Goal: Transaction & Acquisition: Purchase product/service

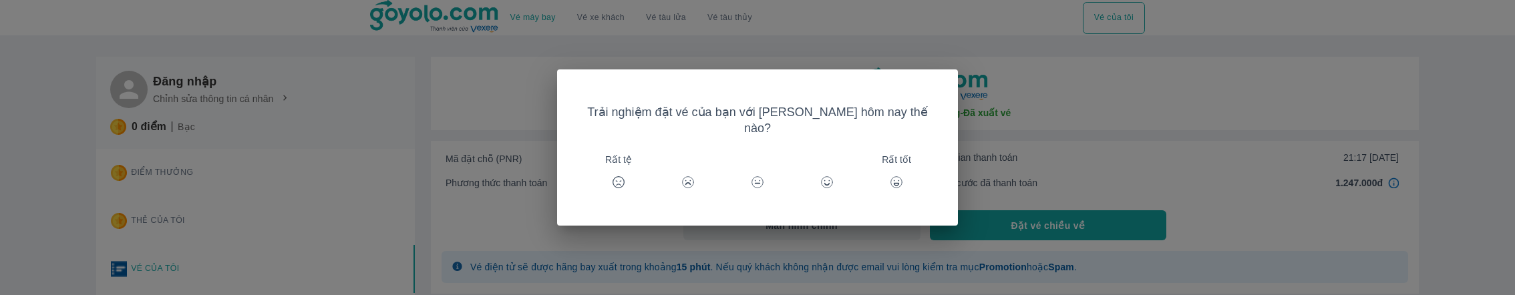
click at [496, 222] on div "Trải nghiệm đặt vé của bạn với [PERSON_NAME] hôm nay thế nào? Rất tệ Rất tốt" at bounding box center [757, 147] width 1515 height 295
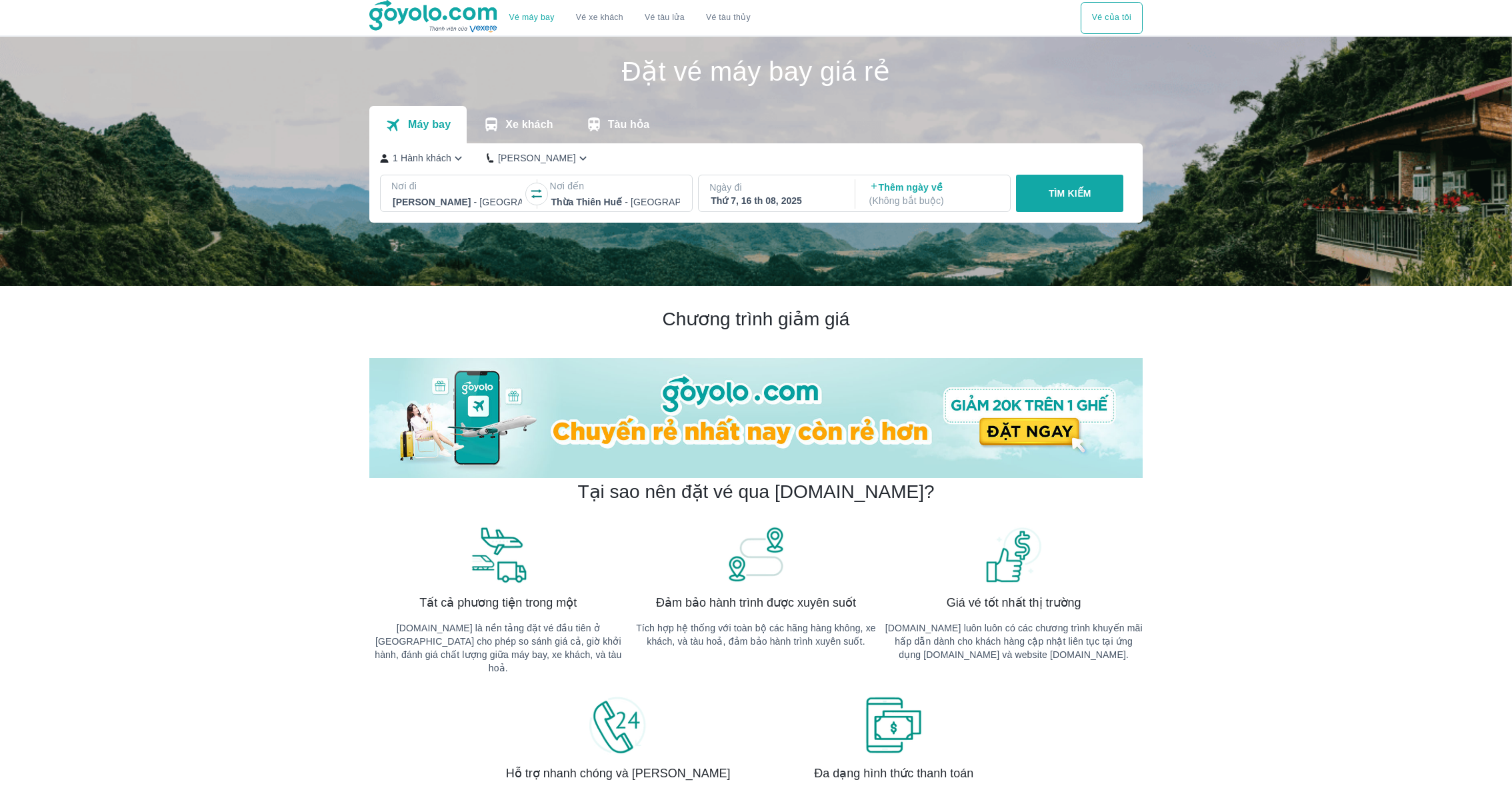
click at [1101, 195] on button "TÌM KIẾM" at bounding box center [1070, 193] width 108 height 37
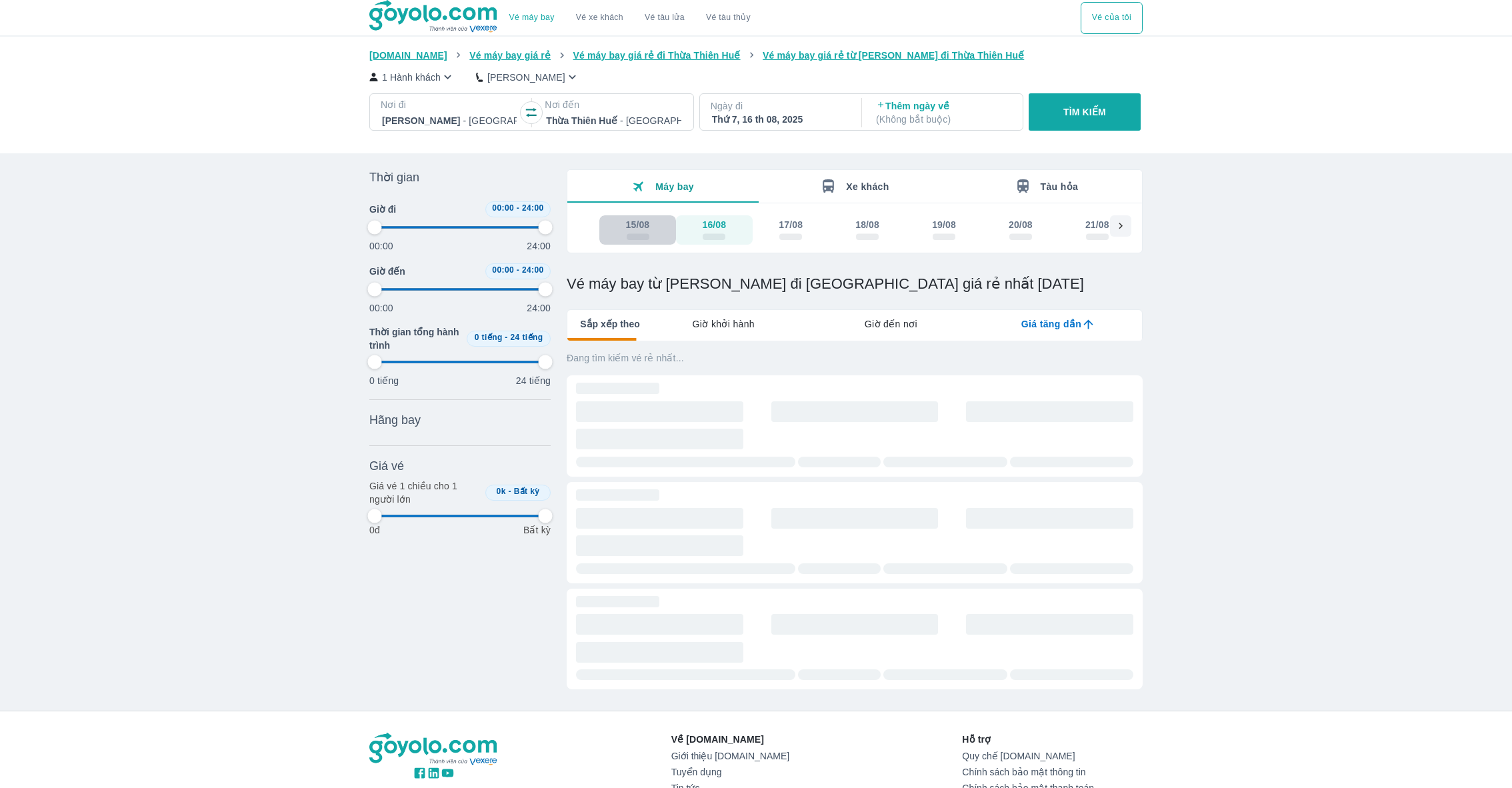
click at [638, 233] on span "scrollable day and price" at bounding box center [638, 236] width 23 height 7
type input "97.9166666666667"
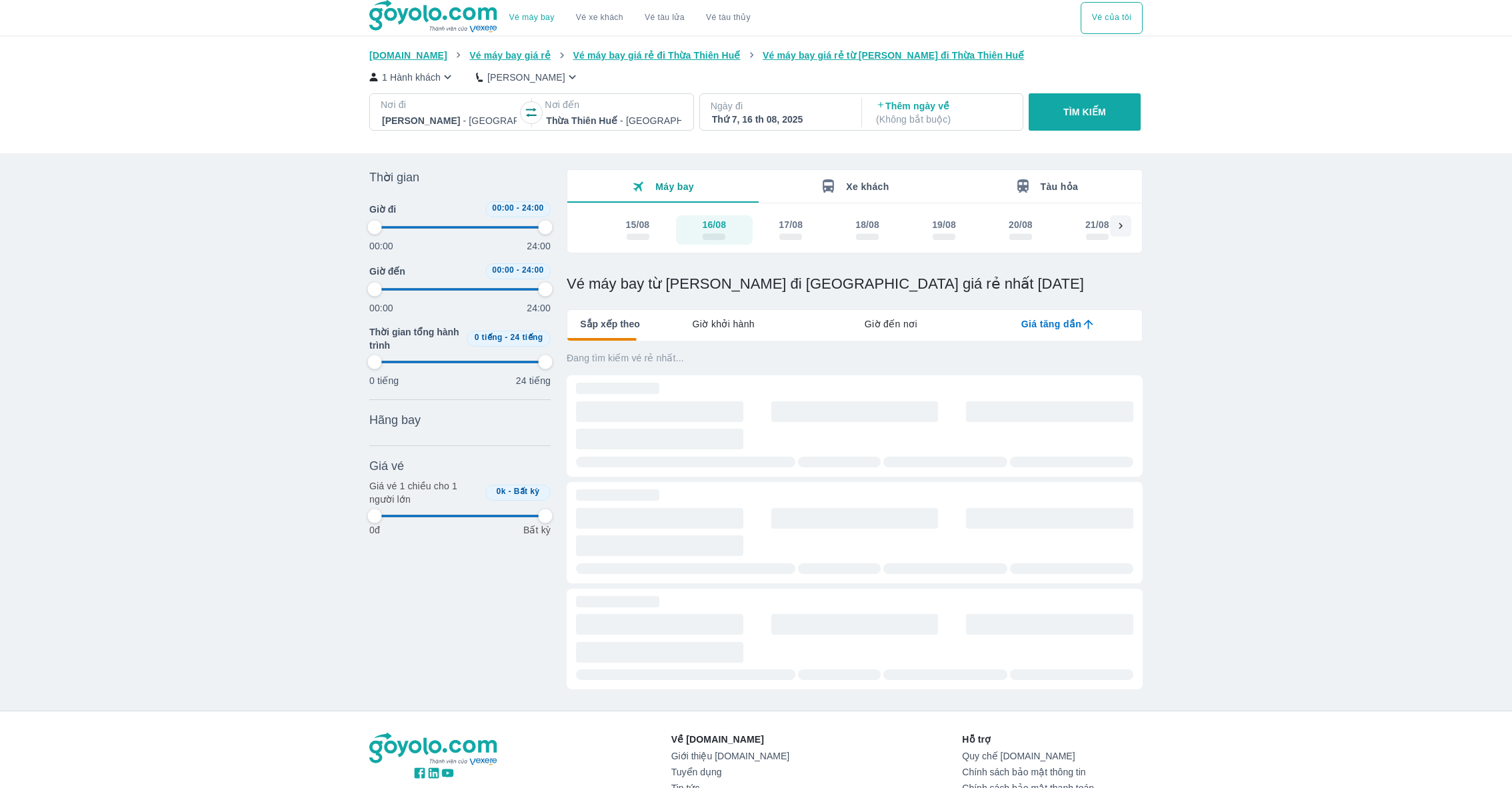
type input "97.9166666666667"
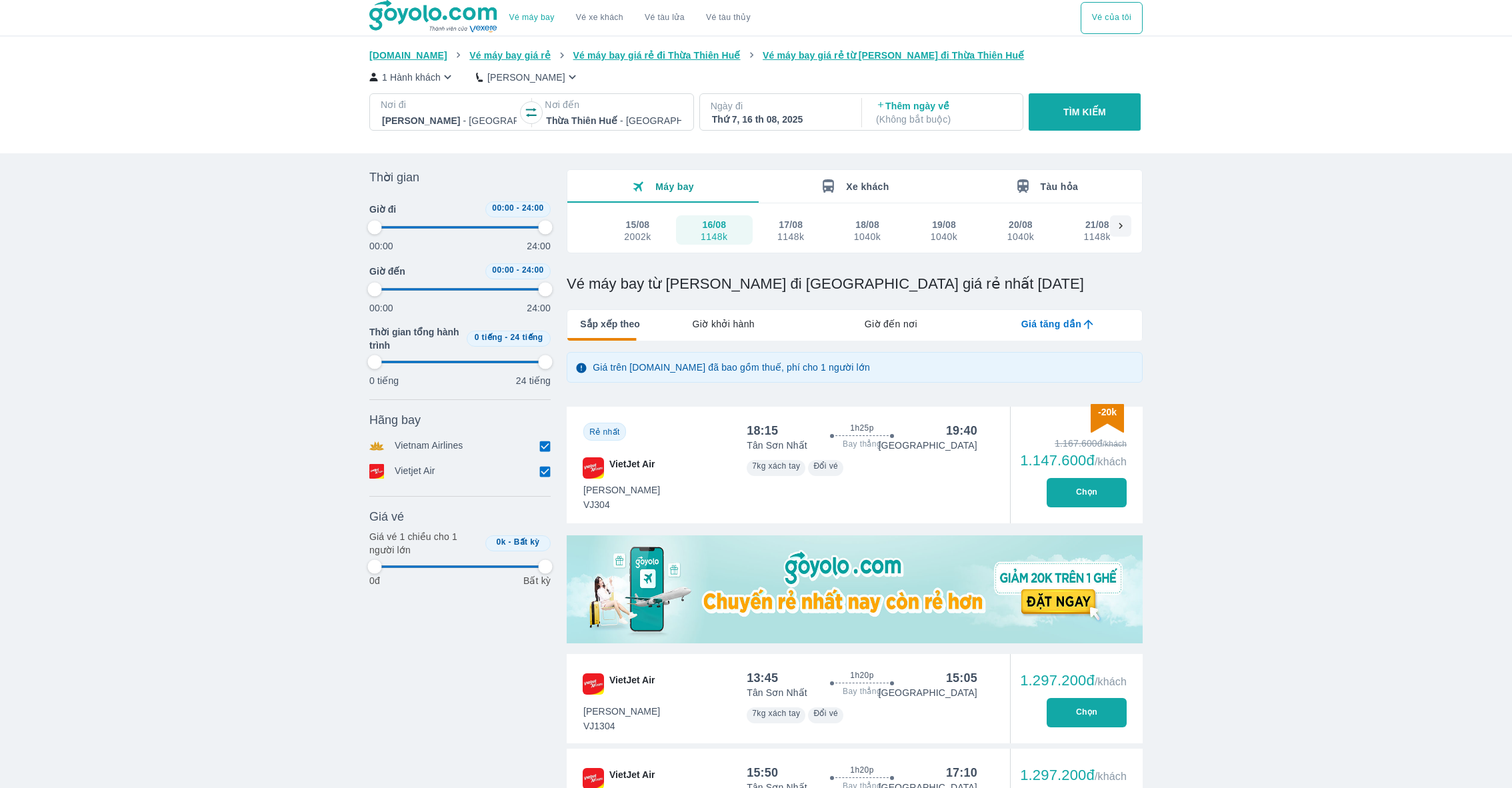
type input "97.9166666666667"
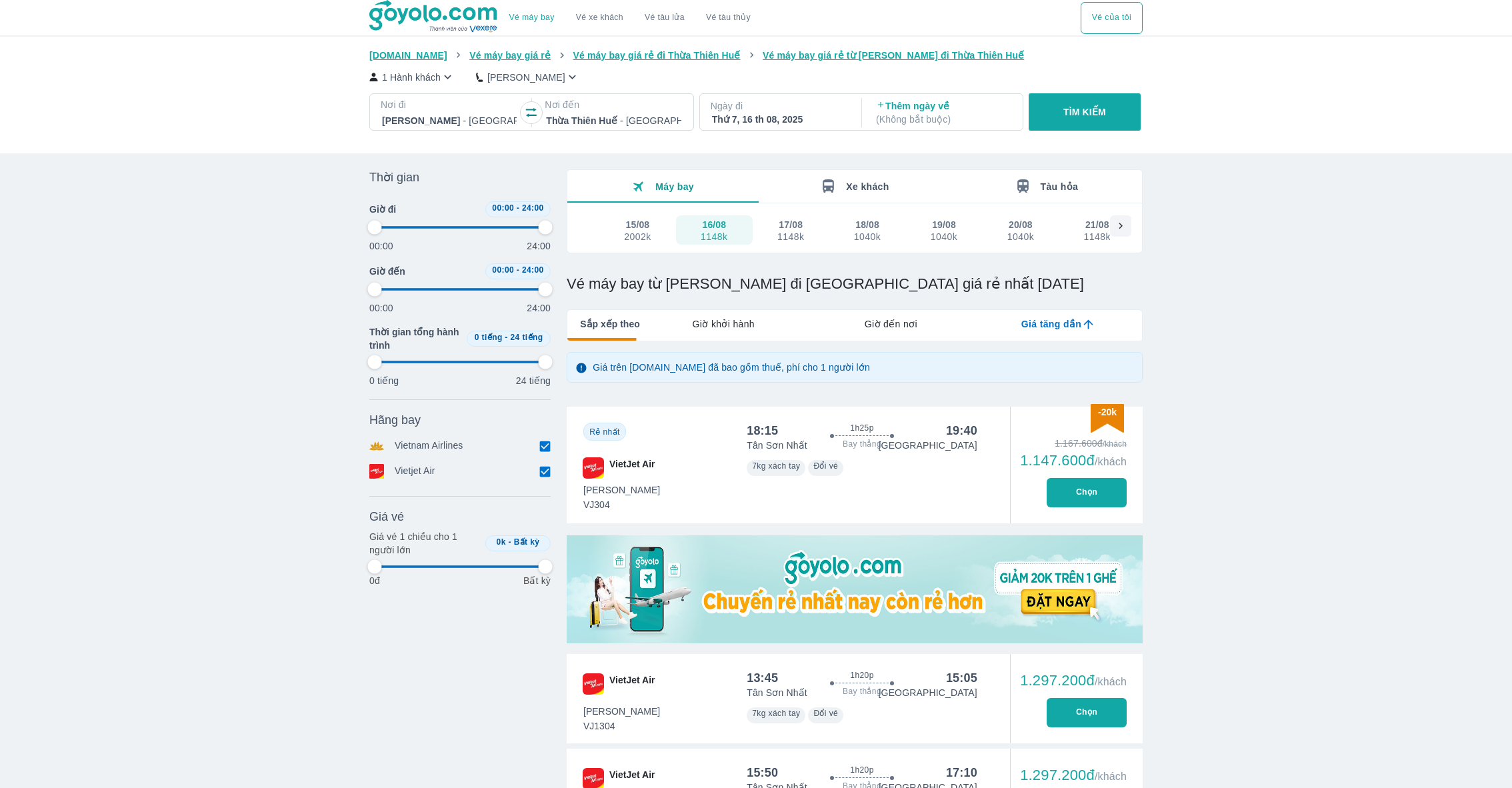
type input "97.9166666666667"
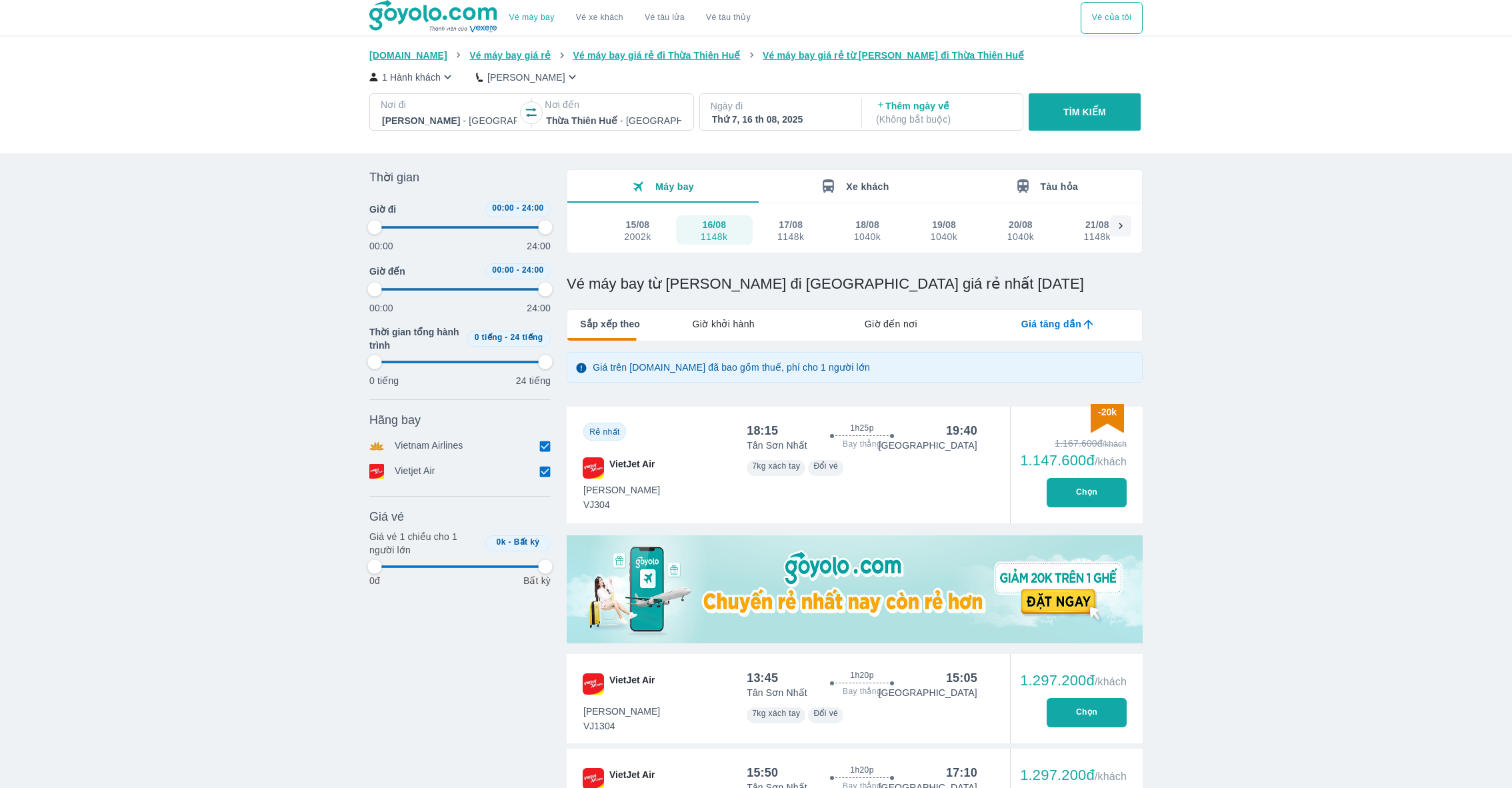
type input "97.9166666666667"
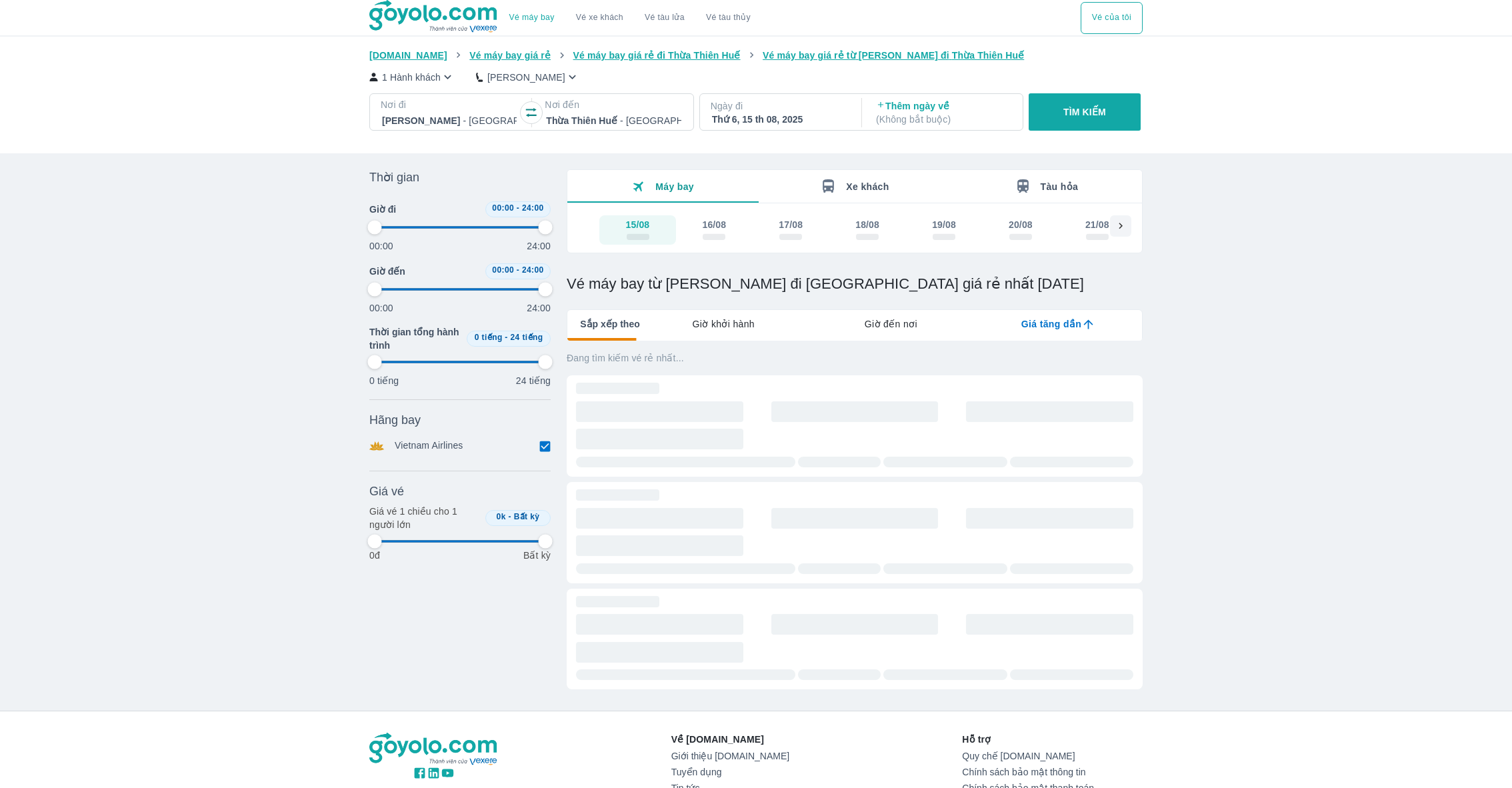
type input "97.9166666666667"
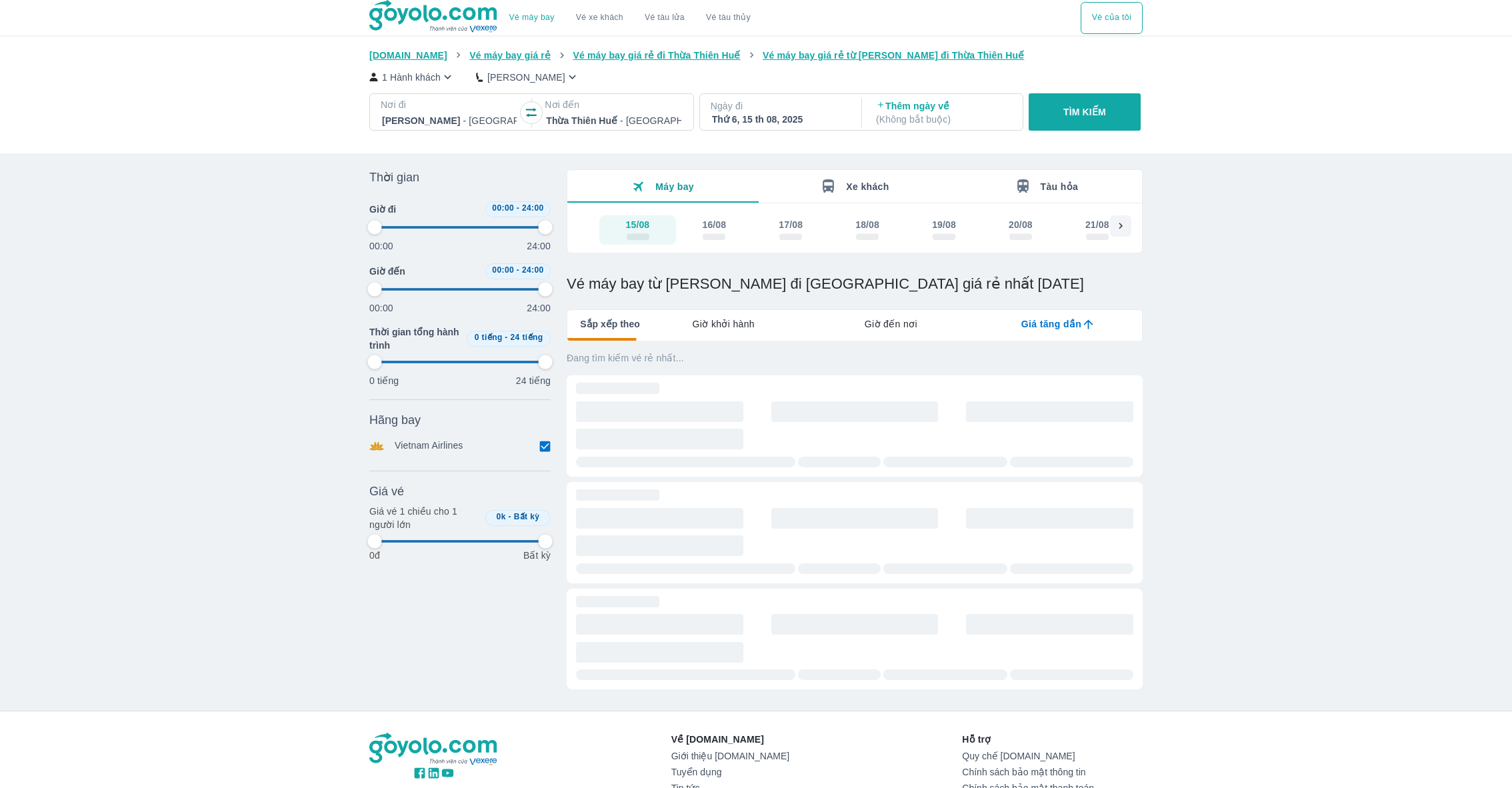
type input "97.9166666666667"
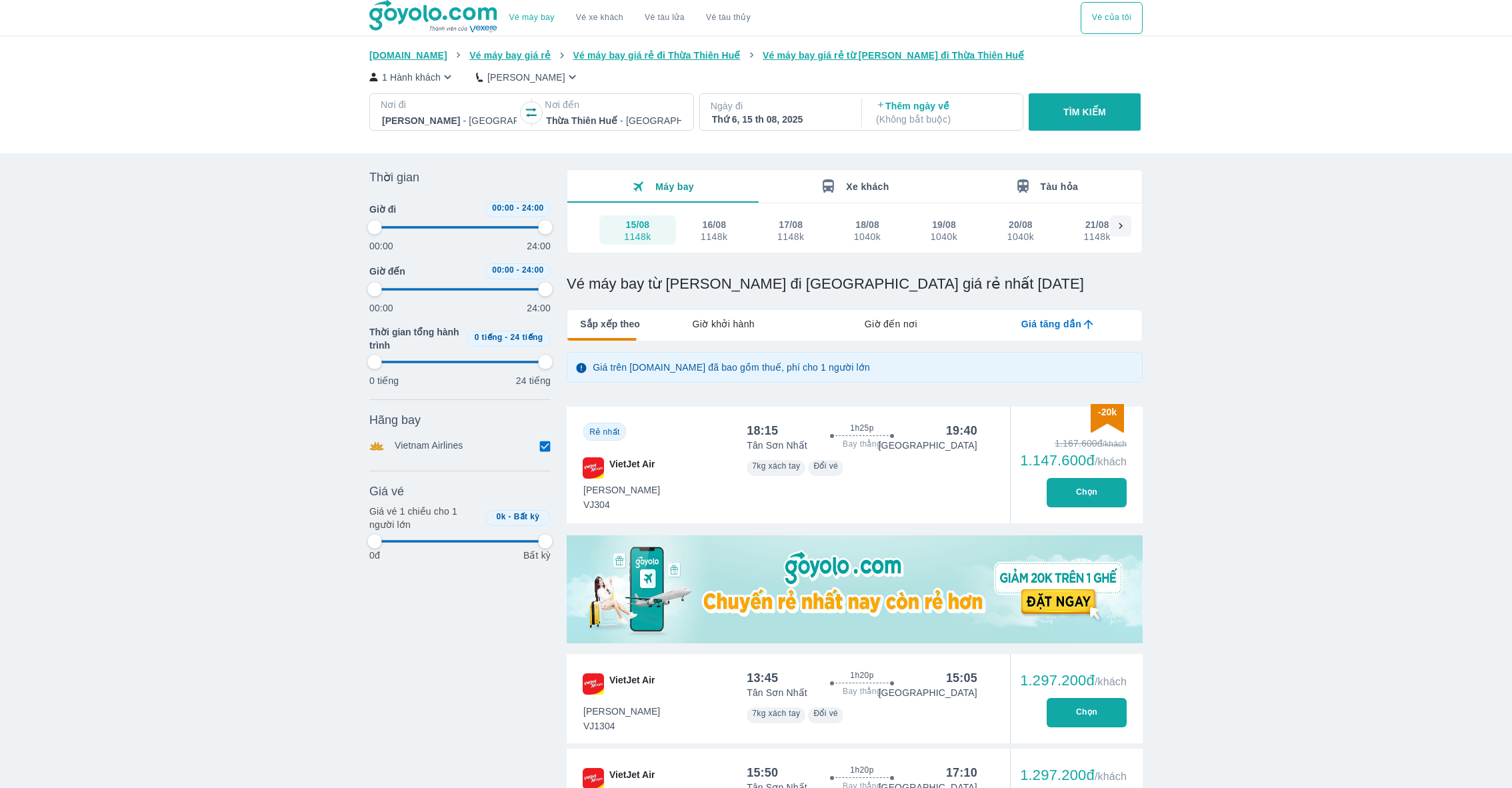
type input "97.9166666666667"
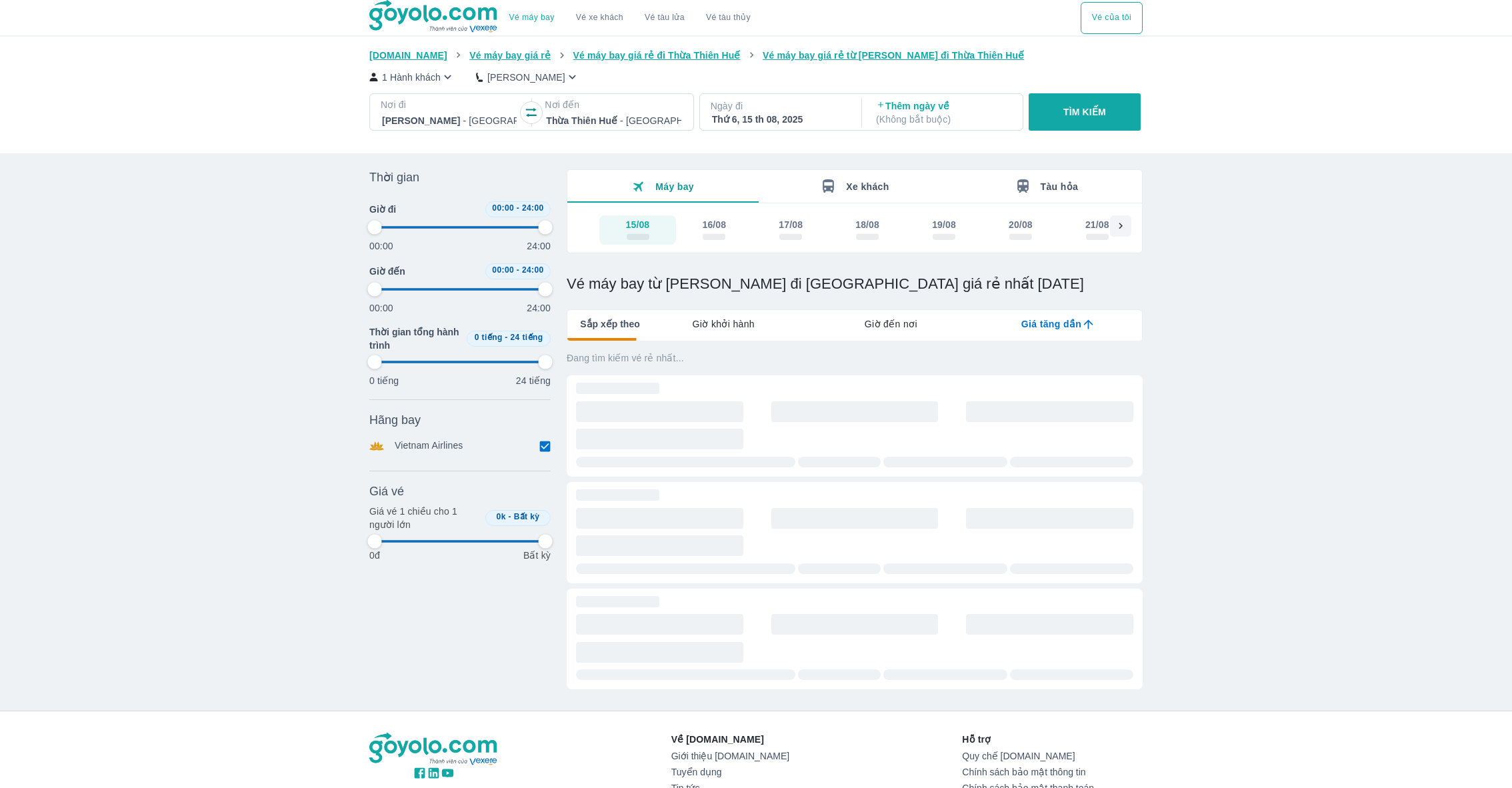
type input "97.9166666666667"
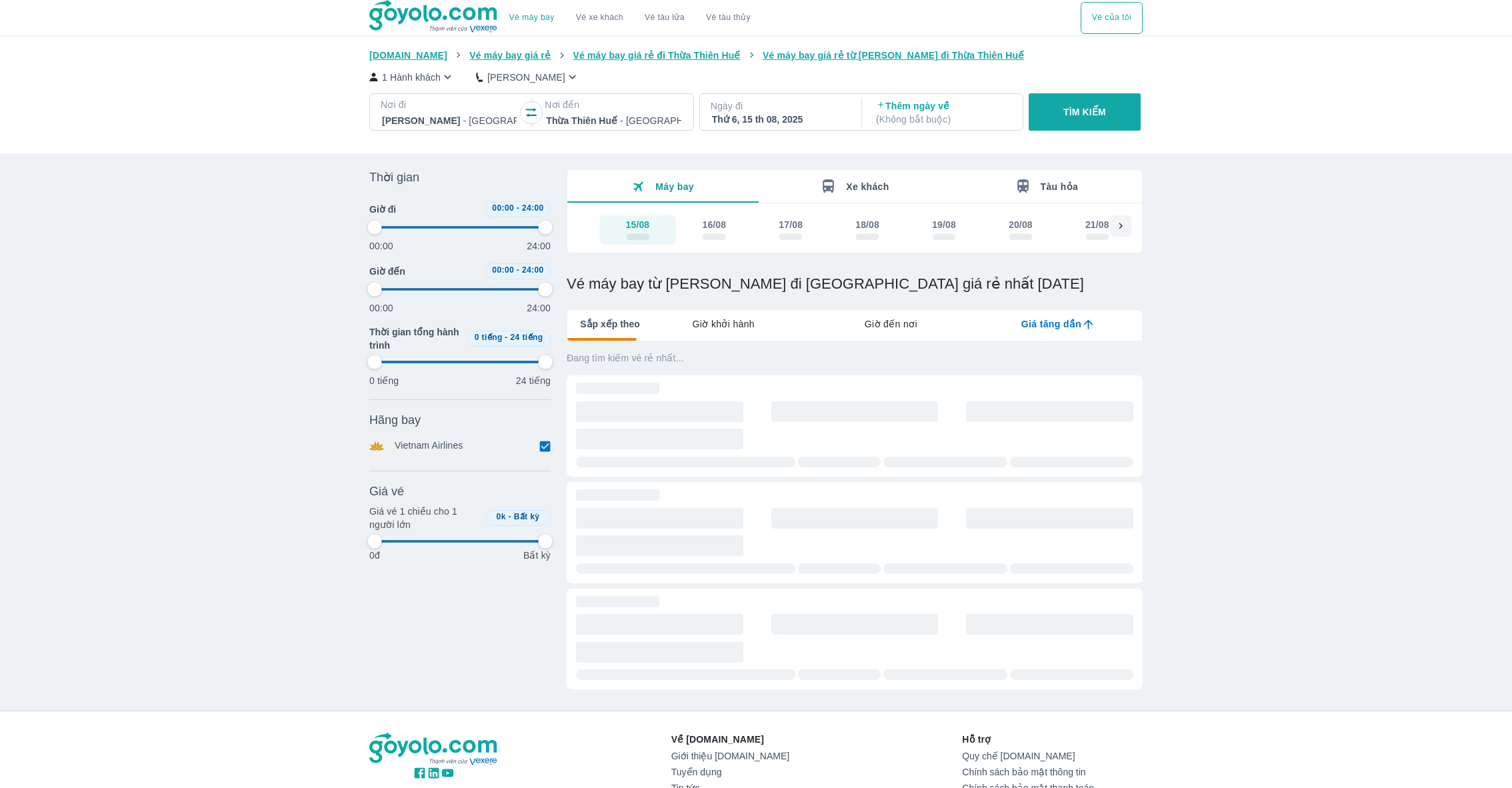
type input "97.9166666666667"
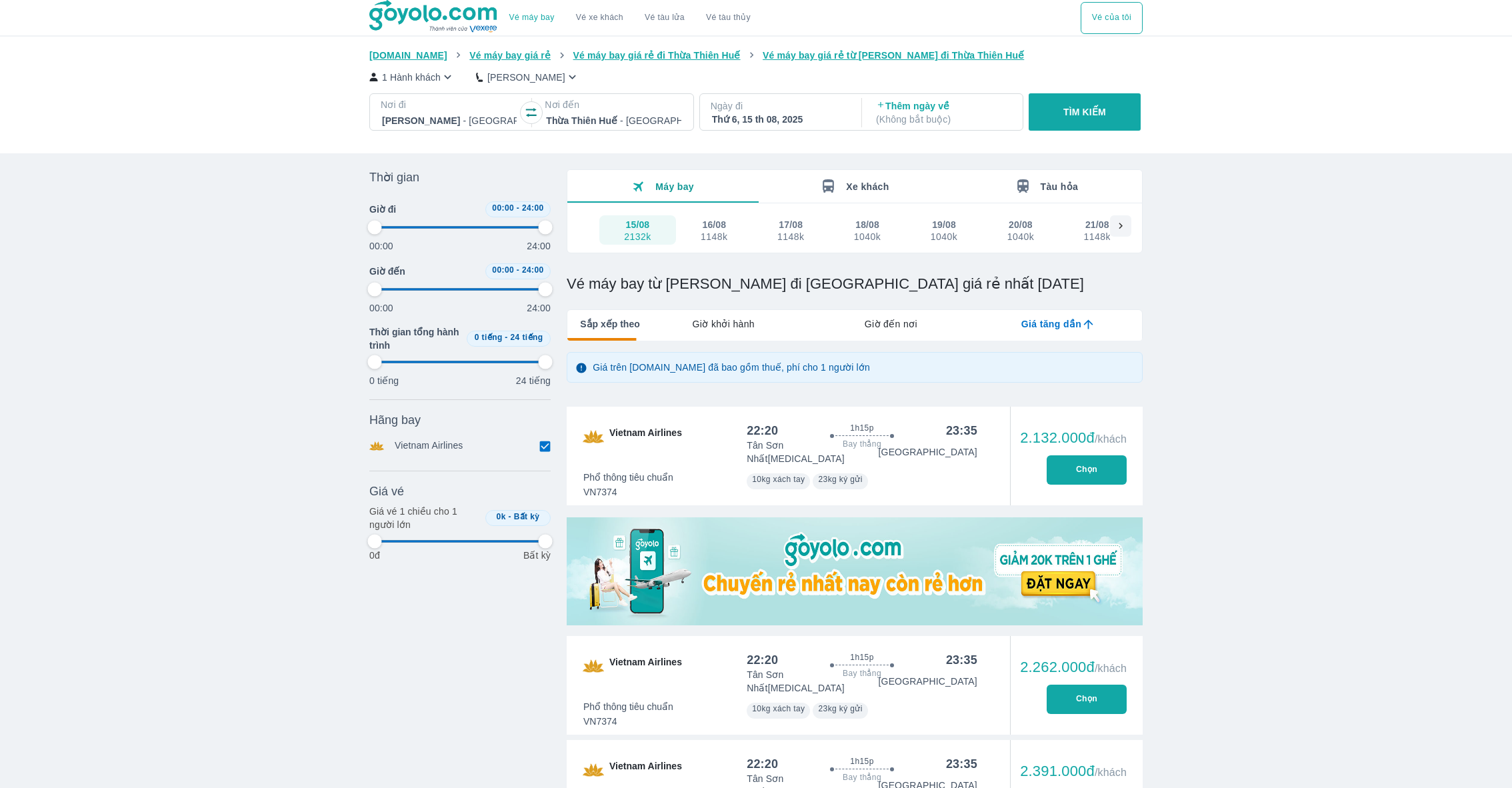
type input "97.9166666666667"
click at [584, 117] on div at bounding box center [613, 121] width 135 height 16
type input "97.9166666666667"
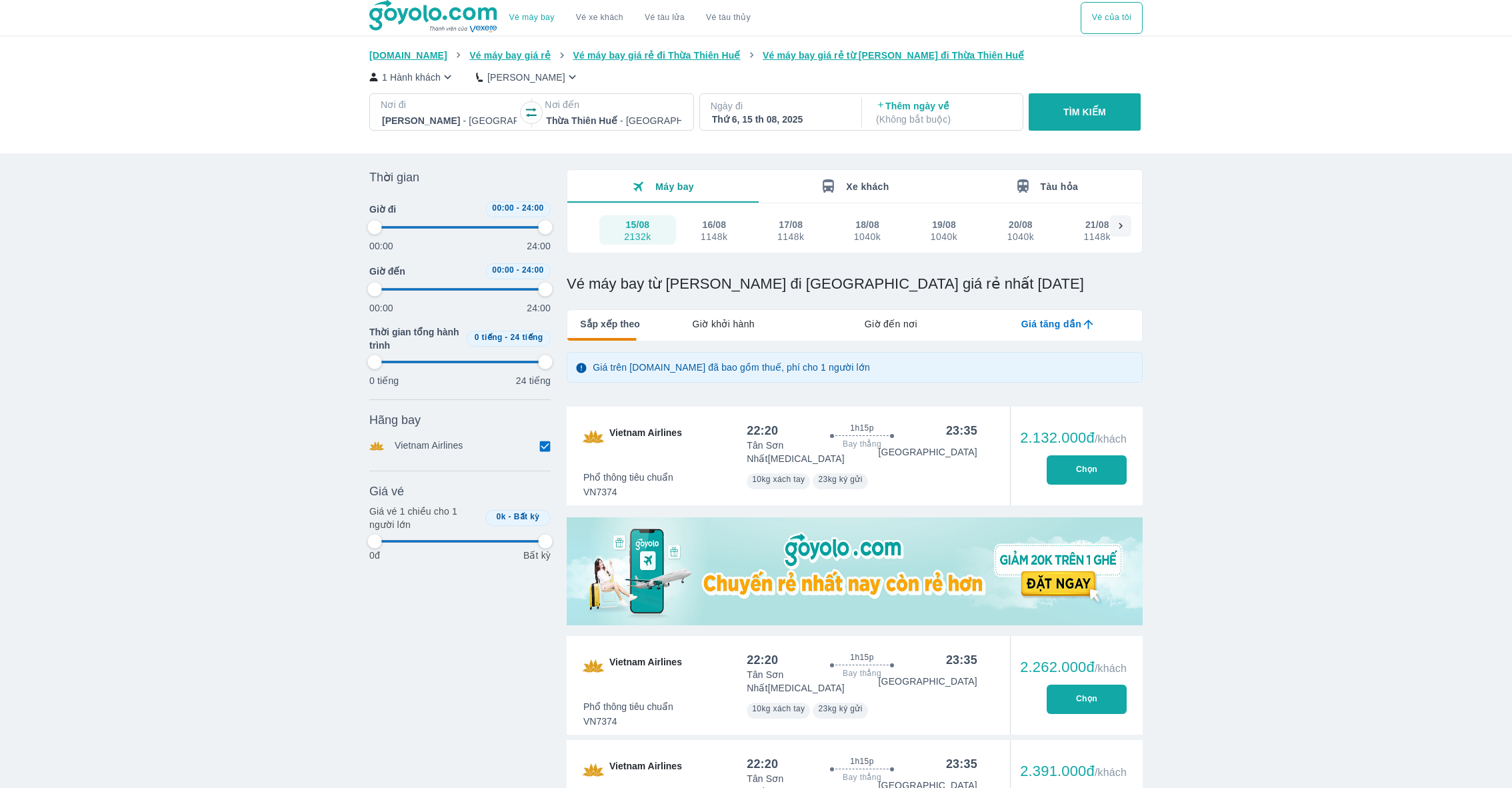
type input "97.9166666666667"
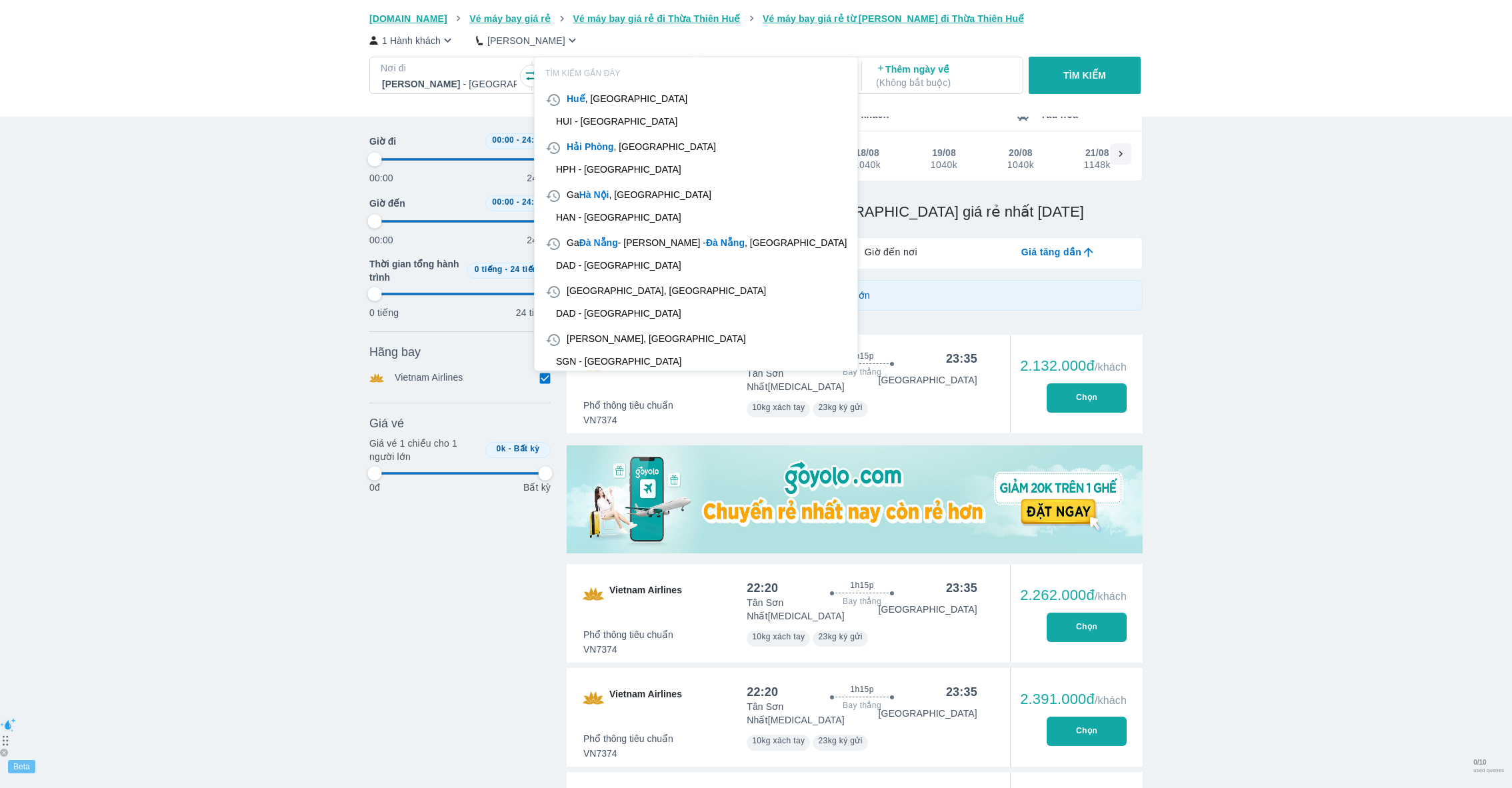
scroll to position [76, 0]
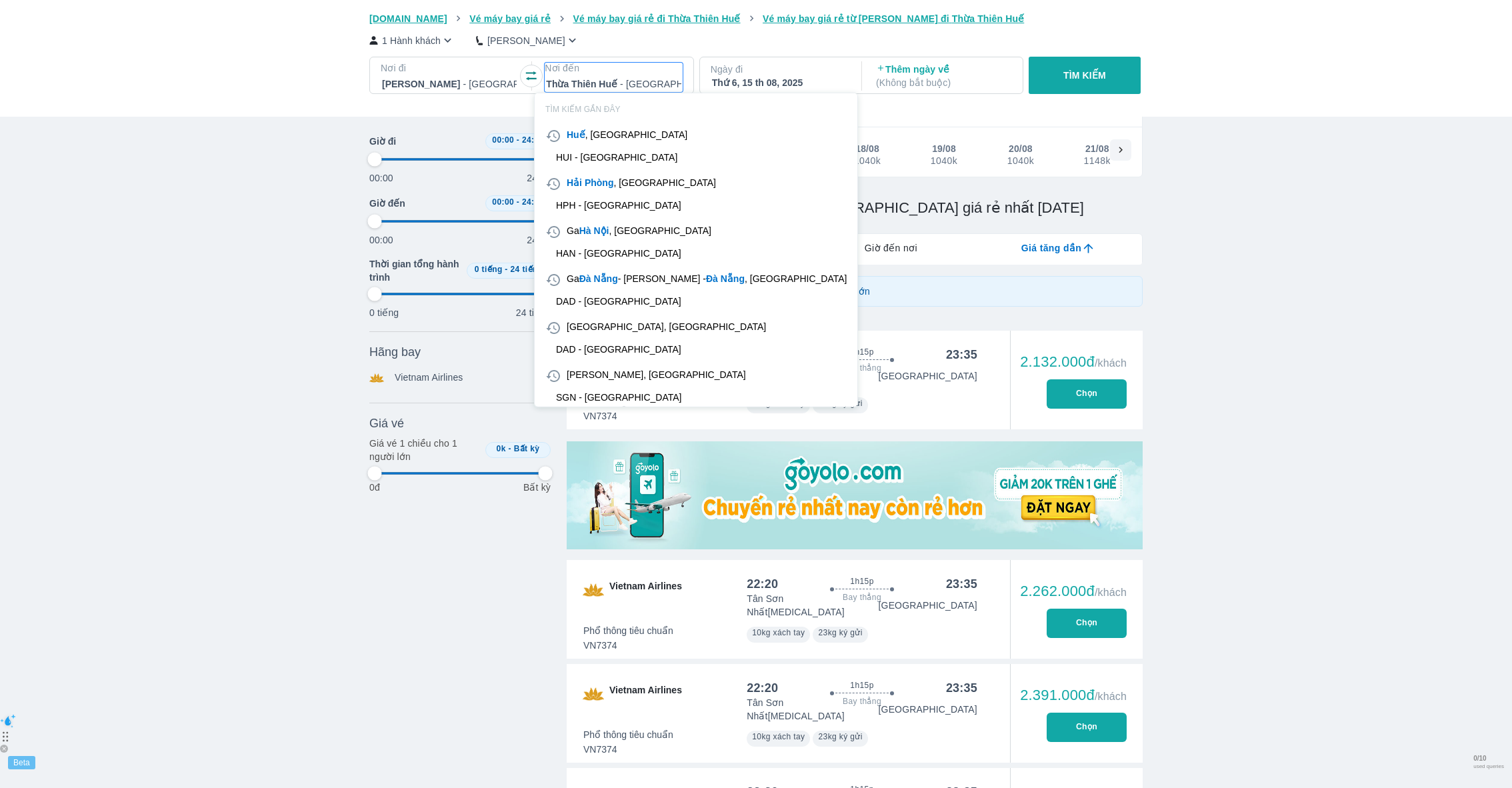
type input "97.9166666666667"
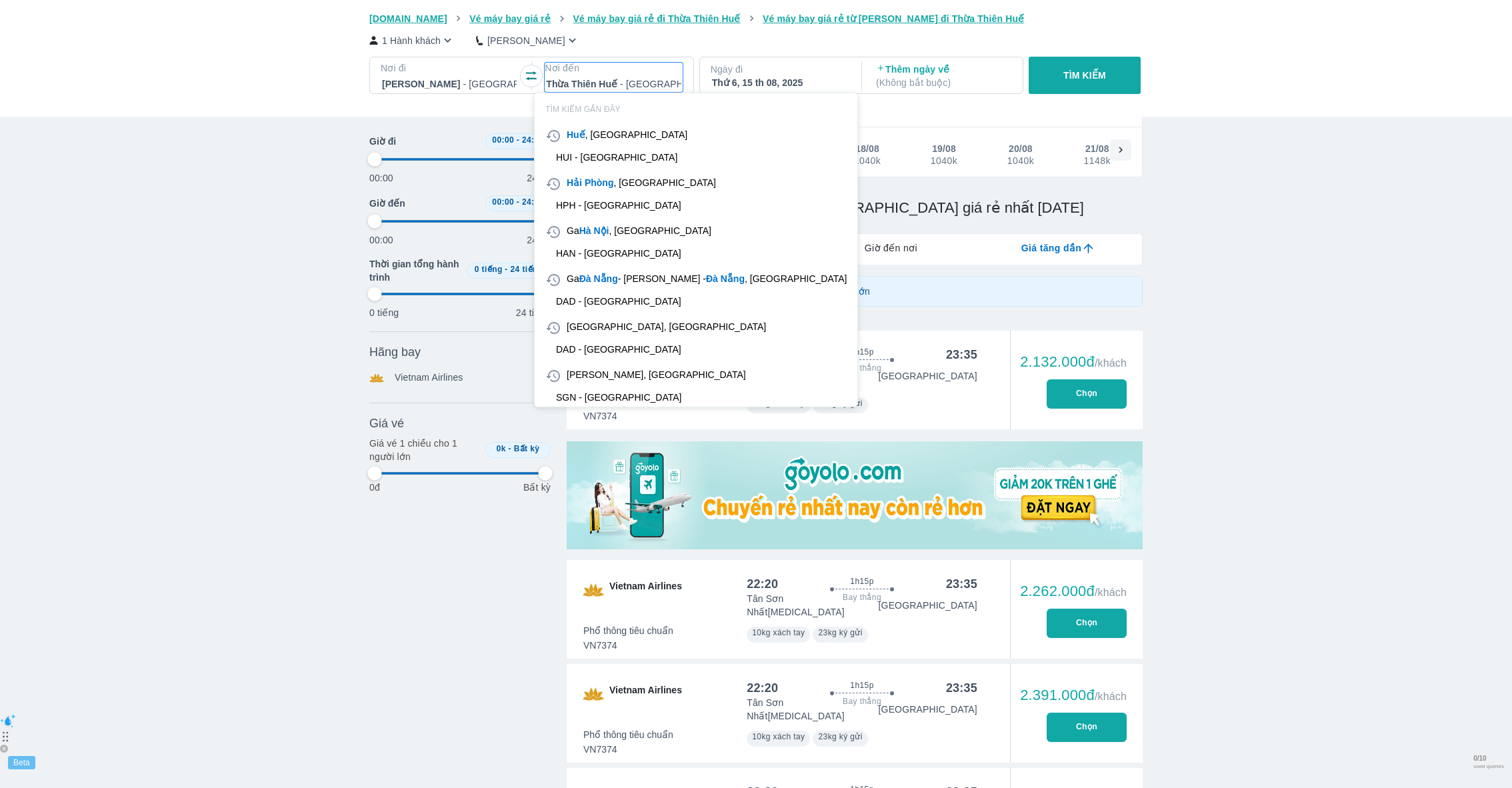
type input "97.9166666666667"
click at [605, 248] on div "HAN - Sân bay Nội Bài" at bounding box center [619, 253] width 126 height 11
type input "97.9166666666667"
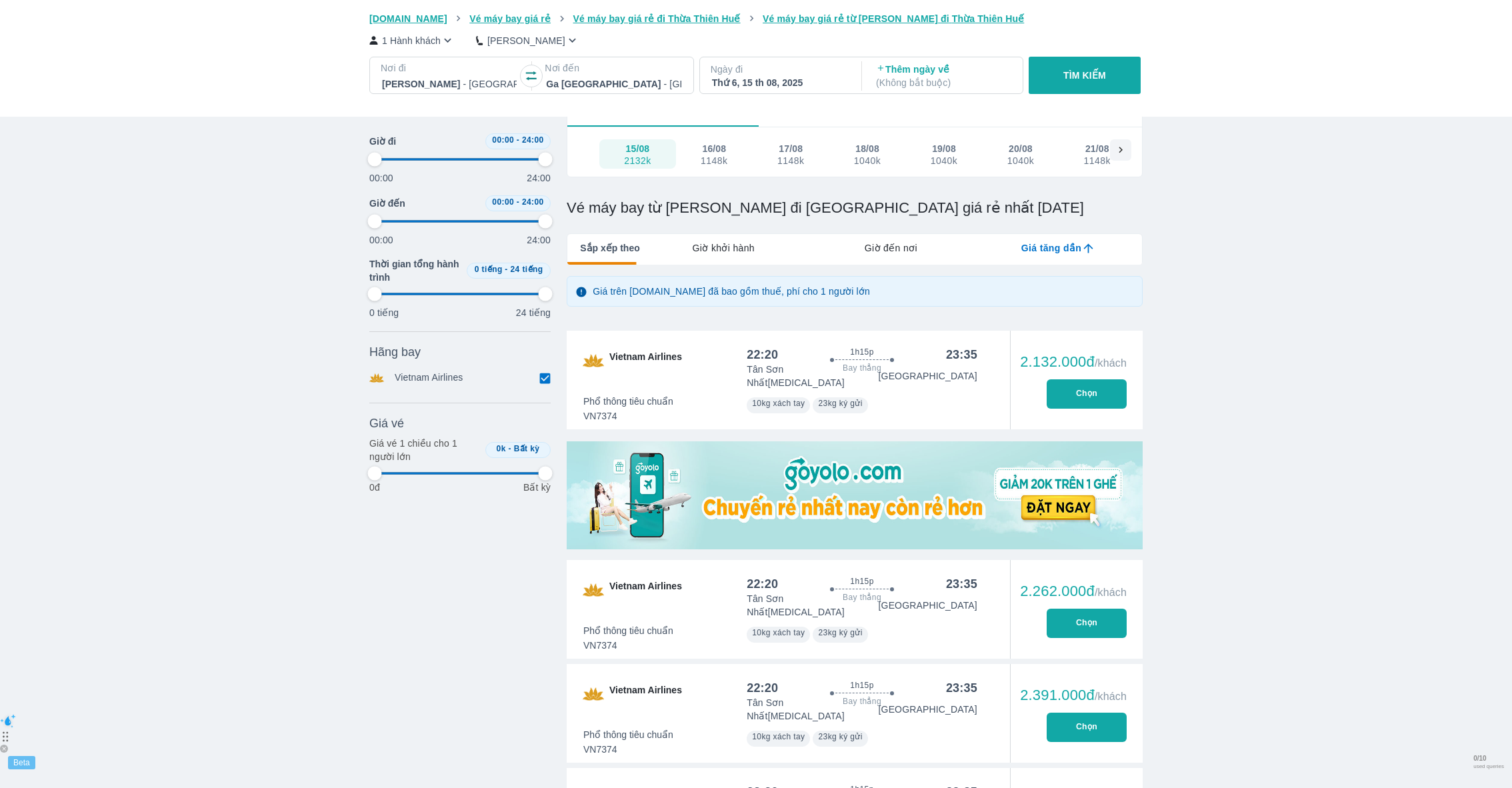
click at [1040, 69] on button "TÌM KIẾM" at bounding box center [1085, 75] width 112 height 37
type input "97.9166666666667"
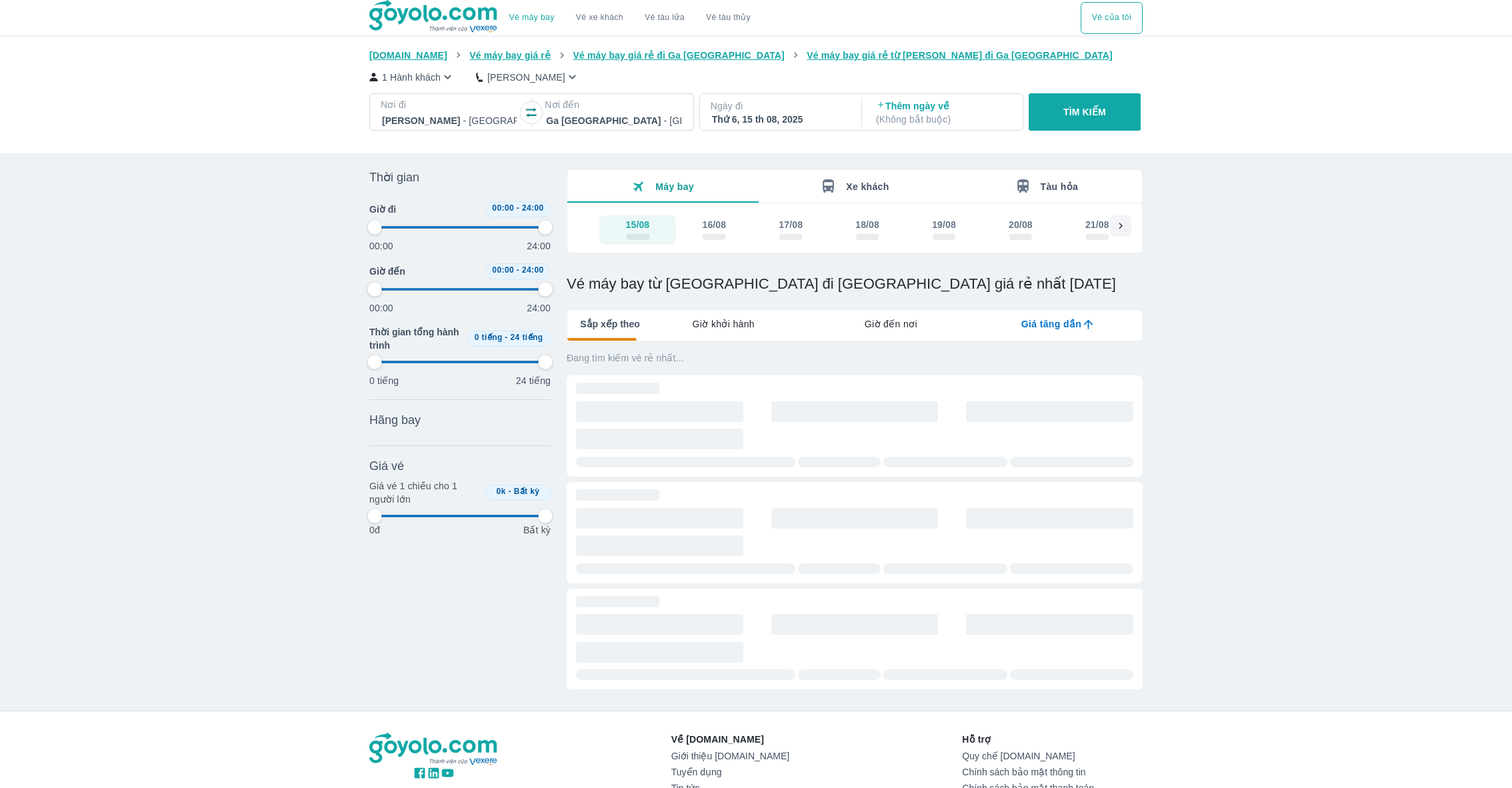
type input "97.9166666666667"
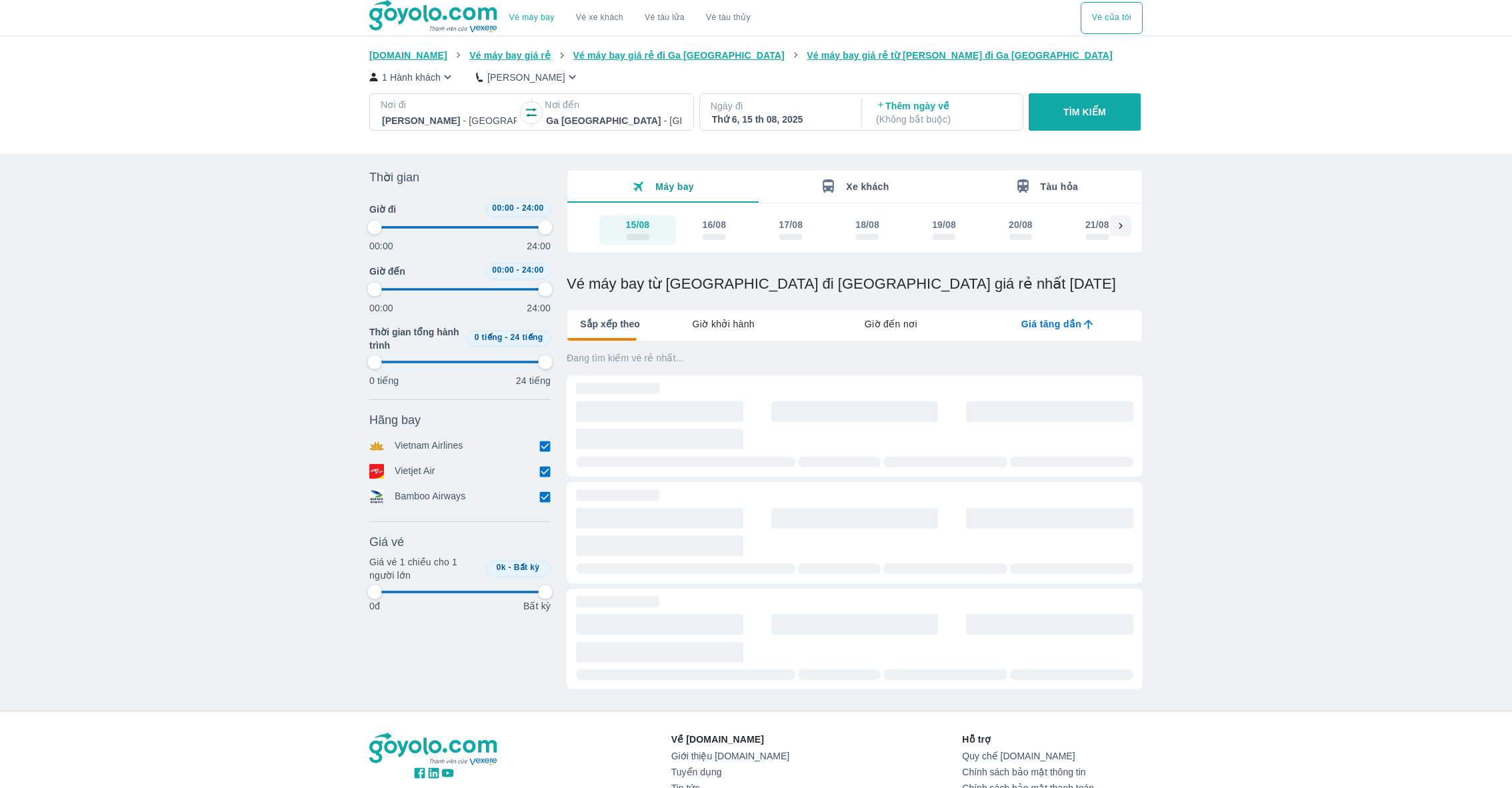
type input "97.9166666666667"
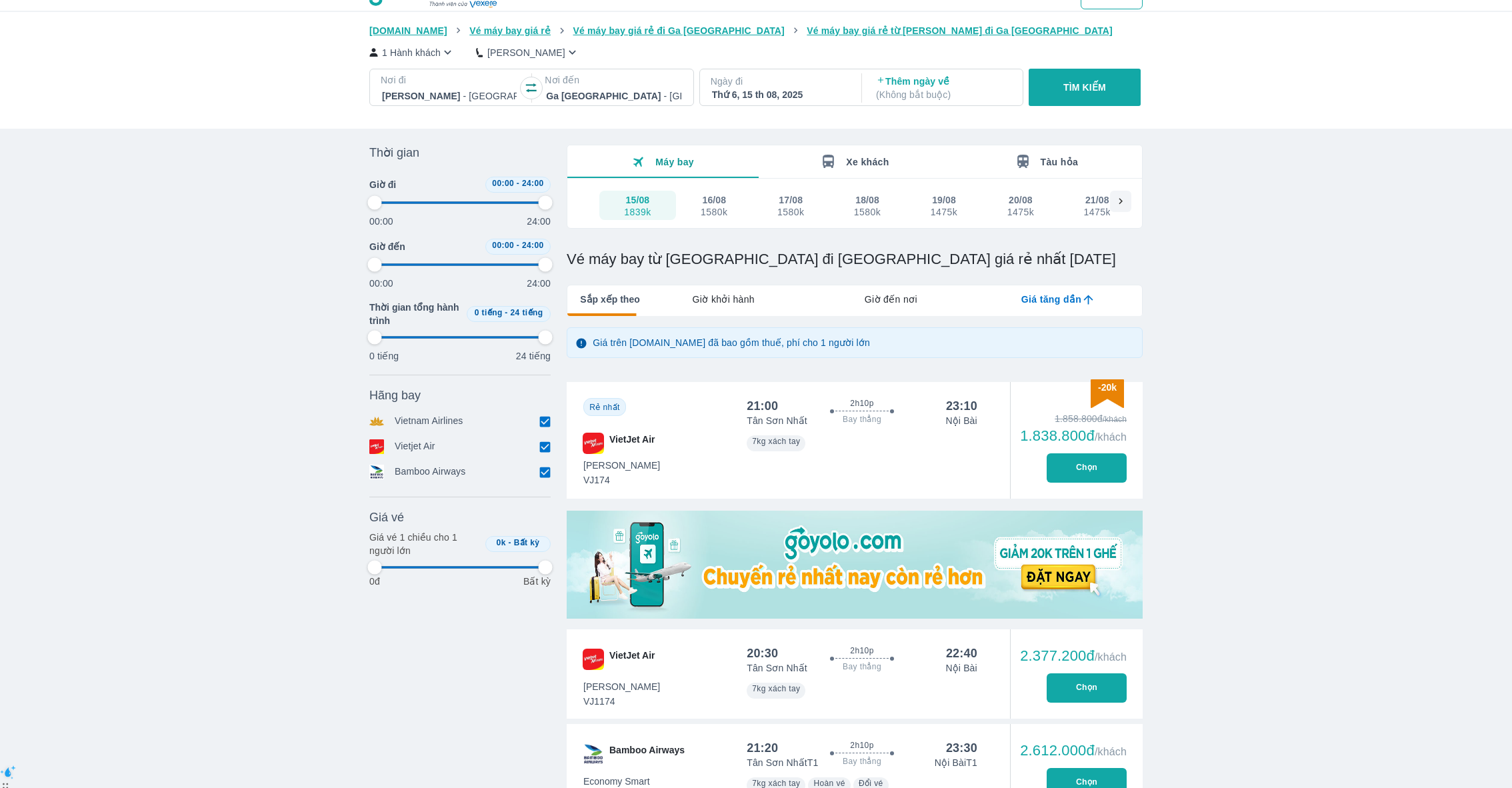
type input "97.9166666666667"
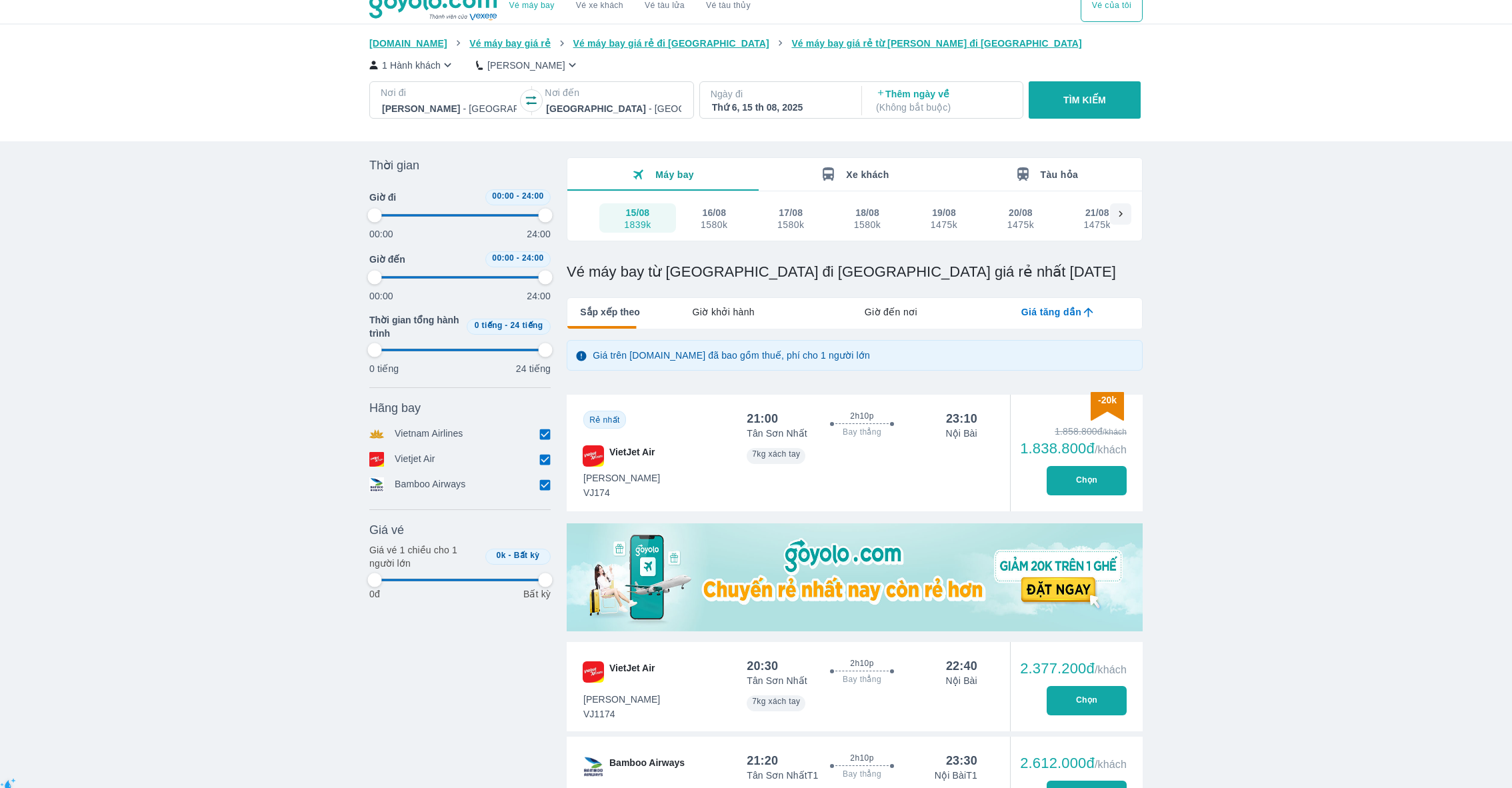
click at [1075, 485] on button "Chọn" at bounding box center [1087, 480] width 80 height 29
type input "97.9166666666667"
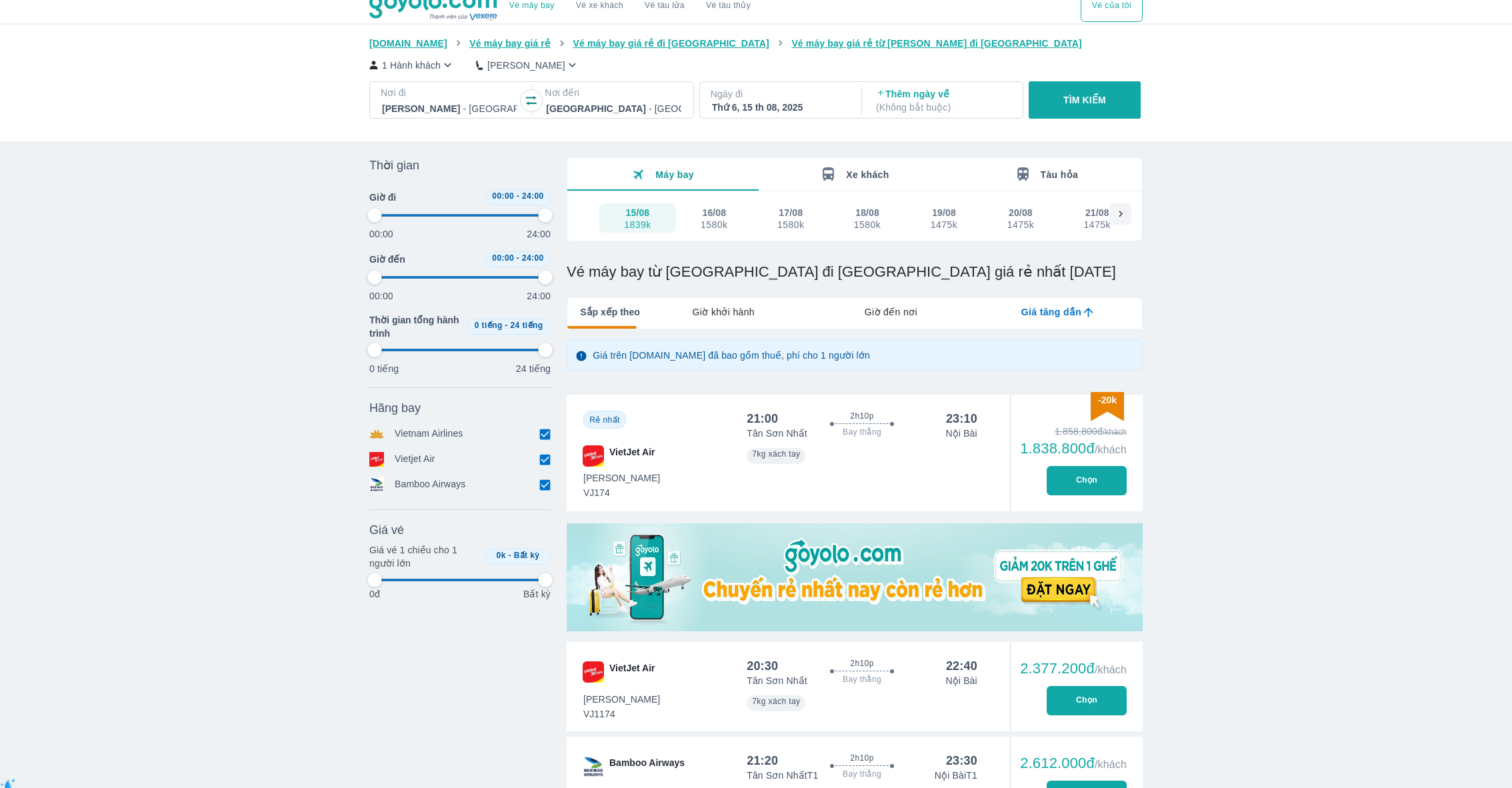
type input "97.9166666666667"
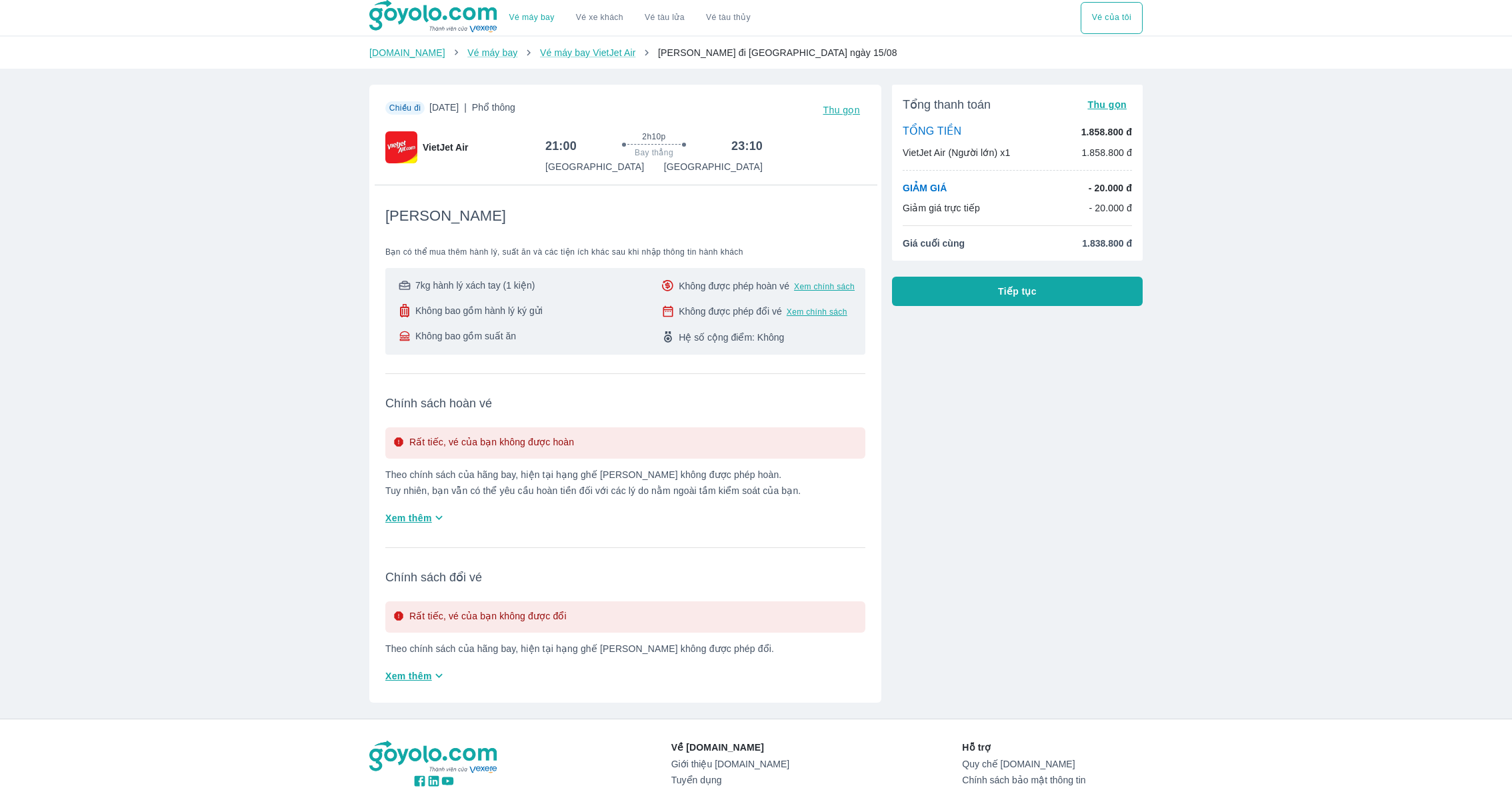
click at [1017, 304] on button "Tiếp tục" at bounding box center [1017, 290] width 251 height 29
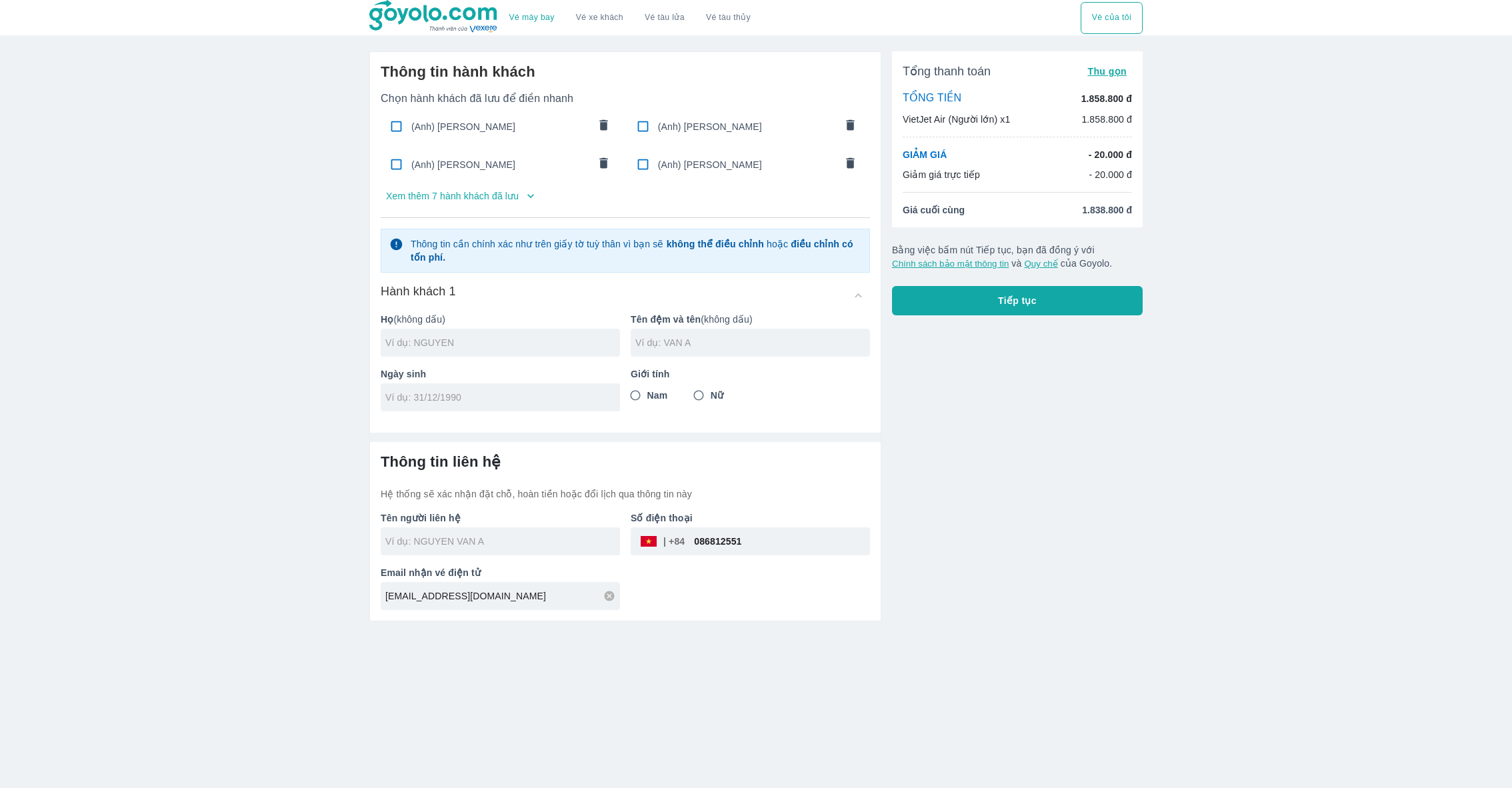
click at [487, 164] on span "(Anh) HOANG NGUYEN LAN" at bounding box center [500, 164] width 178 height 13
checkbox input "true"
type input "HOANG"
type input "NGUYEN LAN"
type input "05/03/1999"
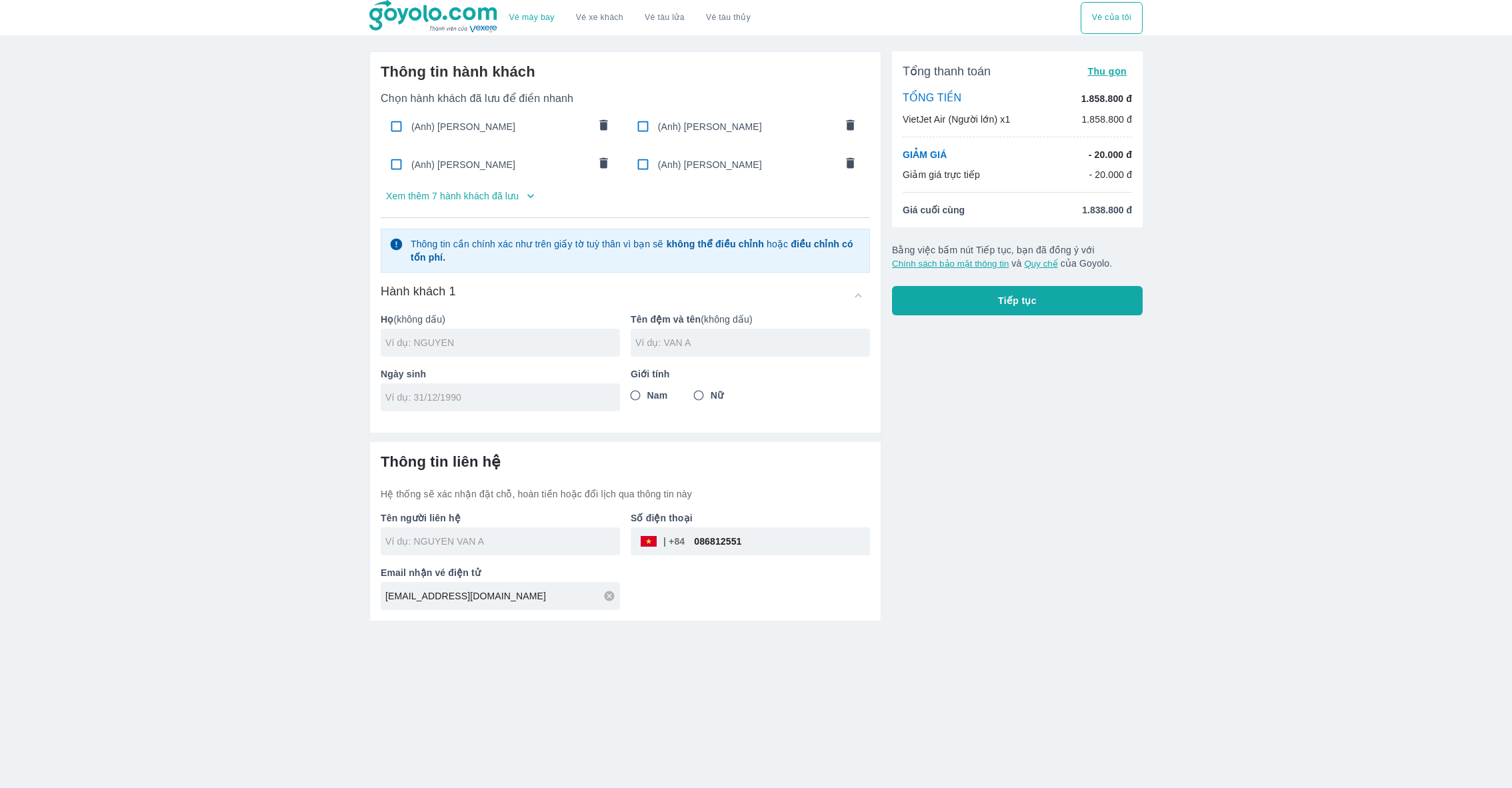
radio input "true"
type input "HOANG NGUYEN LAN"
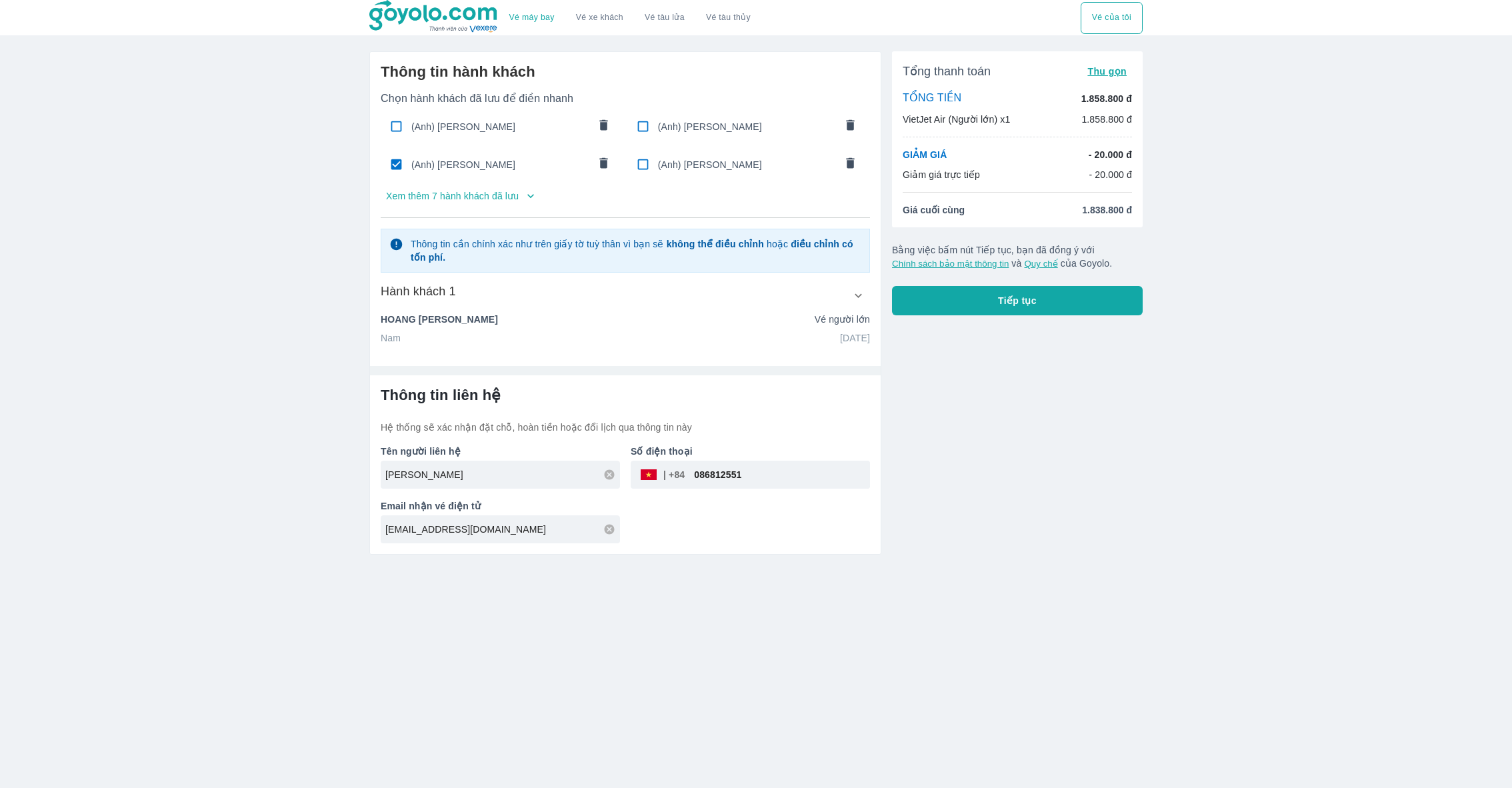
click at [947, 295] on button "Tiếp tục" at bounding box center [1017, 300] width 251 height 29
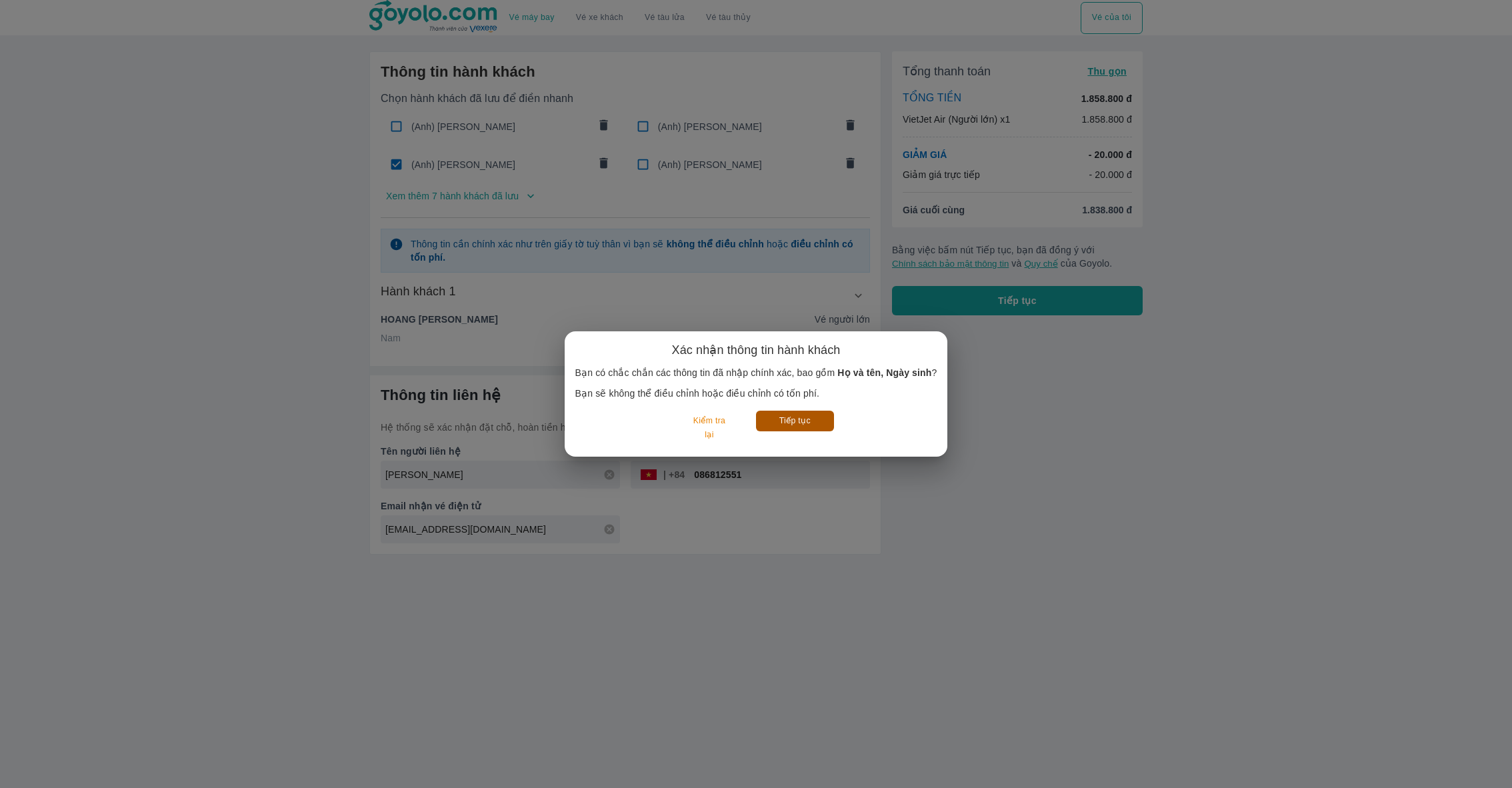
click at [786, 429] on button "Tiếp tục" at bounding box center [795, 421] width 78 height 21
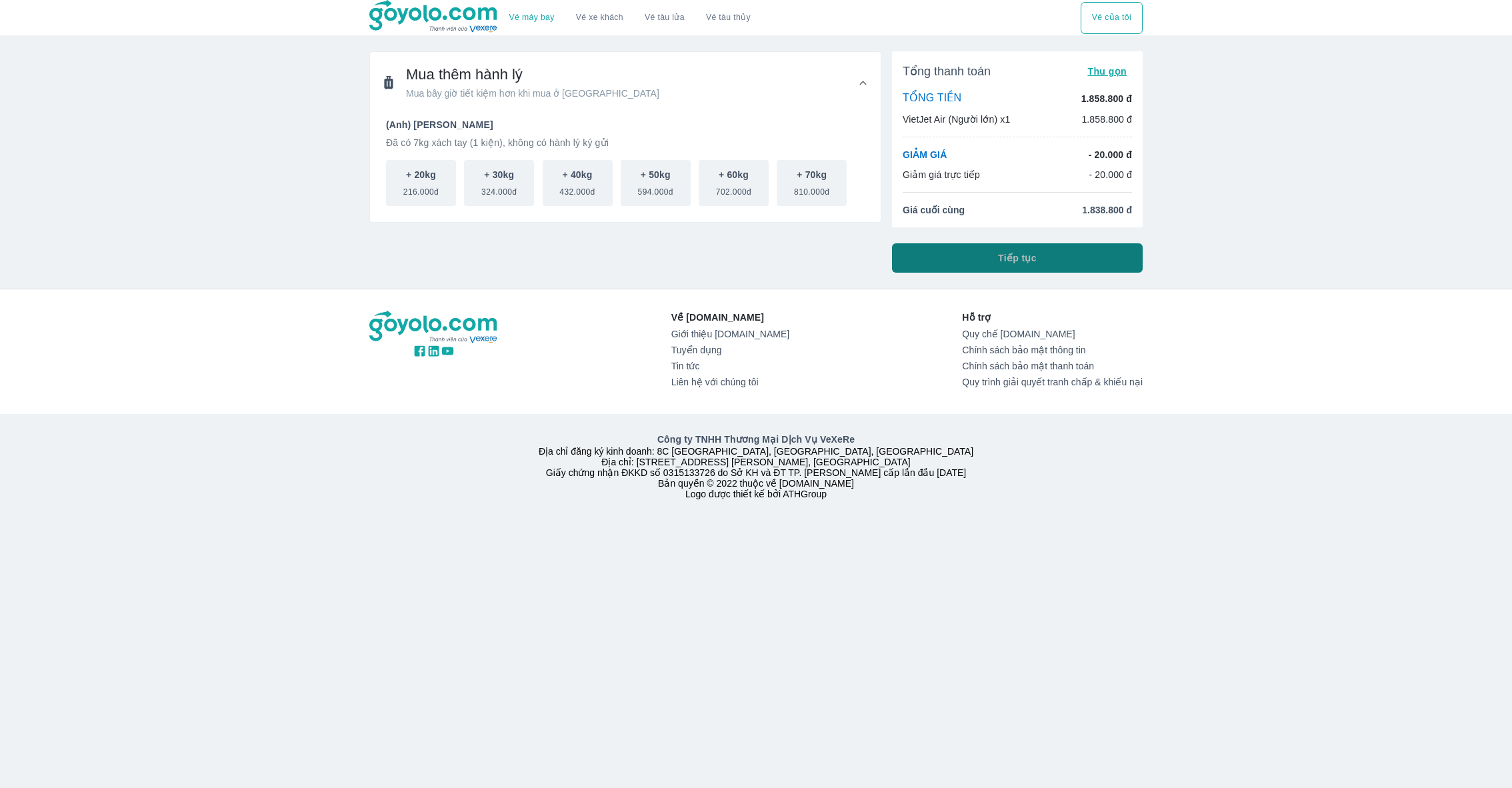
click at [981, 252] on button "Tiếp tục" at bounding box center [1017, 257] width 251 height 29
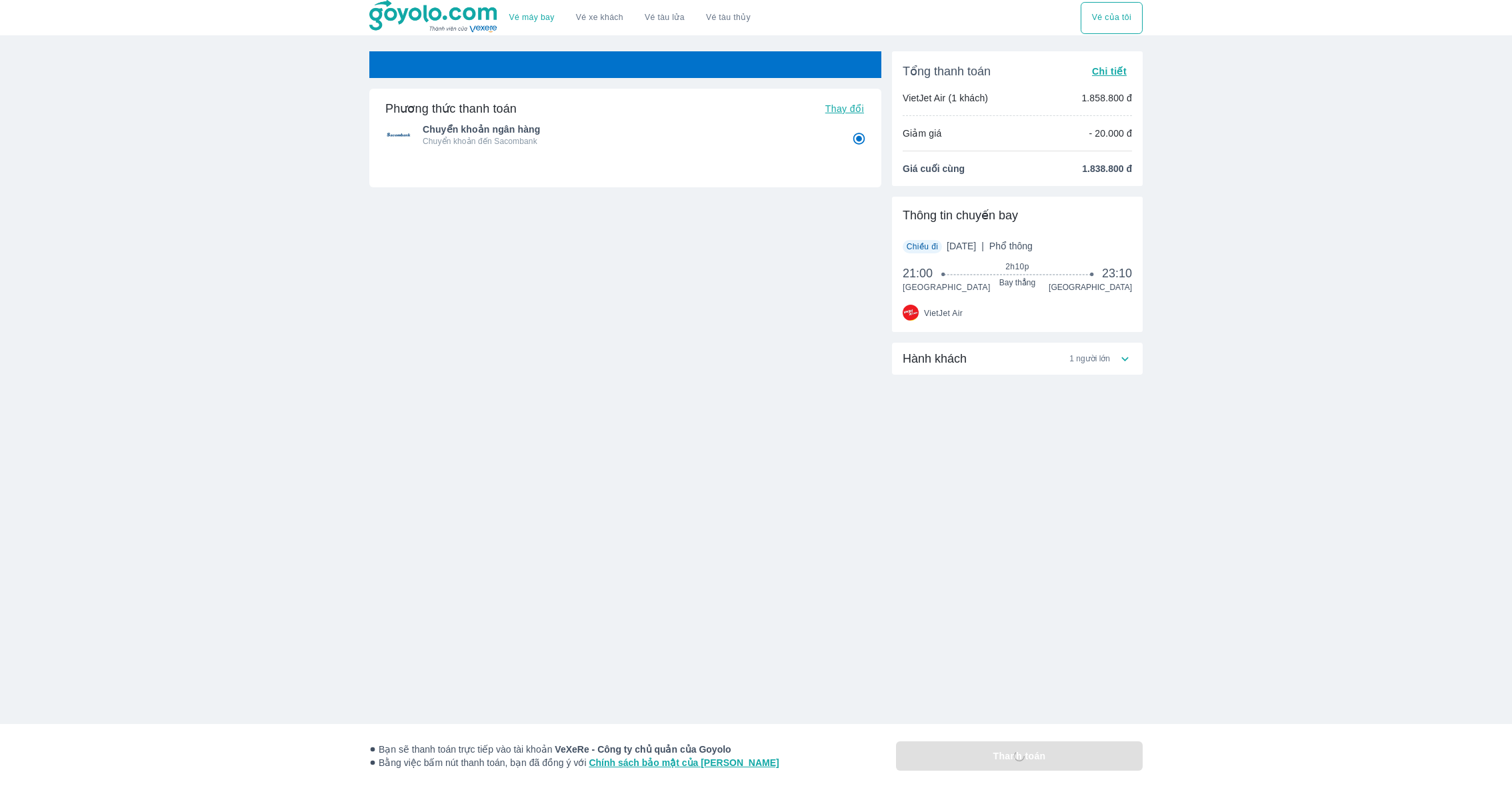
radio input "false"
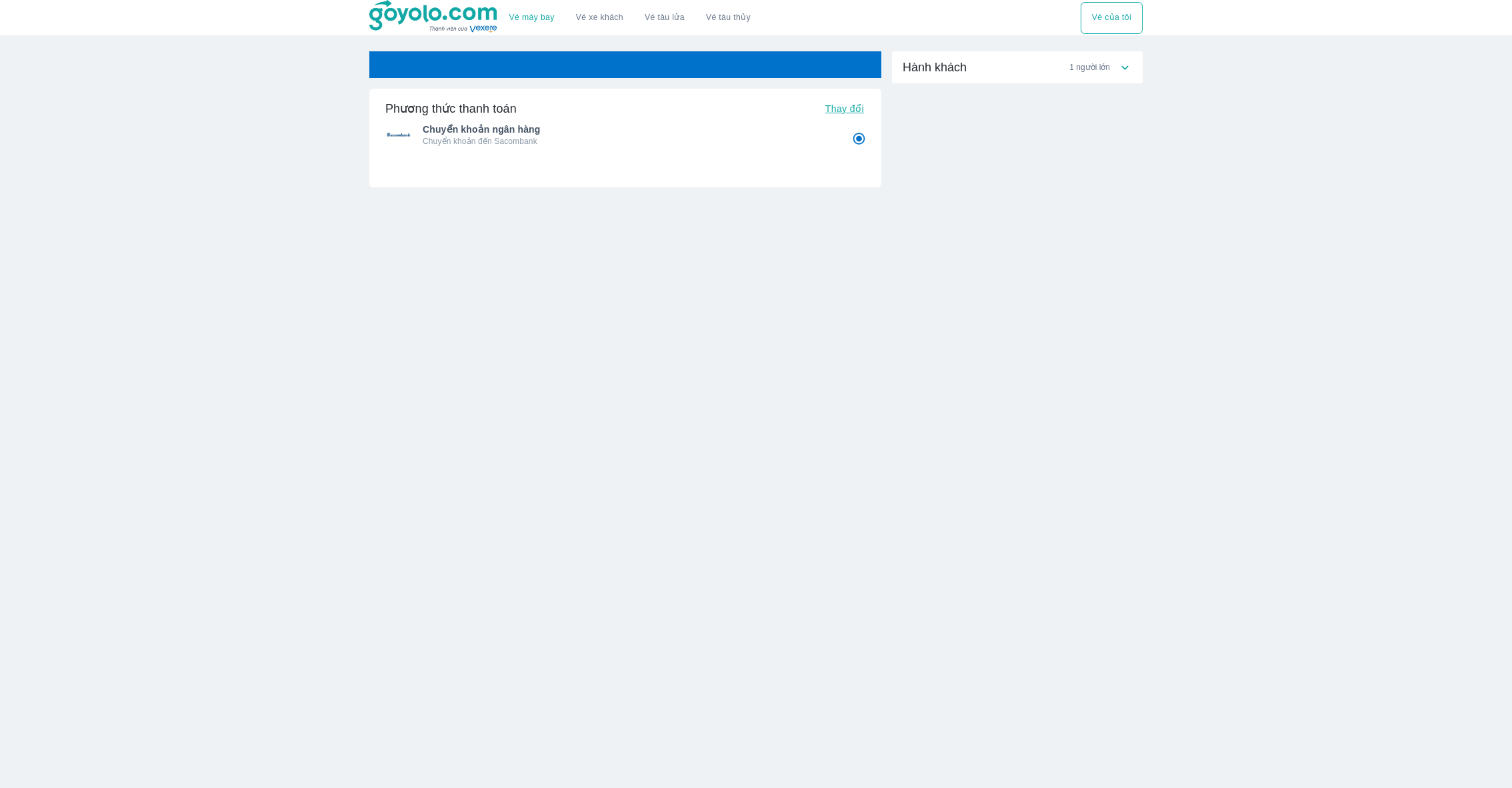
click at [844, 101] on button "Thay đổi" at bounding box center [844, 109] width 49 height 19
radio input "false"
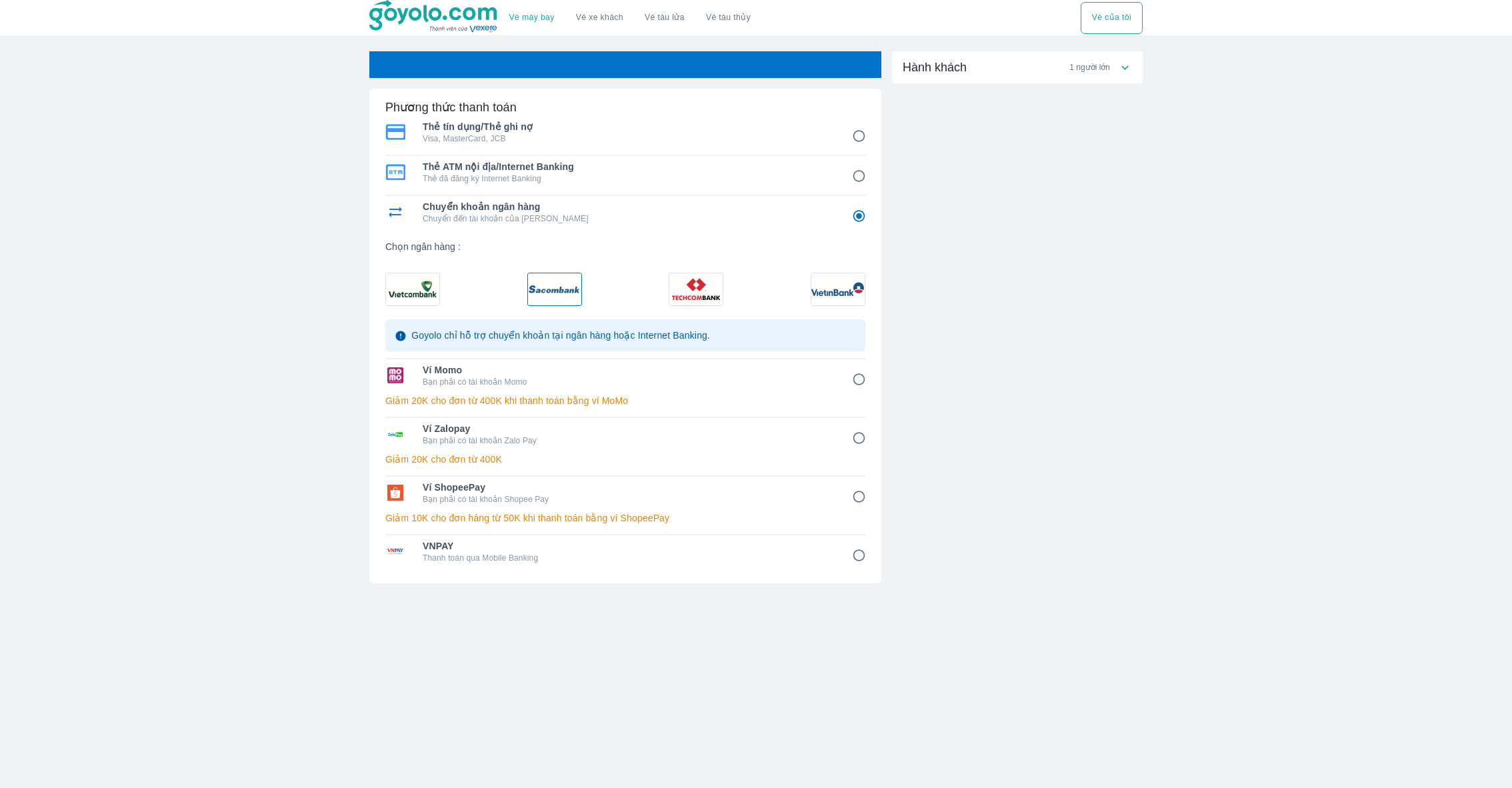
click at [981, 71] on div "Hành khách 1 người lớn" at bounding box center [1011, 67] width 216 height 16
click at [1013, 108] on div at bounding box center [1017, 102] width 251 height 16
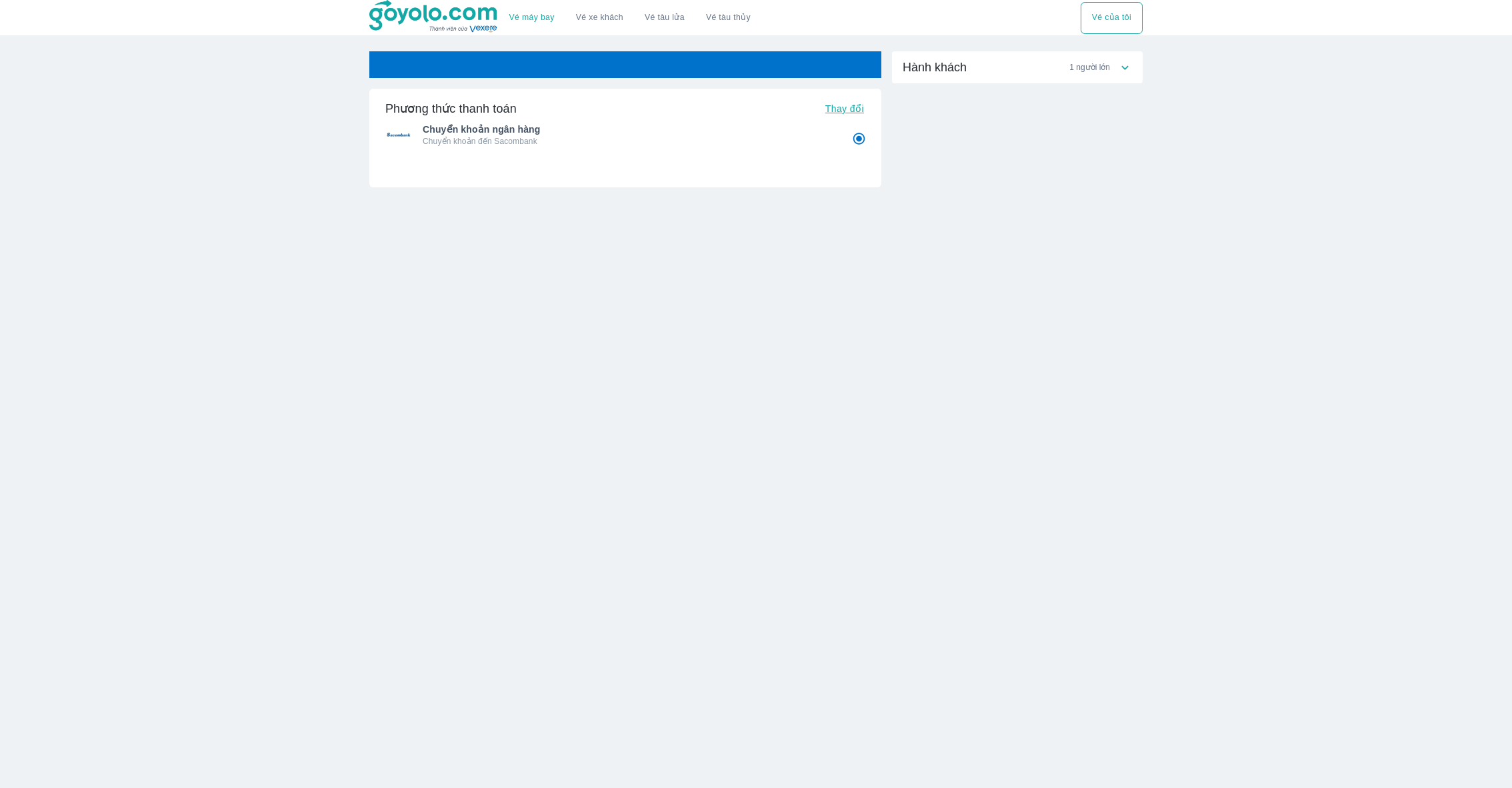
click at [861, 98] on div "Phương thức thanh toán Thay đổi Chuyển khoản ngân hàng Chuyển khoản đến Sacomba…" at bounding box center [625, 138] width 512 height 99
click at [1065, 77] on div "Hành khách 1 người lớn" at bounding box center [1017, 67] width 251 height 32
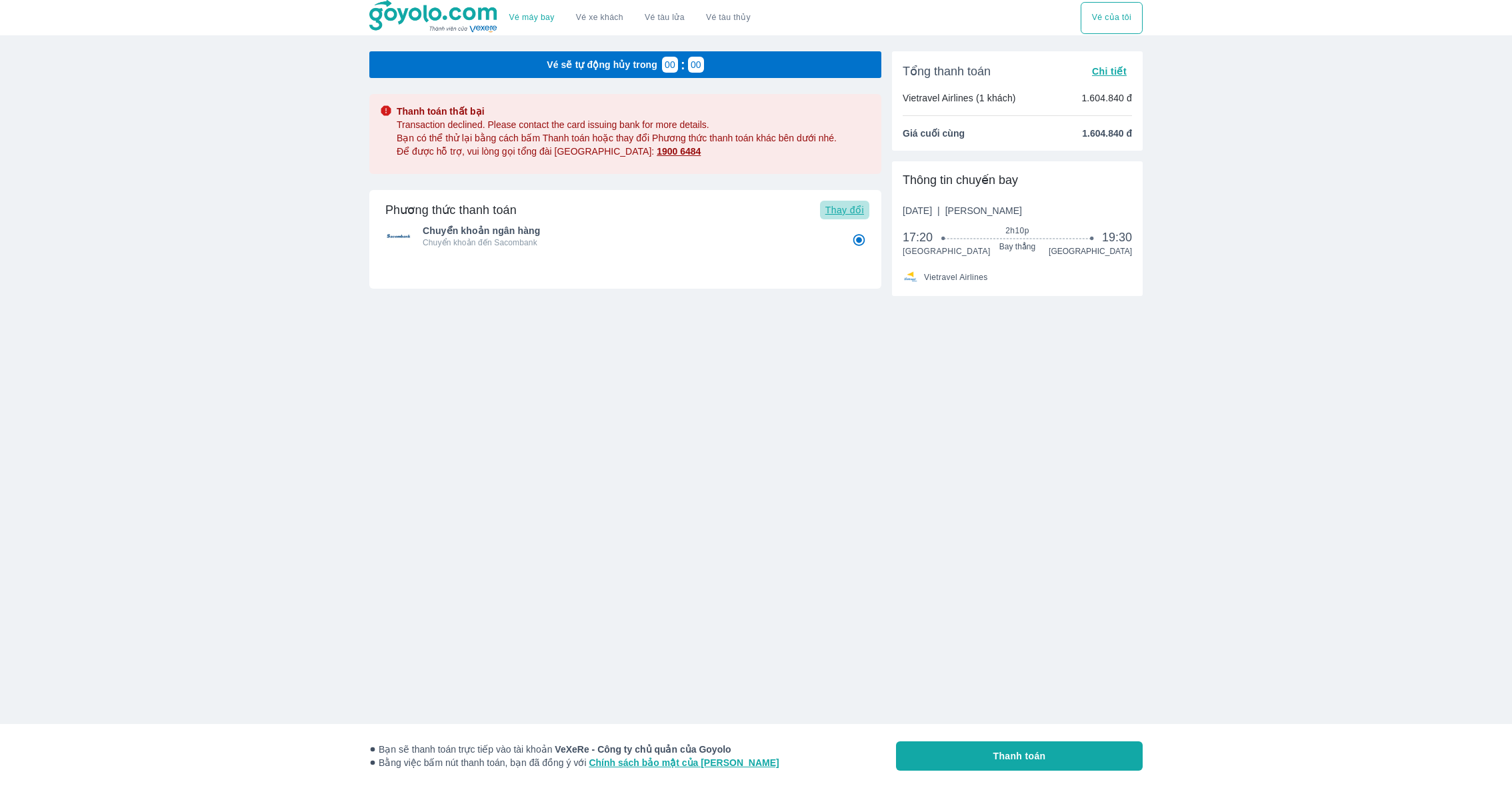
click at [844, 207] on span "Thay đổi" at bounding box center [844, 209] width 39 height 11
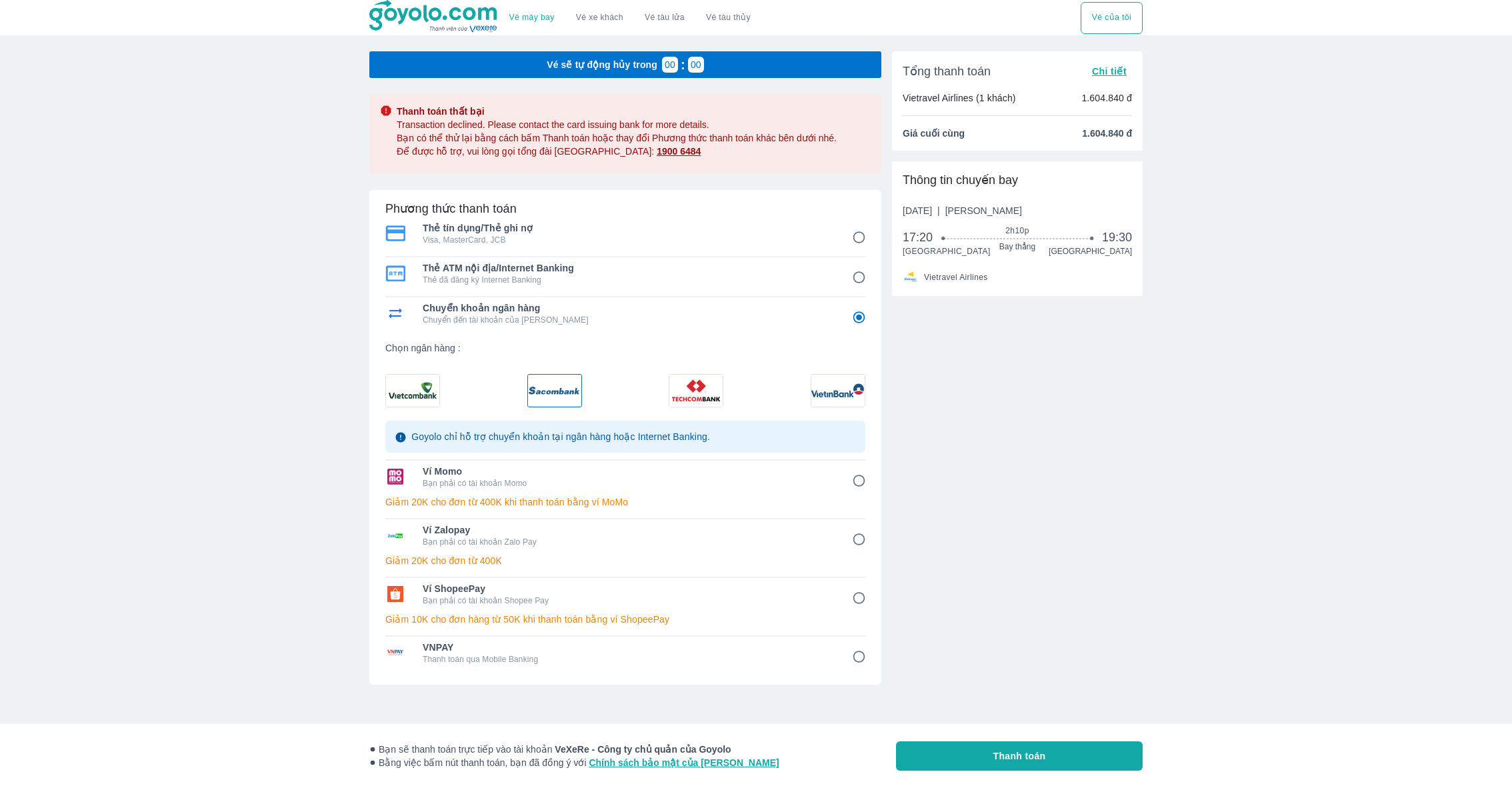
click at [682, 388] on img at bounding box center [696, 390] width 53 height 32
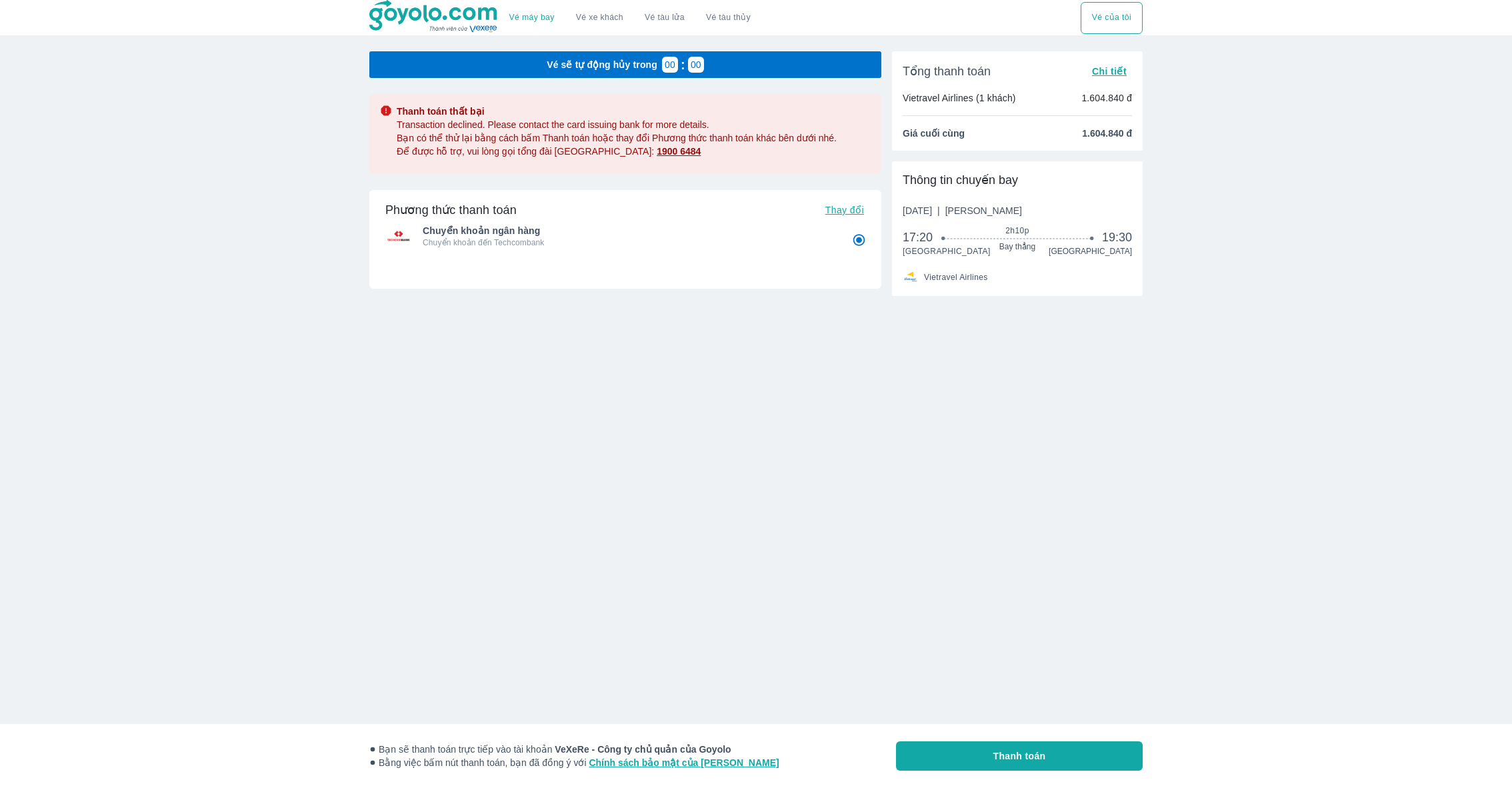
click at [965, 757] on button "Thanh toán" at bounding box center [1019, 755] width 247 height 29
radio input "false"
click at [409, 12] on img at bounding box center [434, 16] width 130 height 33
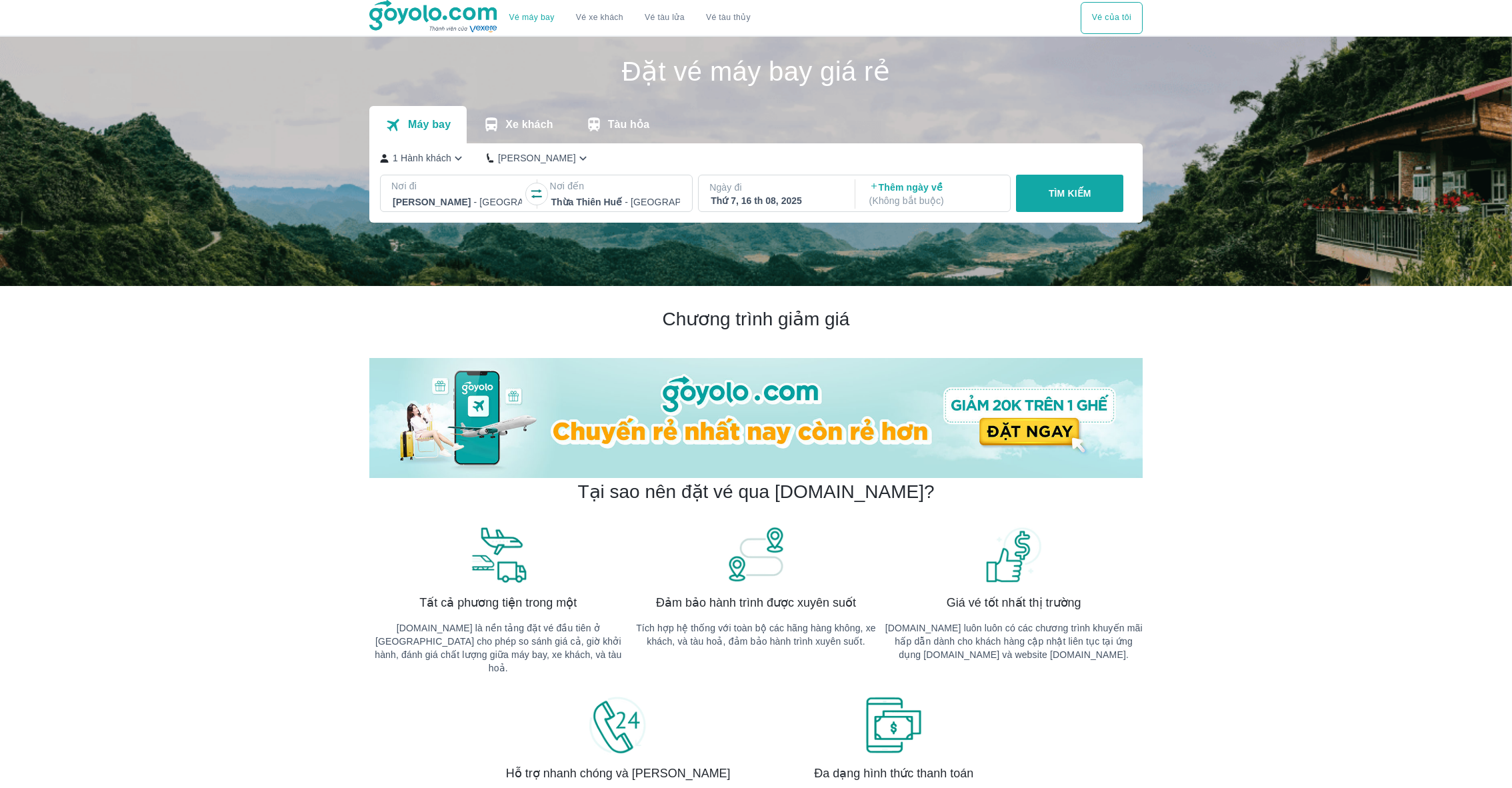
click at [784, 209] on div "Ngày đi Thứ 7, 16 th 08, 2025" at bounding box center [775, 194] width 154 height 37
click at [780, 192] on p "Ngày đi" at bounding box center [775, 187] width 132 height 13
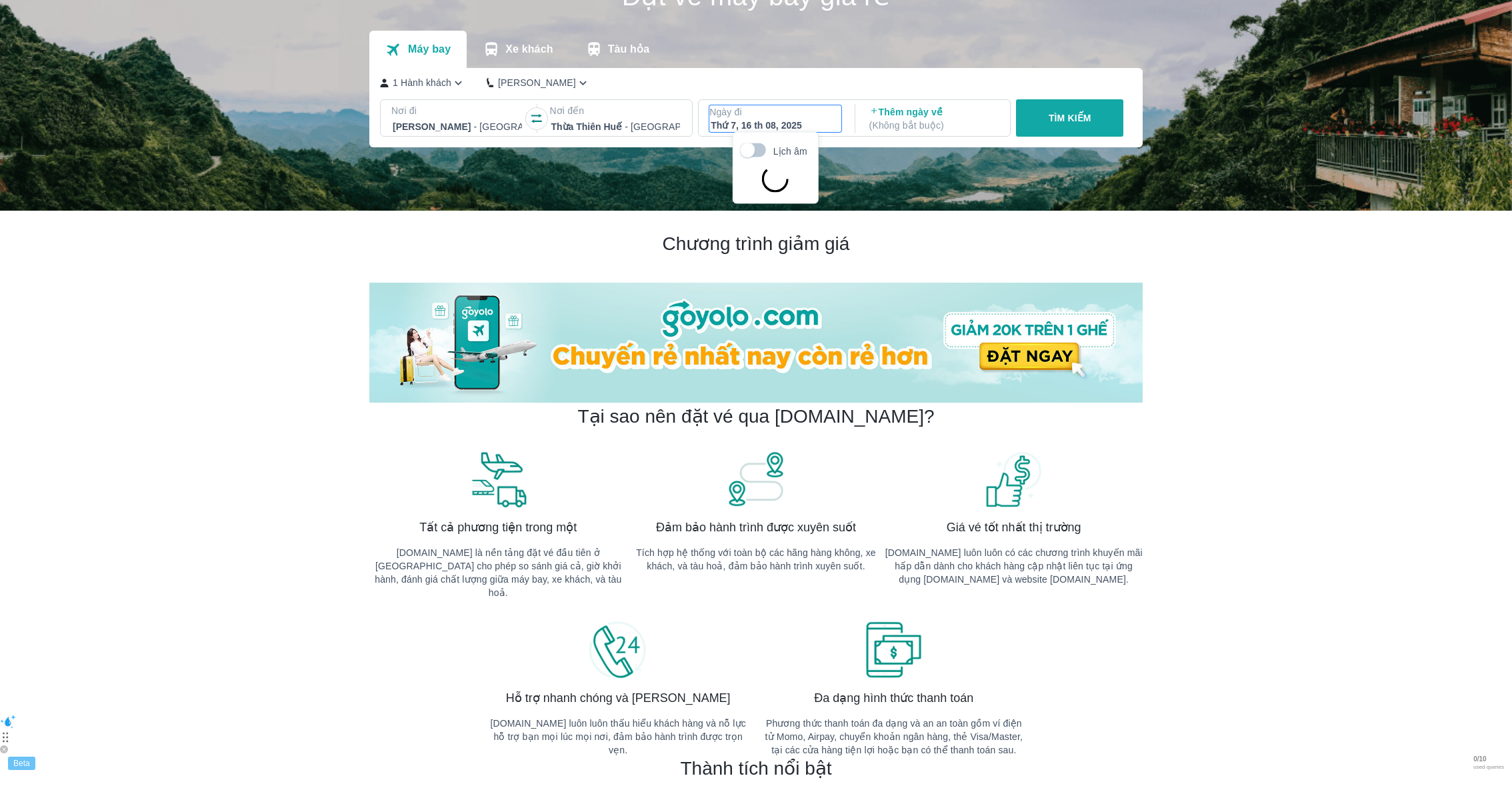
scroll to position [76, 0]
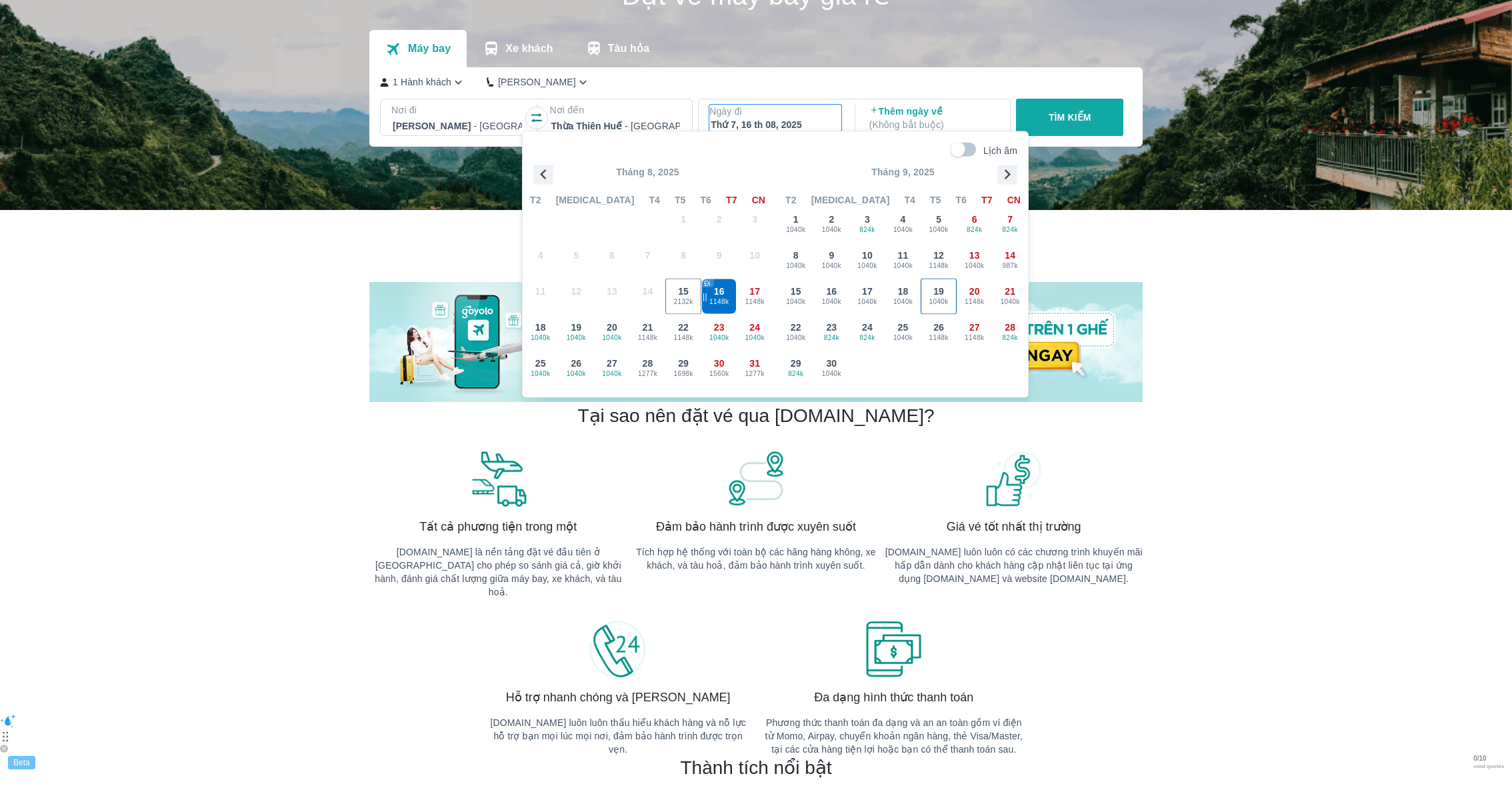
click at [928, 310] on div "19 1040k" at bounding box center [938, 296] width 35 height 35
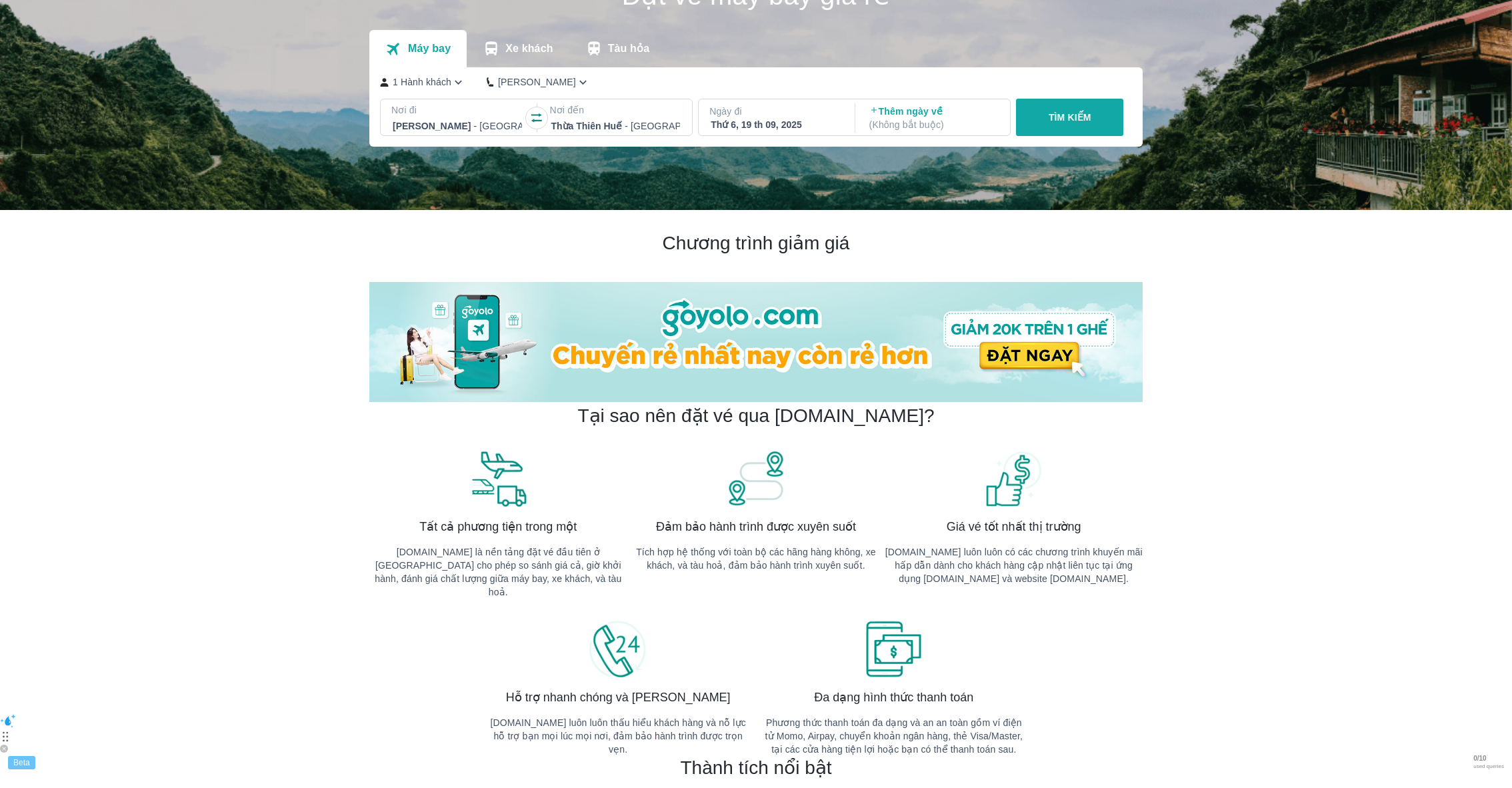
click at [1069, 124] on button "TÌM KIẾM" at bounding box center [1070, 117] width 108 height 37
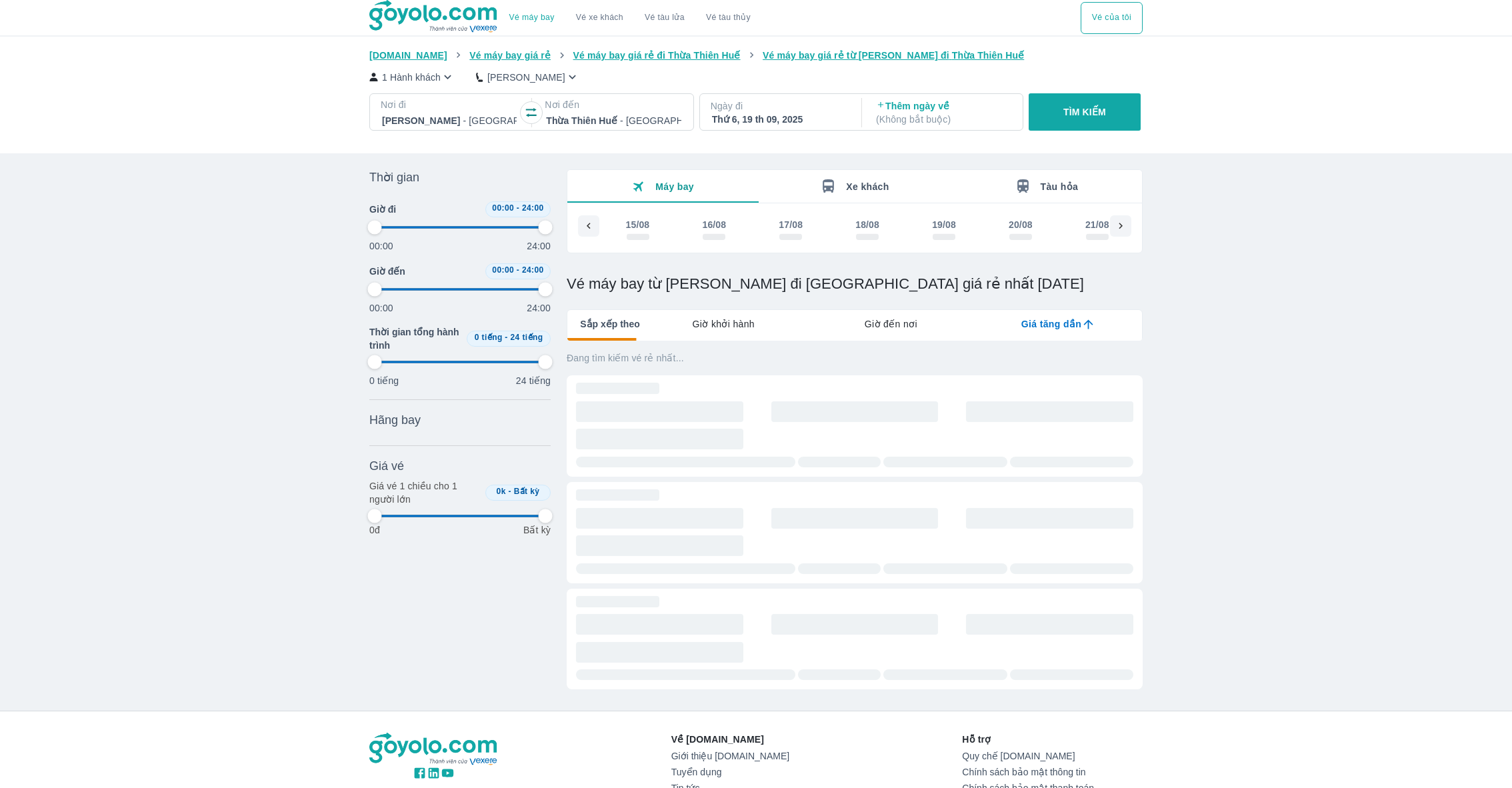
type input "97.9166666666667"
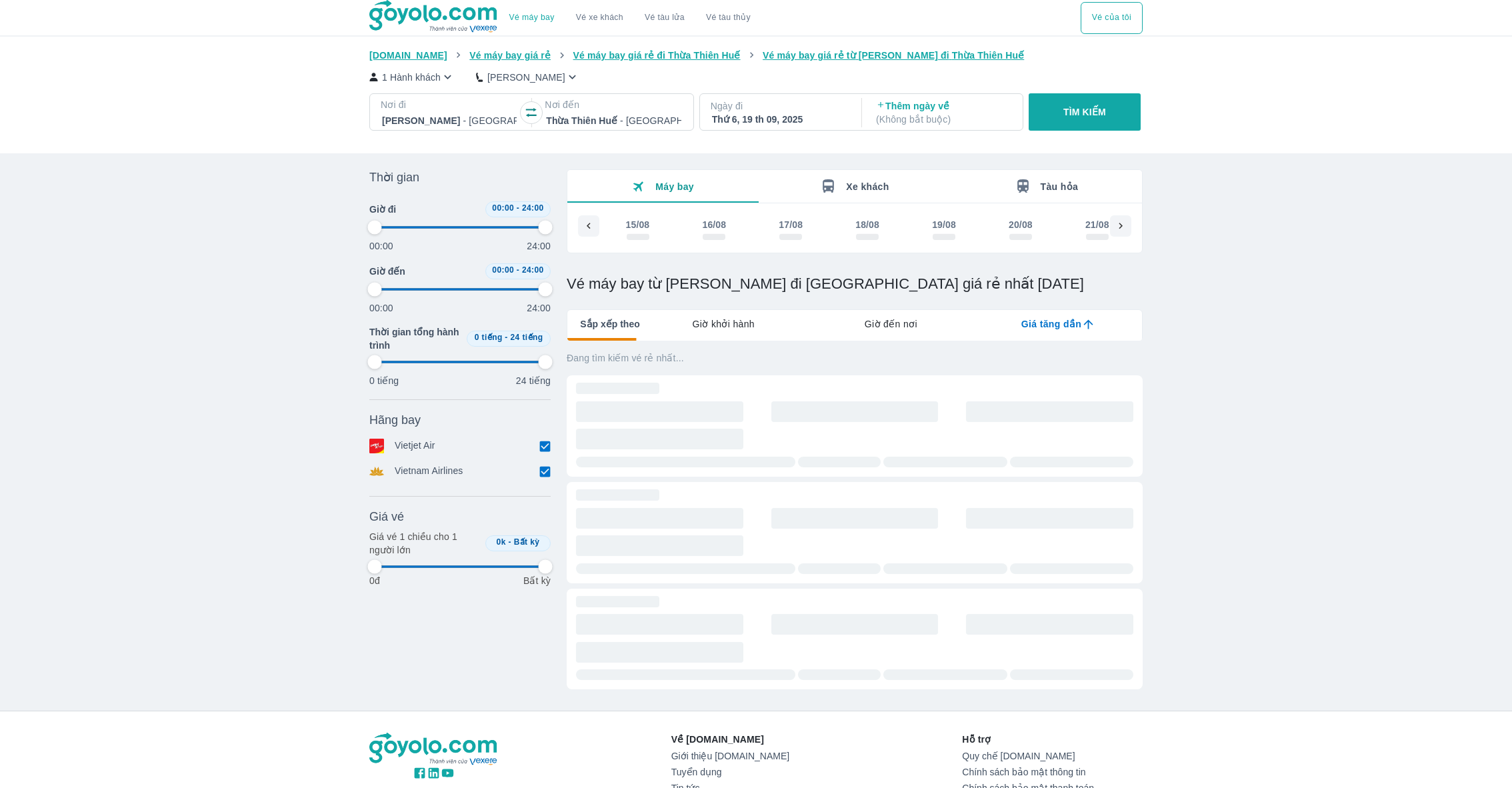
type input "97.9166666666667"
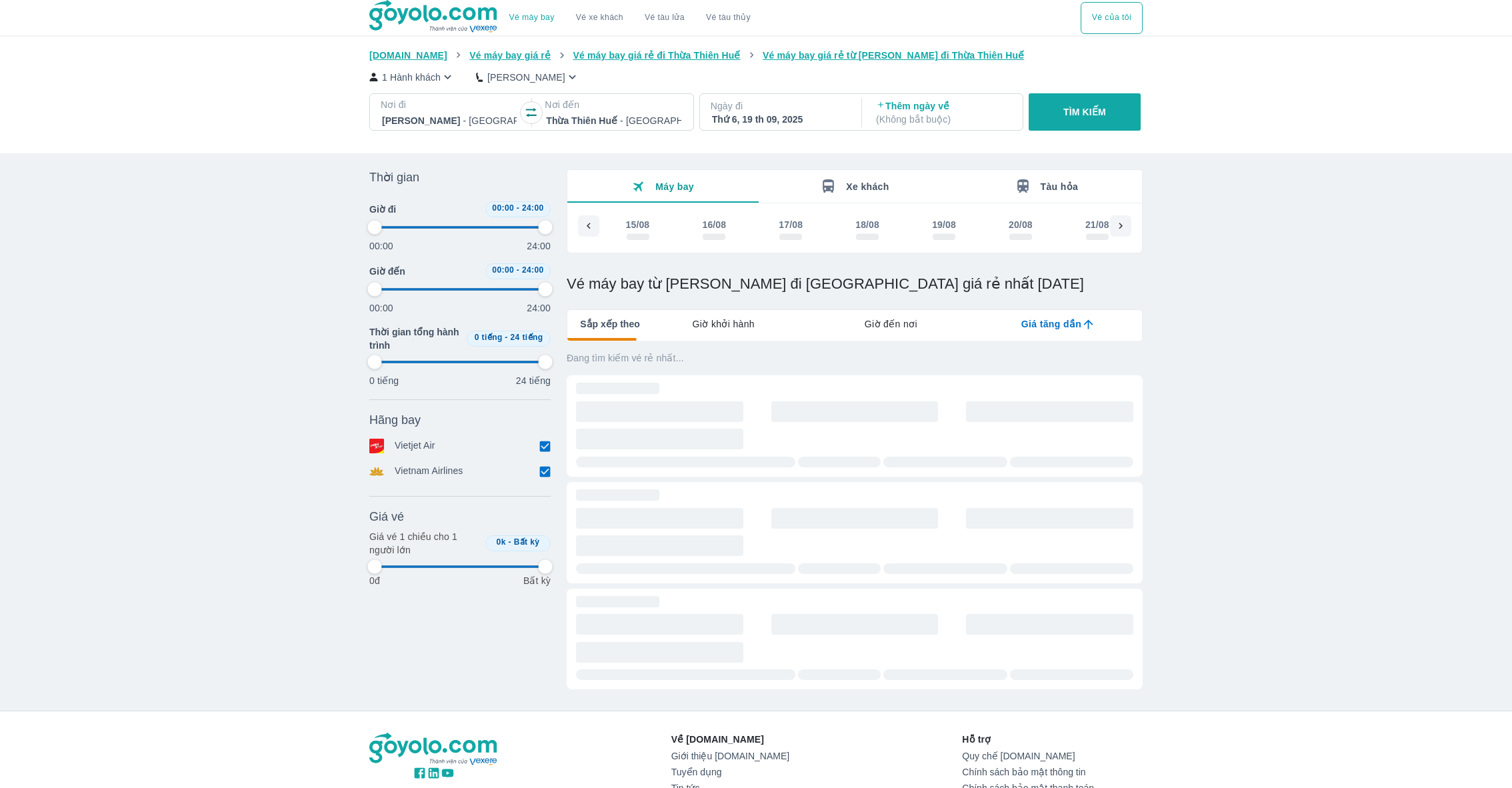
type input "97.9166666666667"
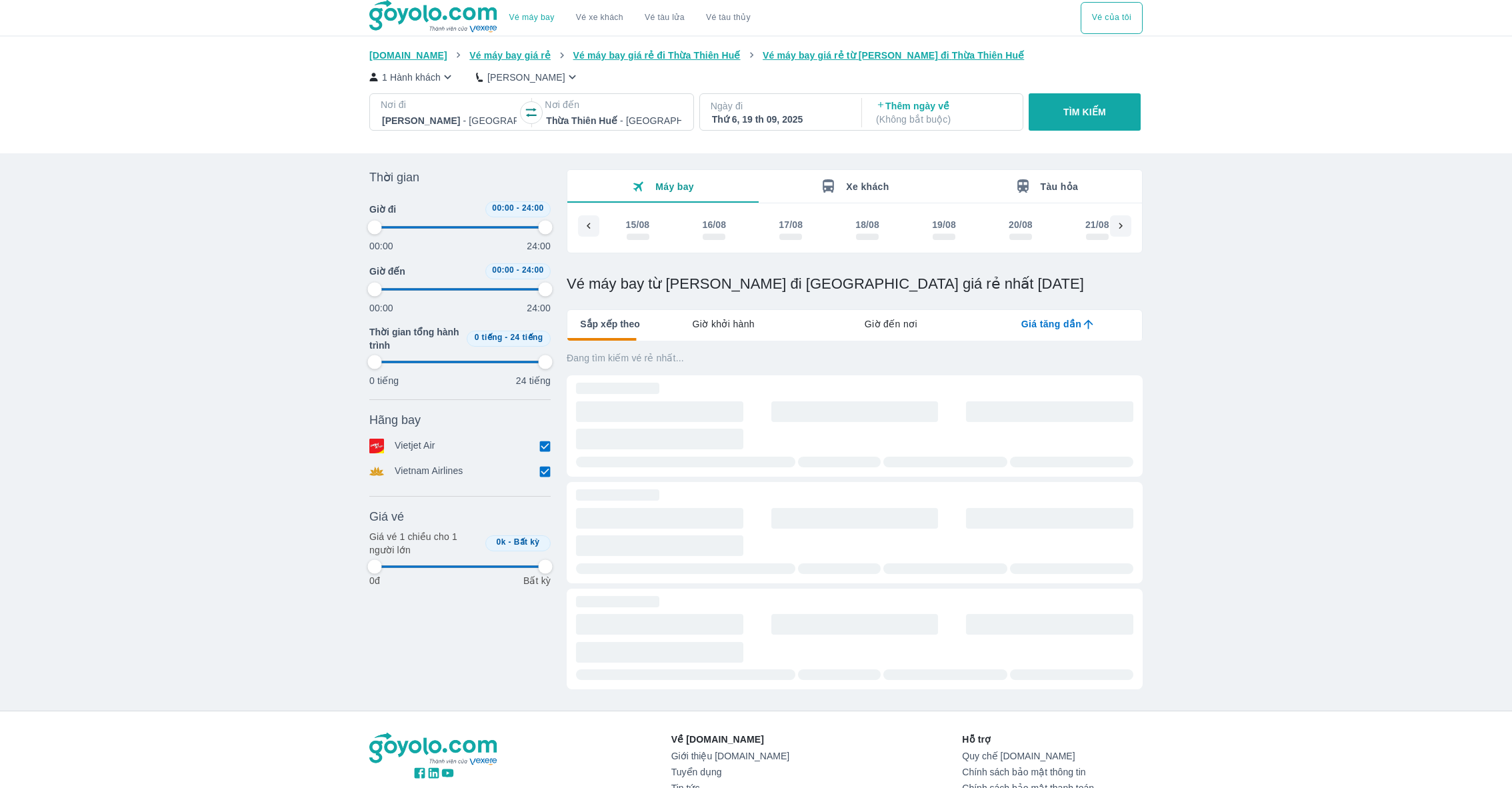
type input "97.9166666666667"
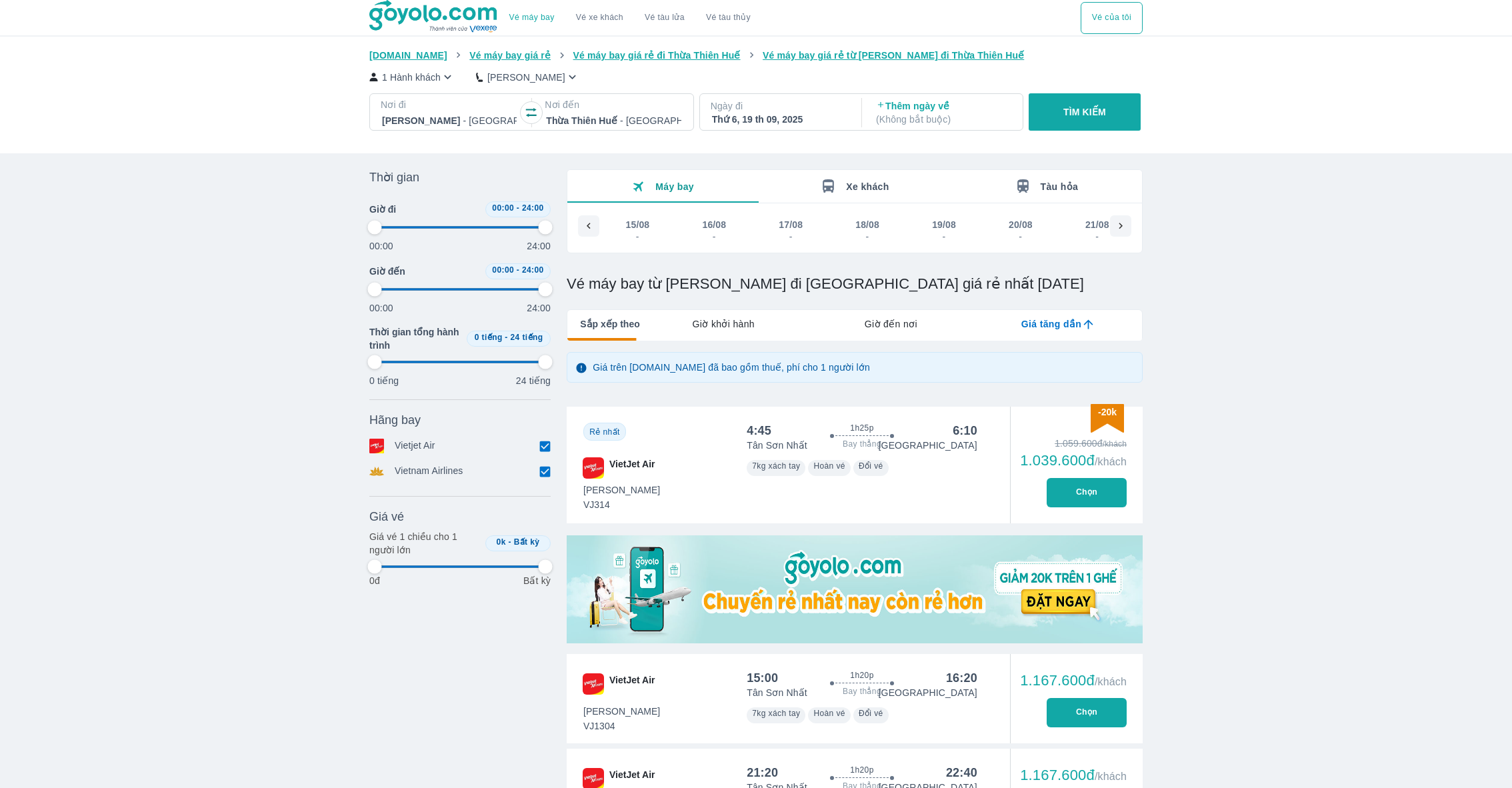
type input "97.9166666666667"
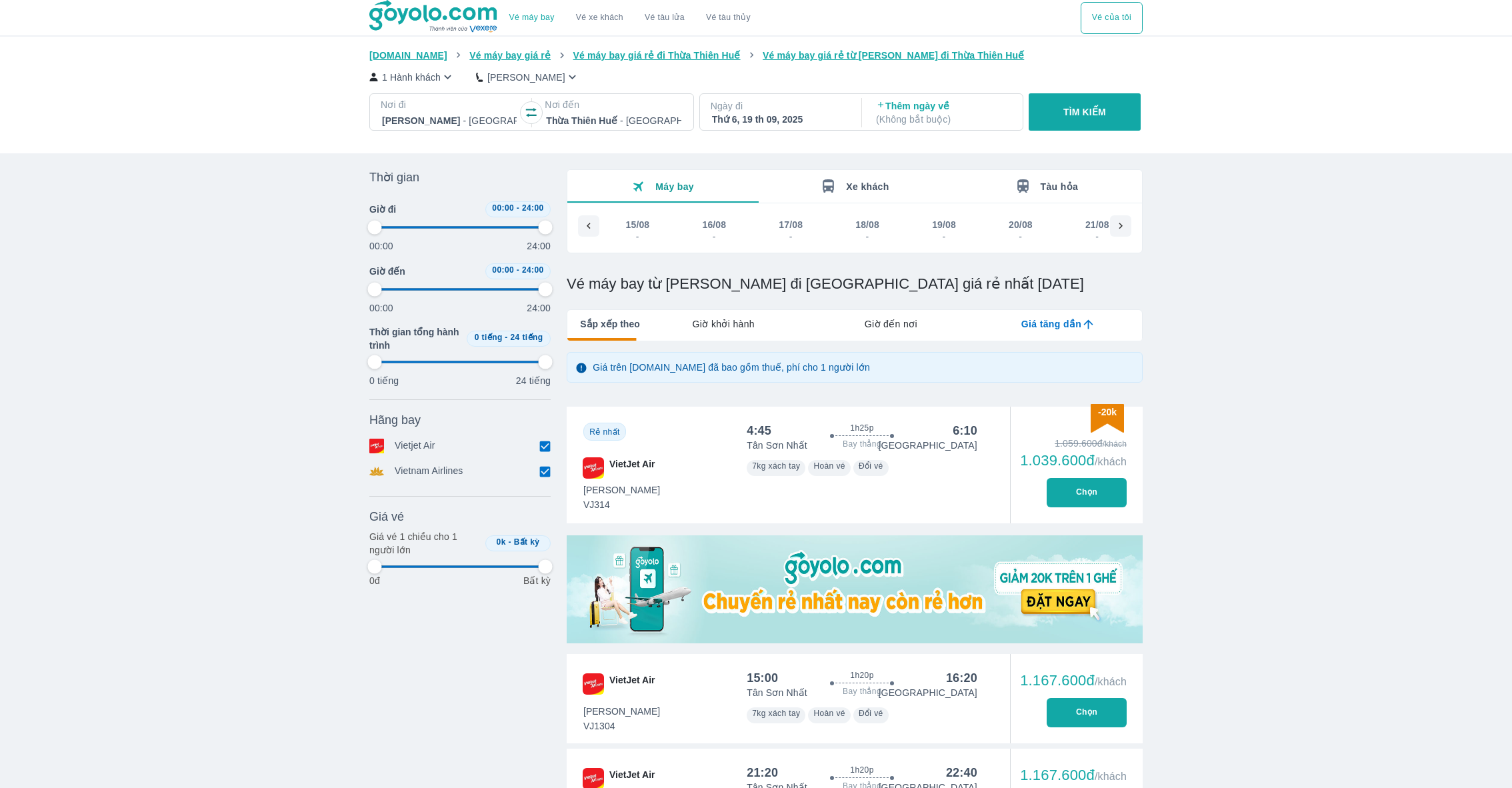
type input "97.9166666666667"
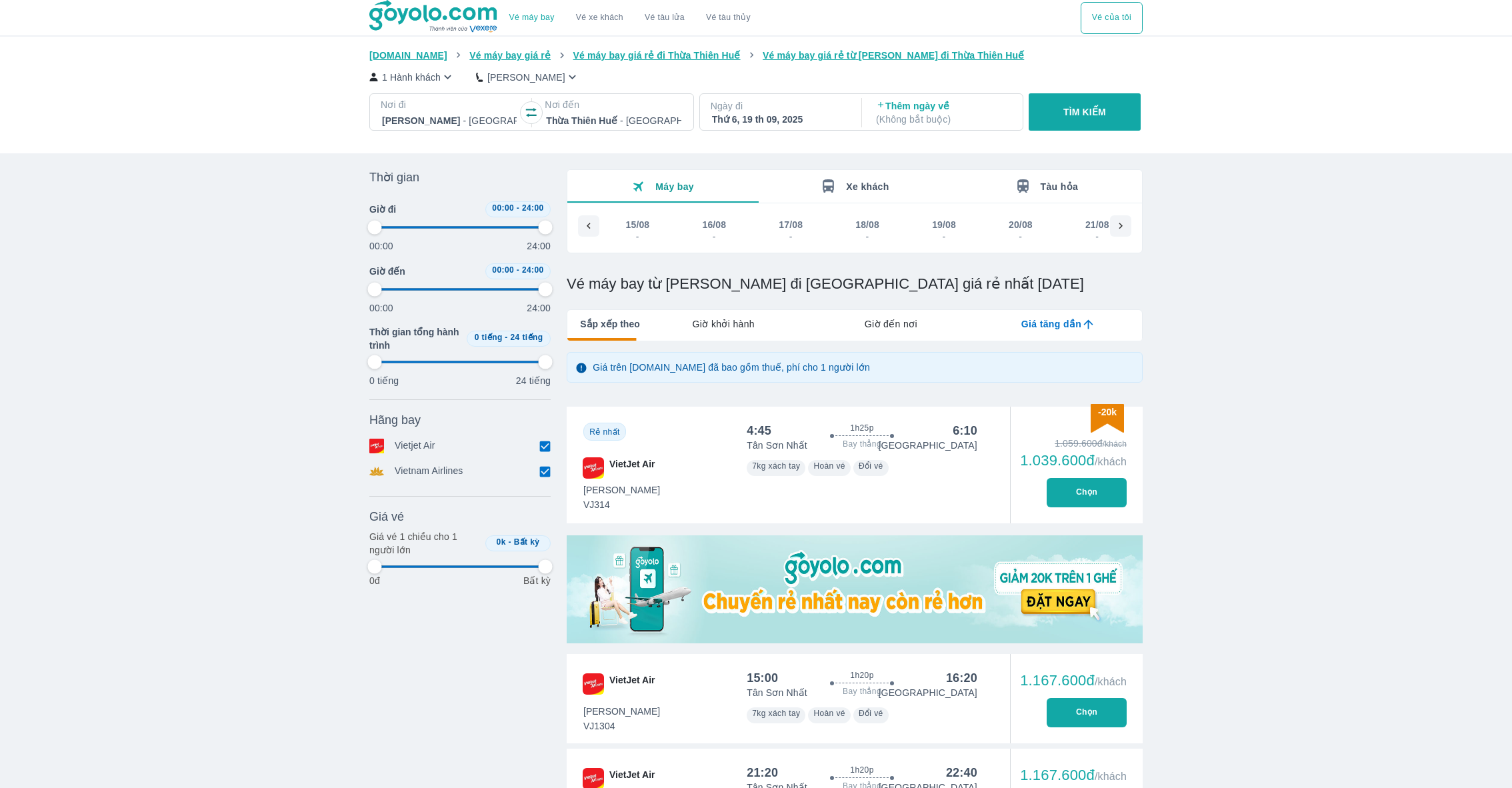
type input "97.9166666666667"
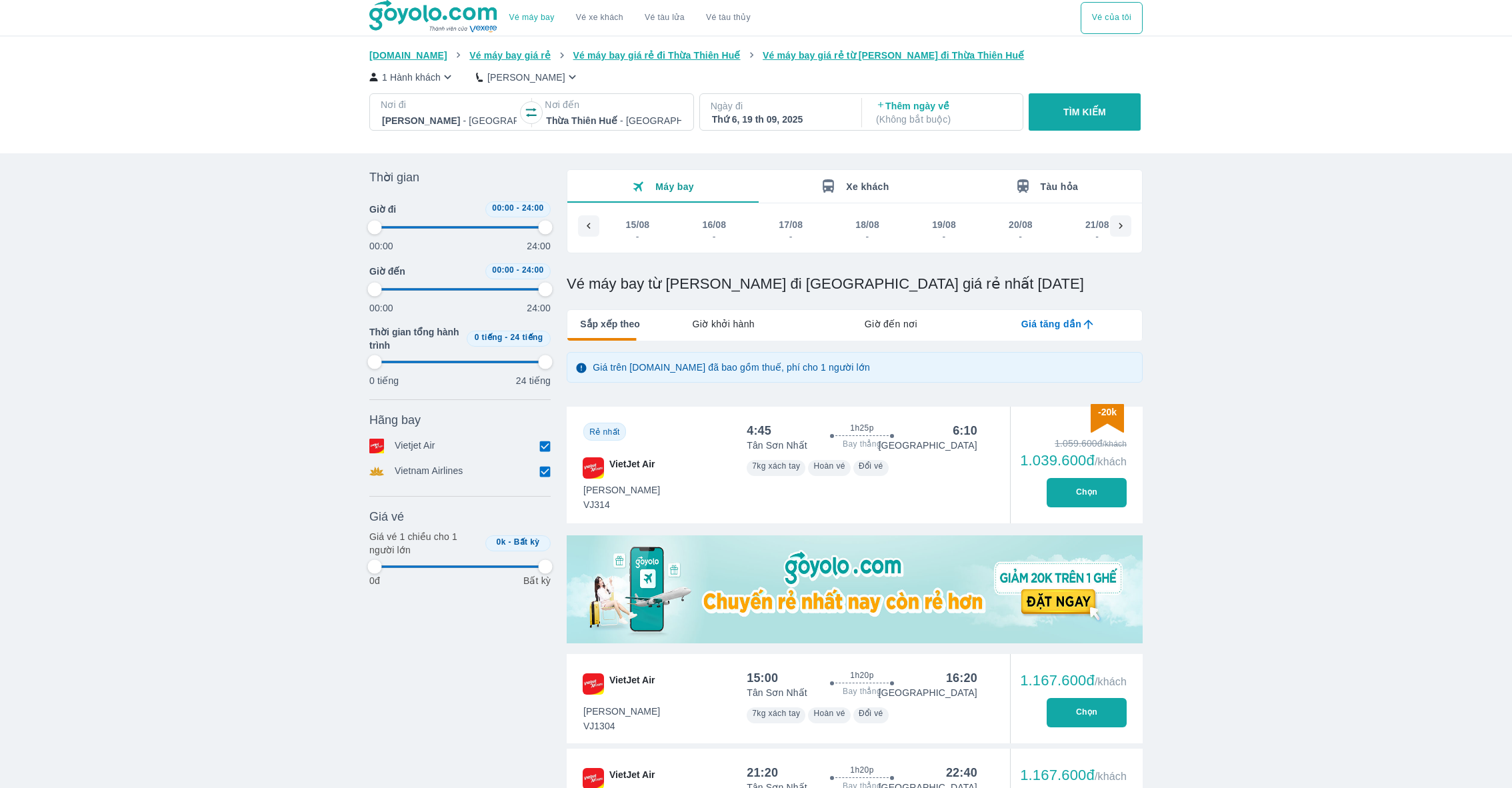
type input "97.9166666666667"
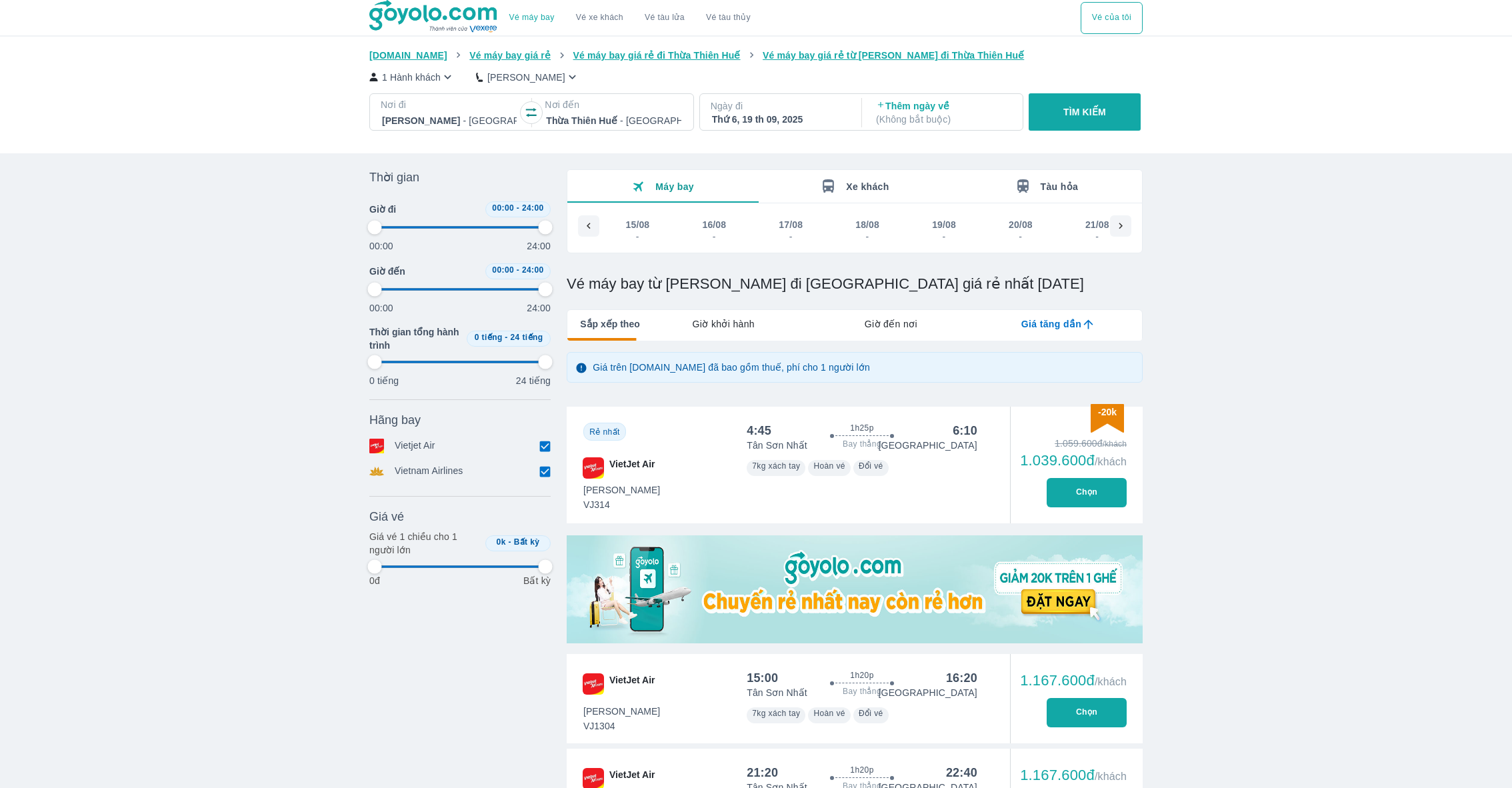
type input "97.9166666666667"
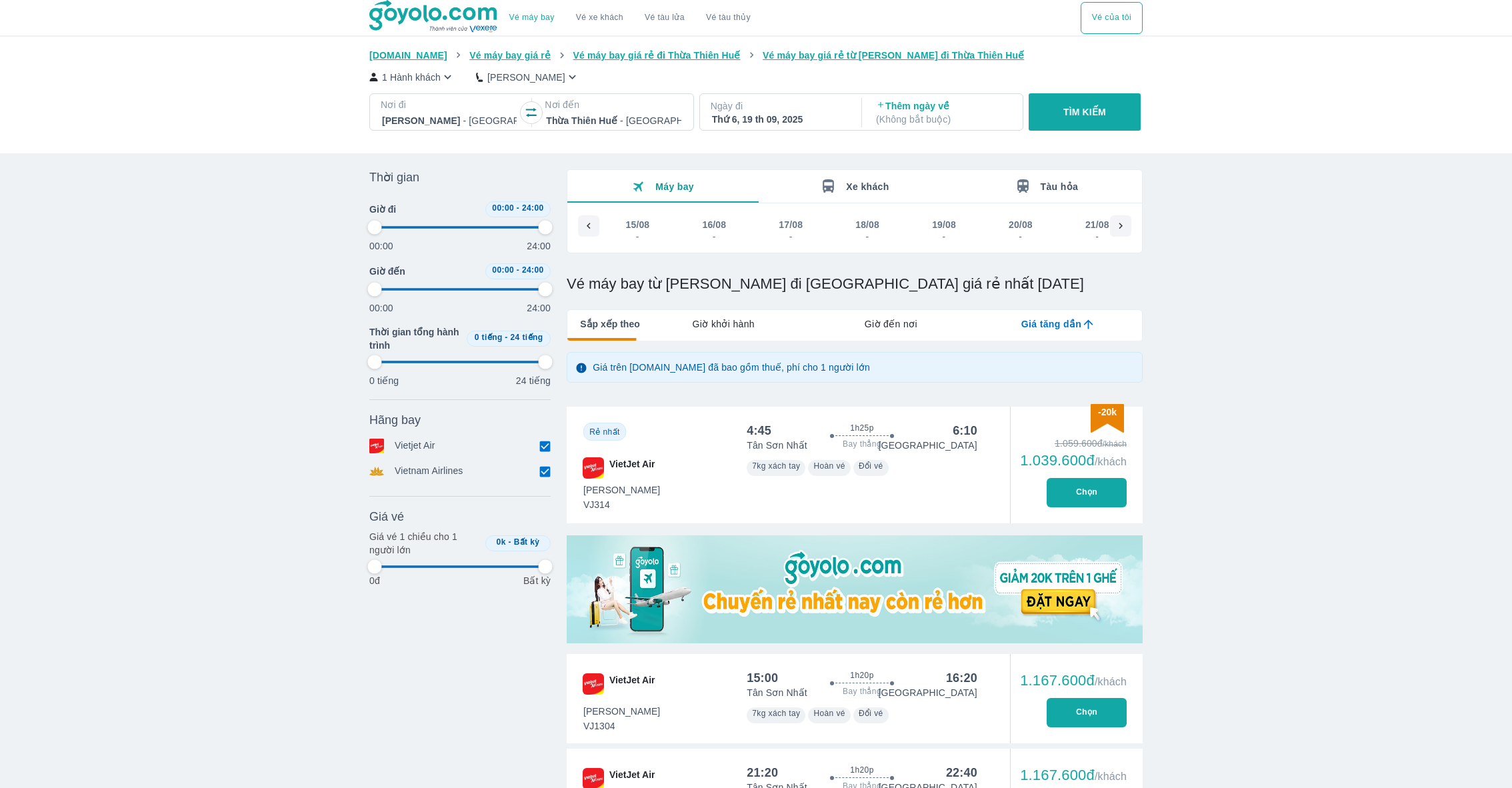
type input "97.9166666666667"
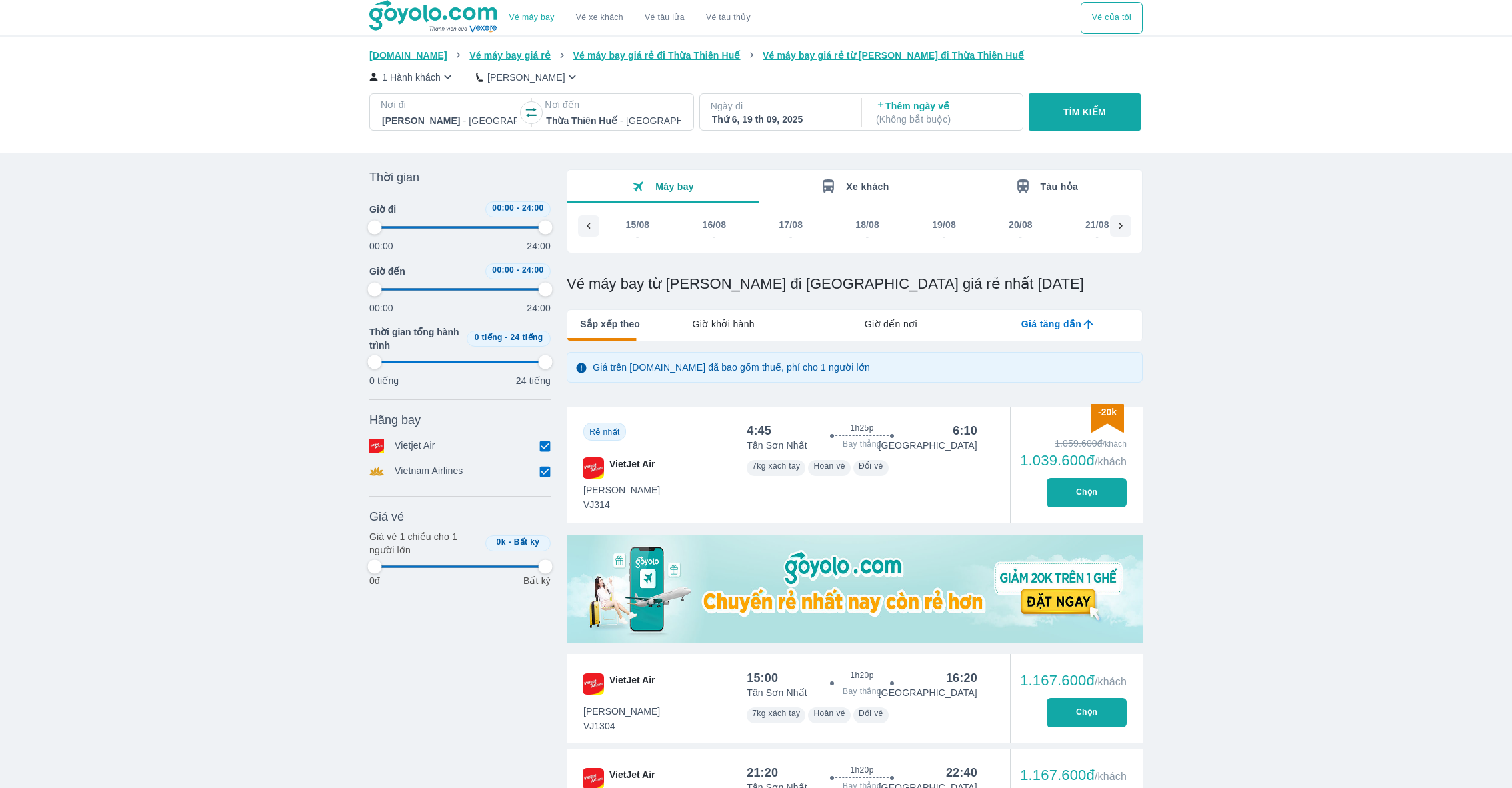
type input "97.9166666666667"
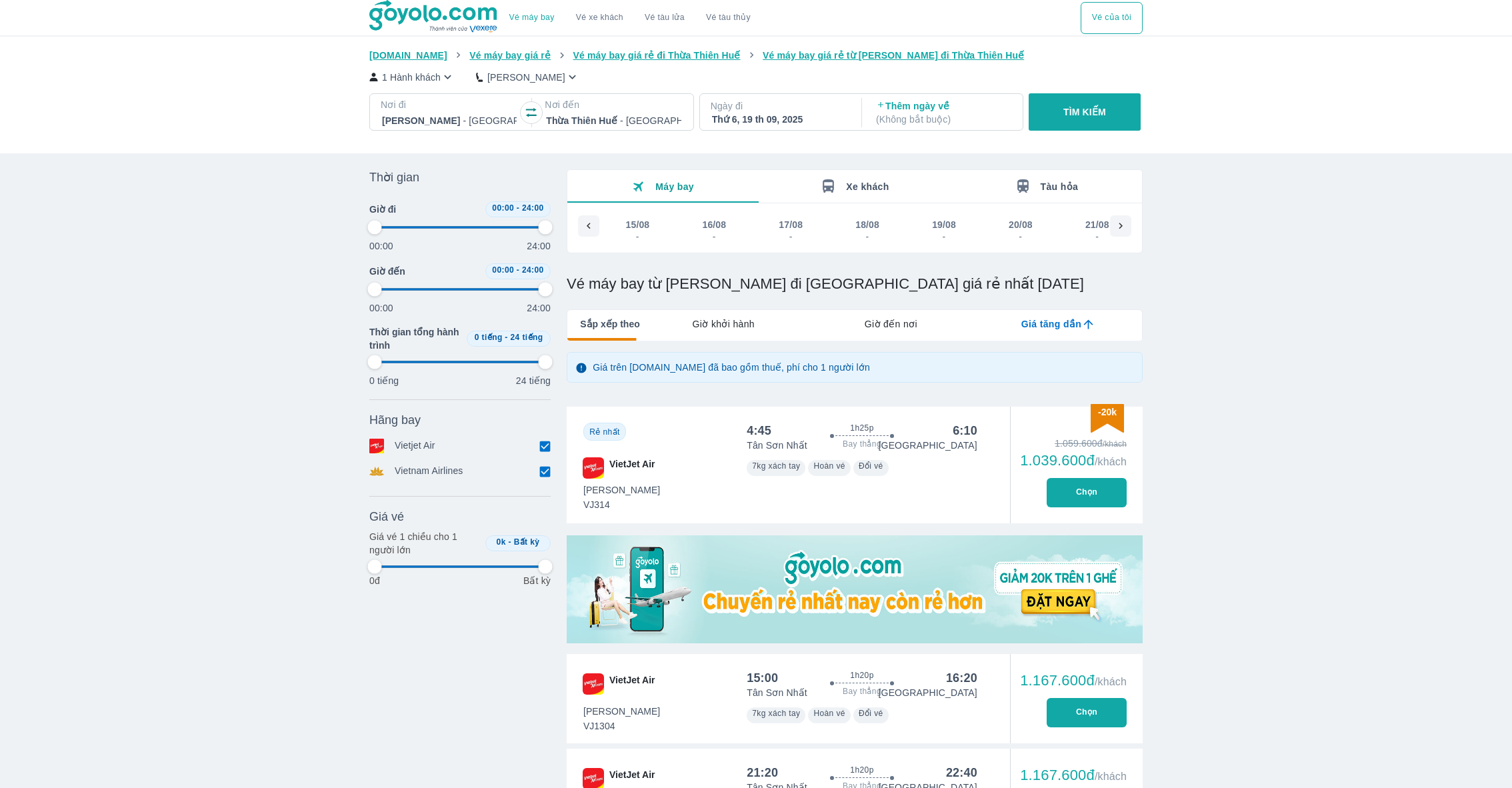
type input "97.9166666666667"
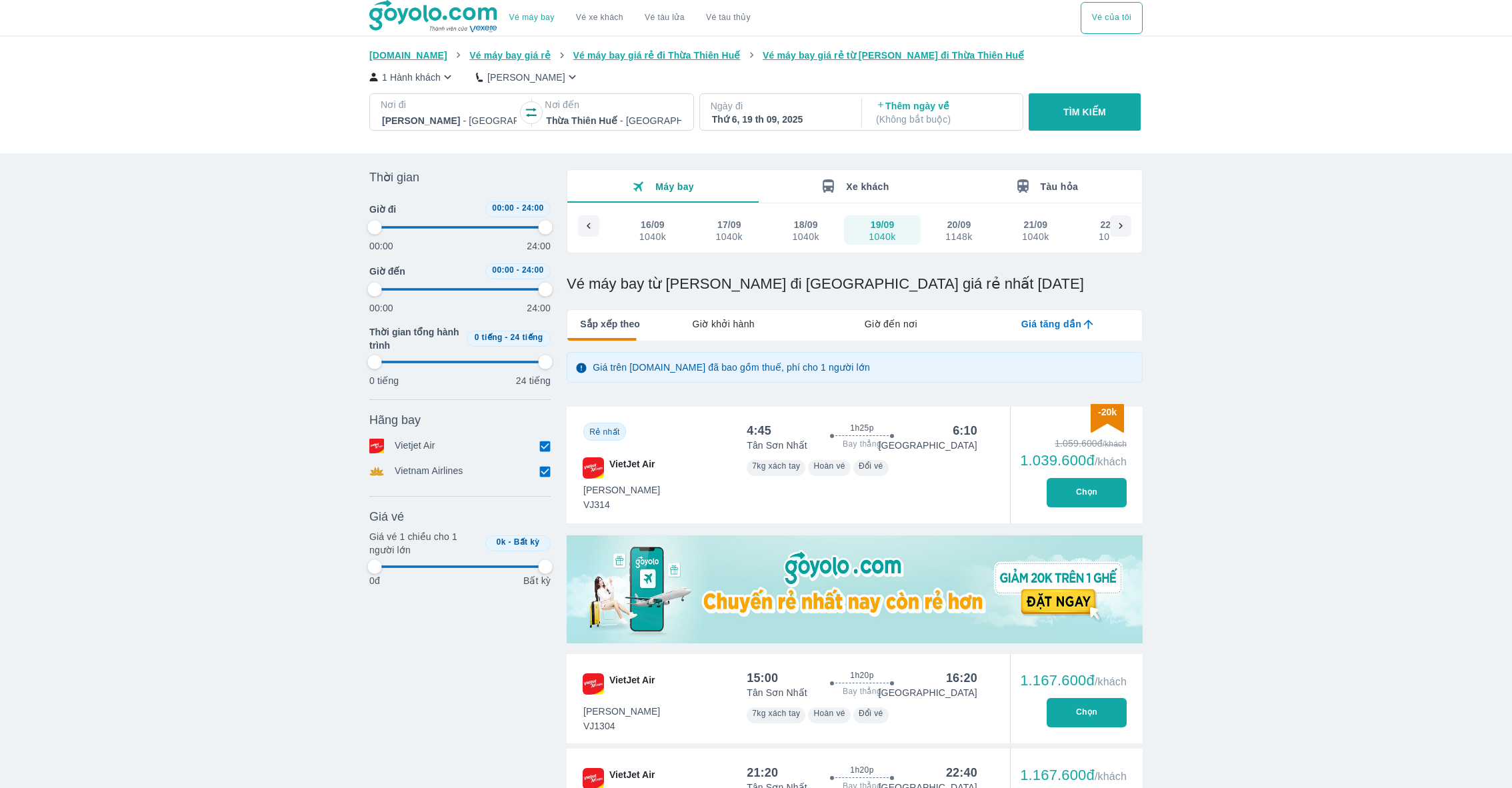
type input "97.9166666666667"
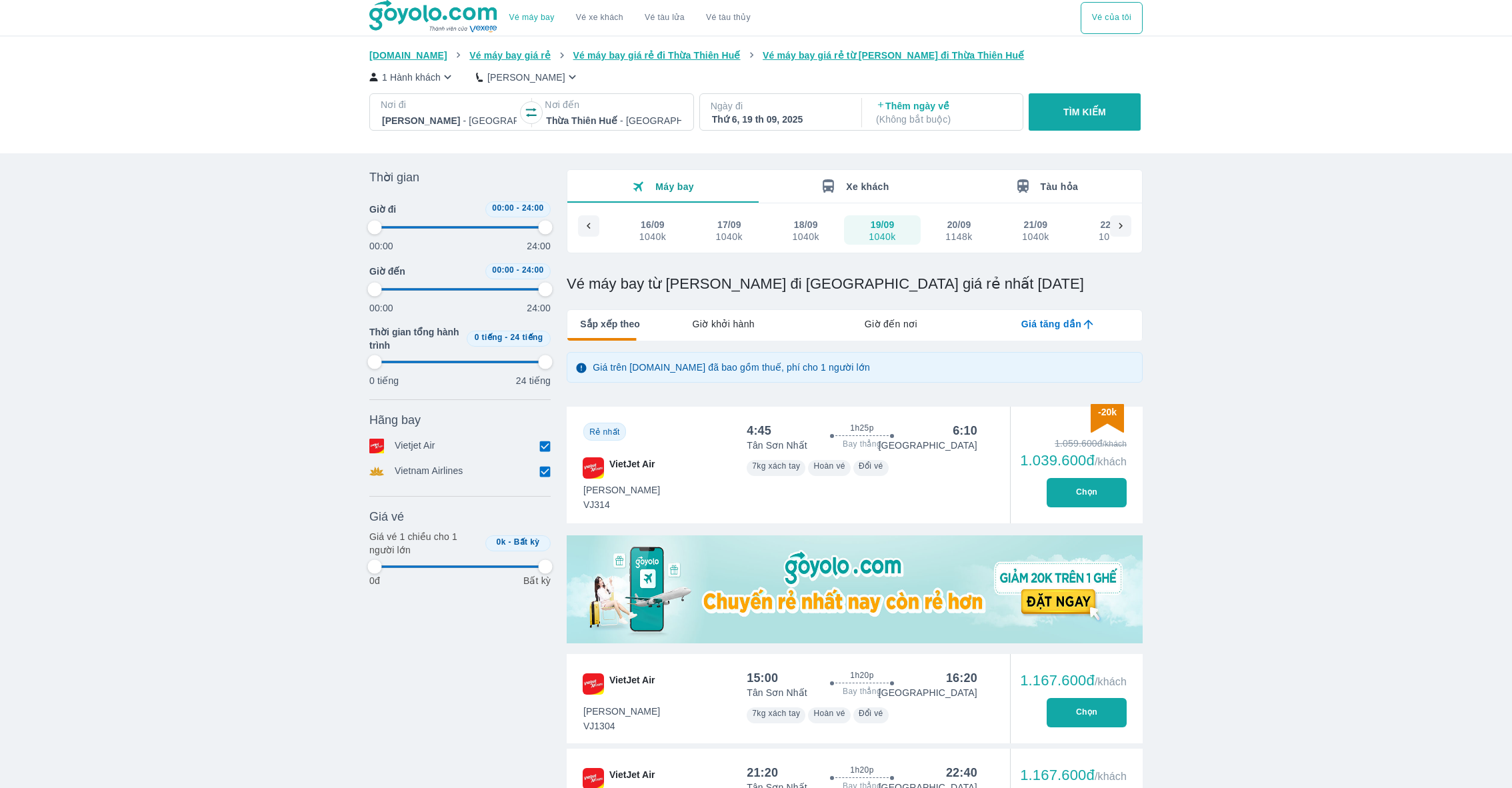
type input "97.9166666666667"
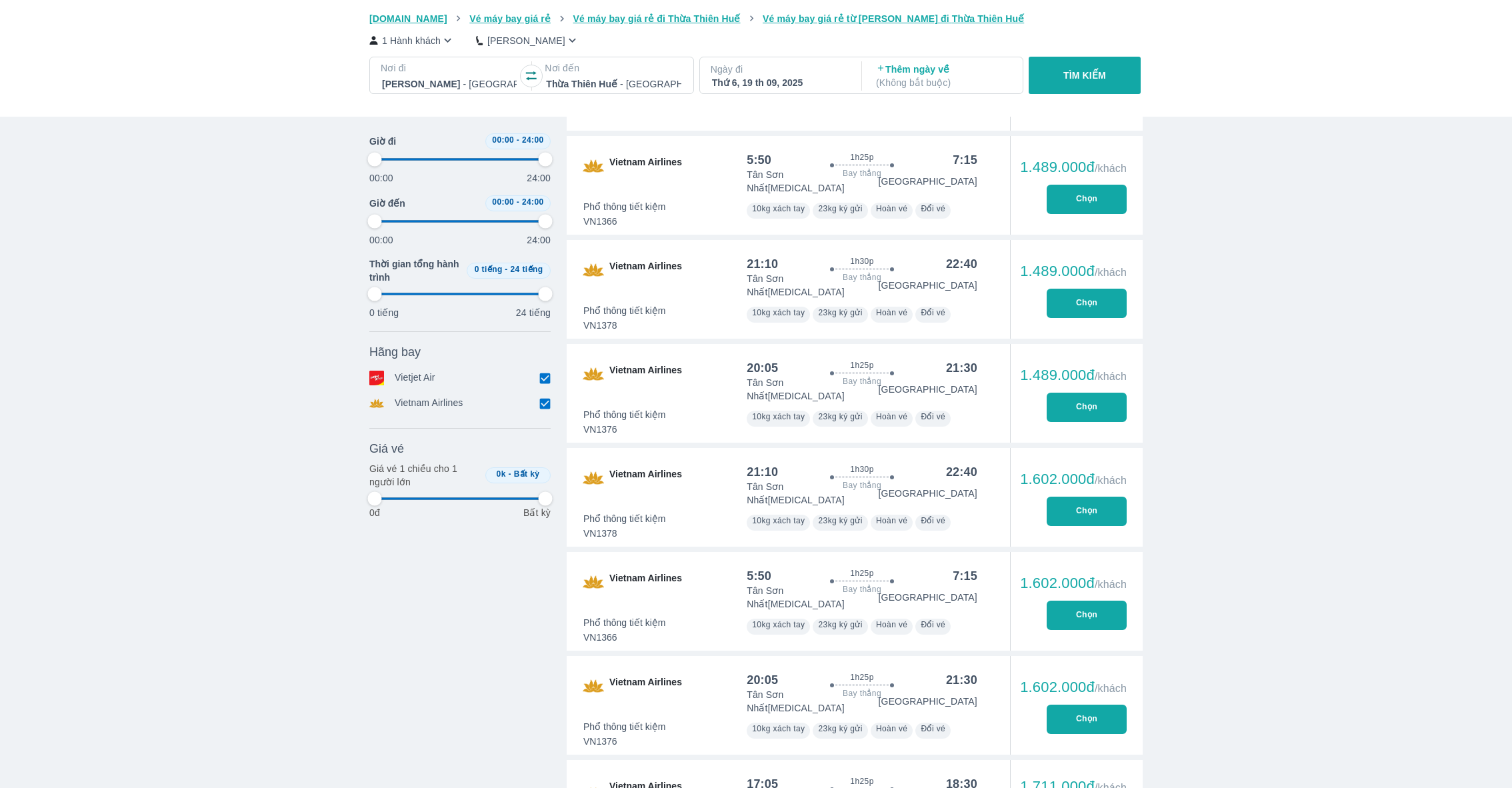
type input "97.9166666666667"
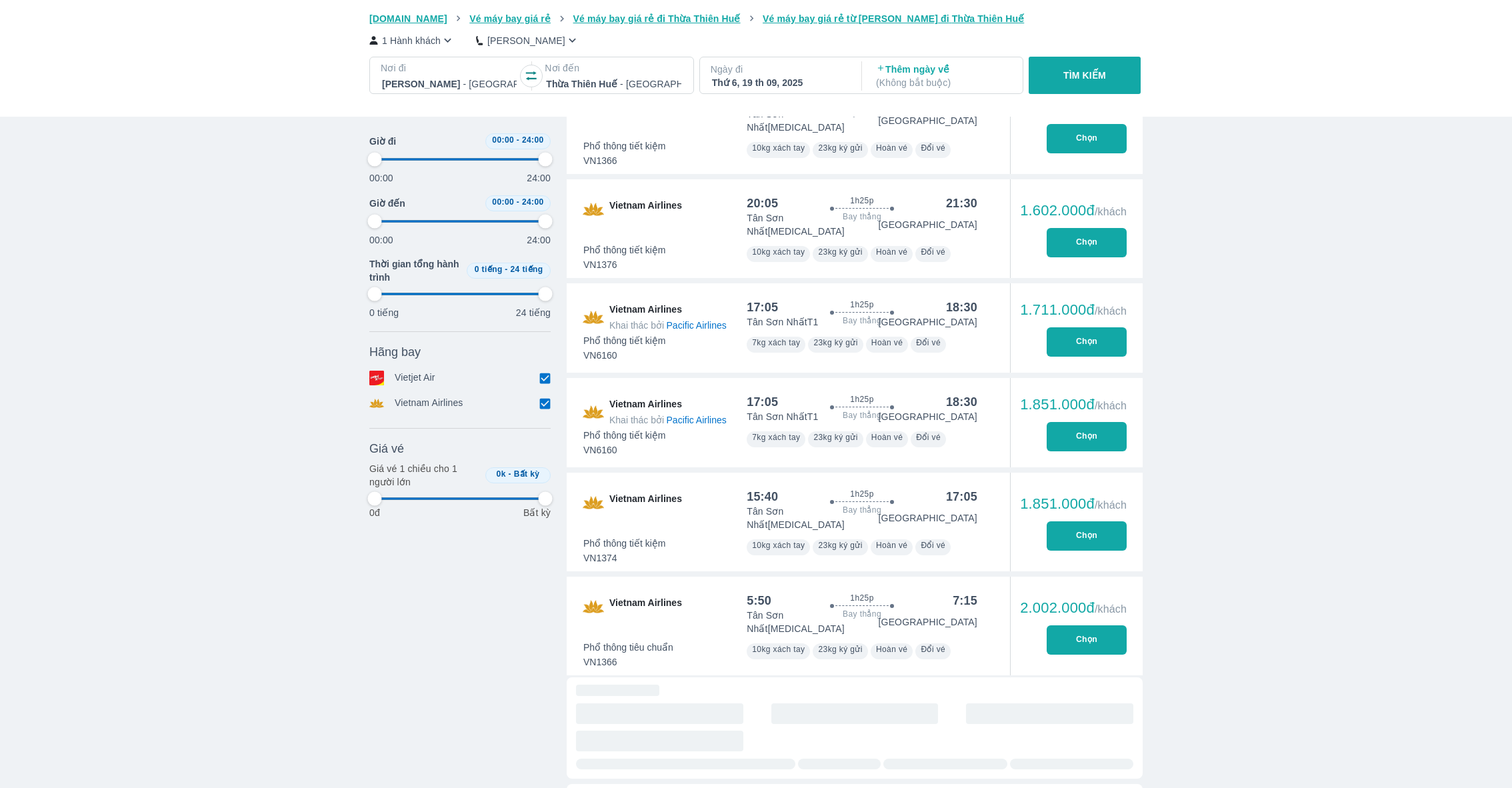
type input "97.9166666666667"
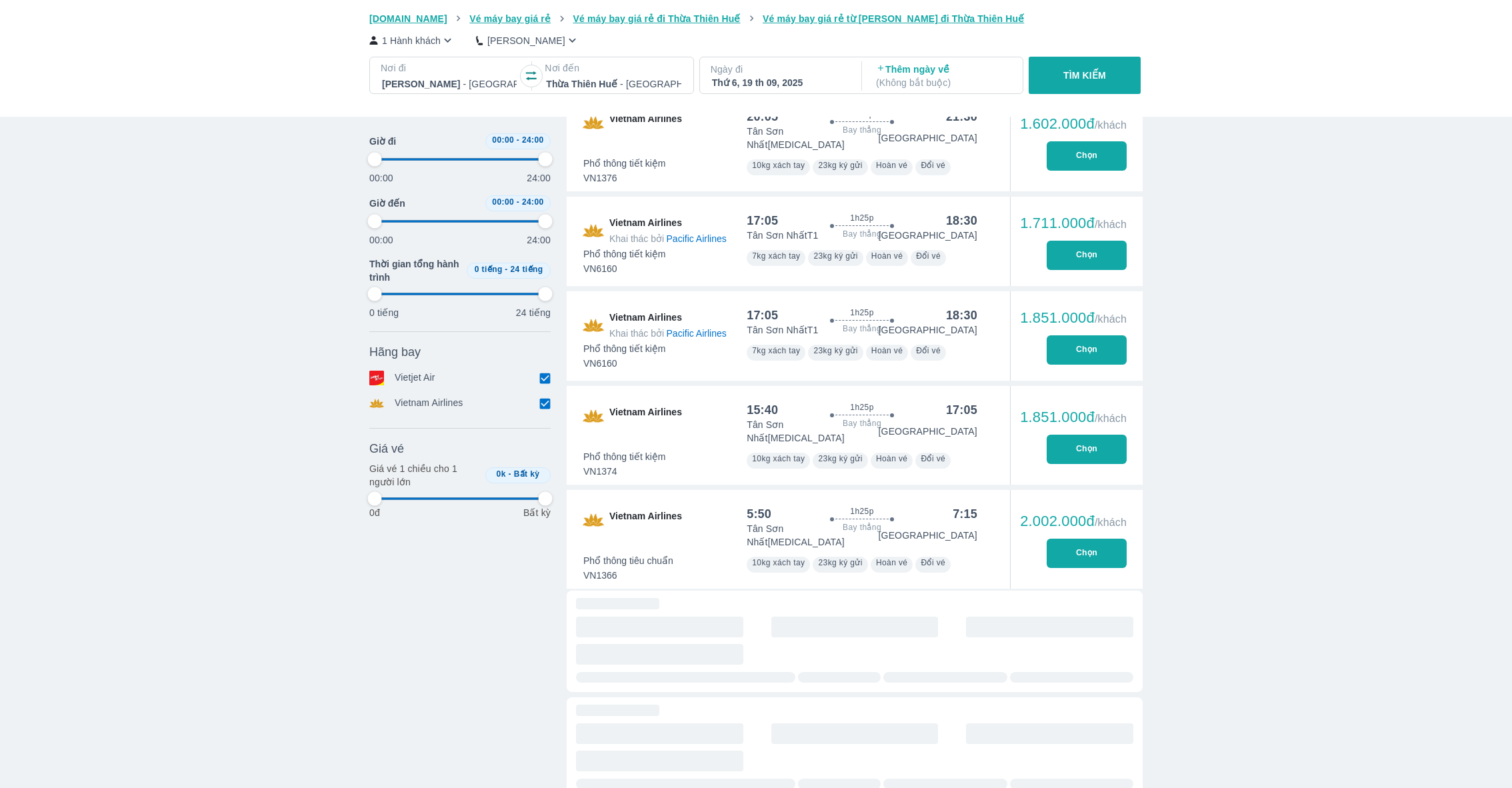
type input "97.9166666666667"
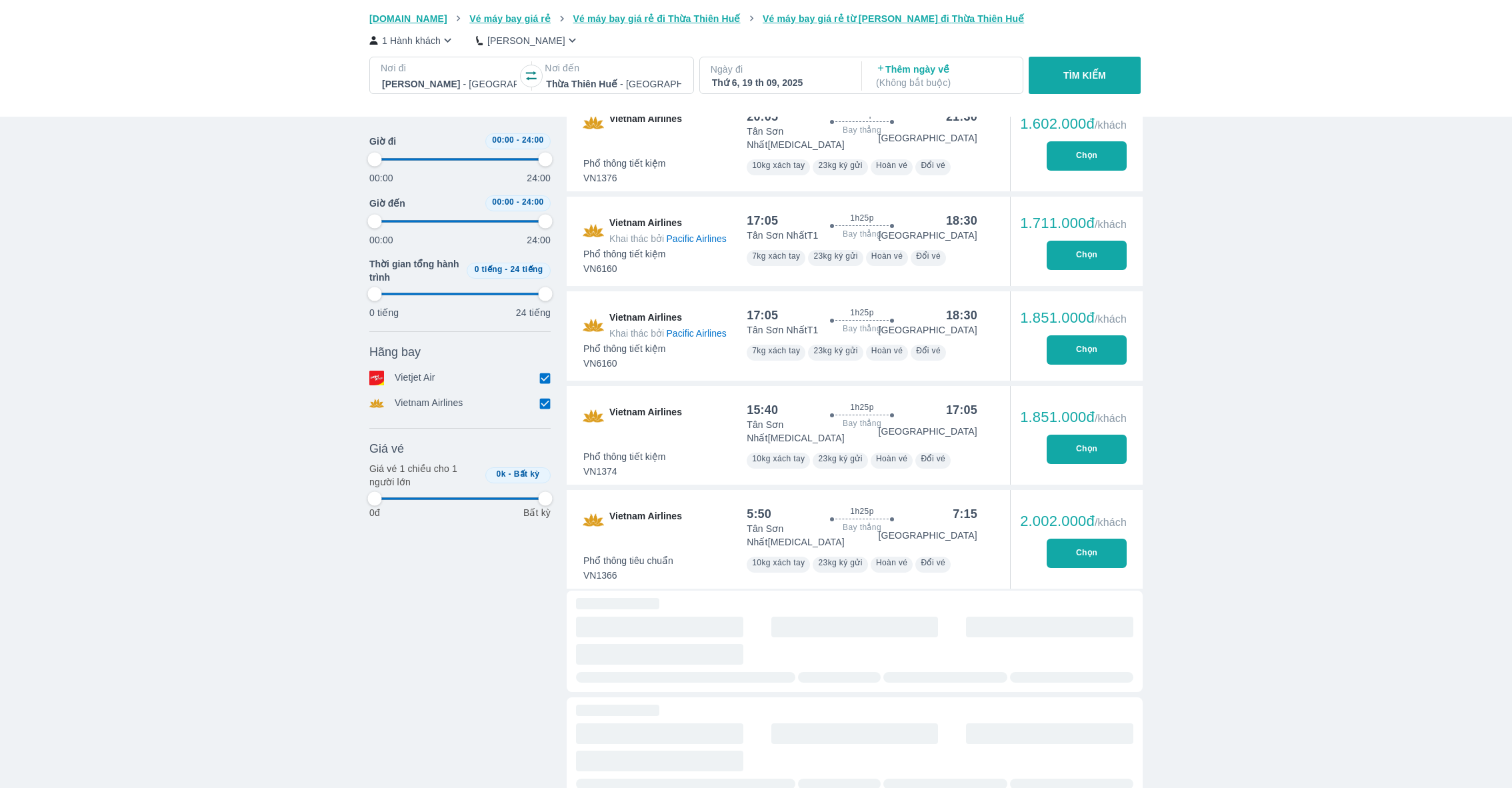
type input "97.9166666666667"
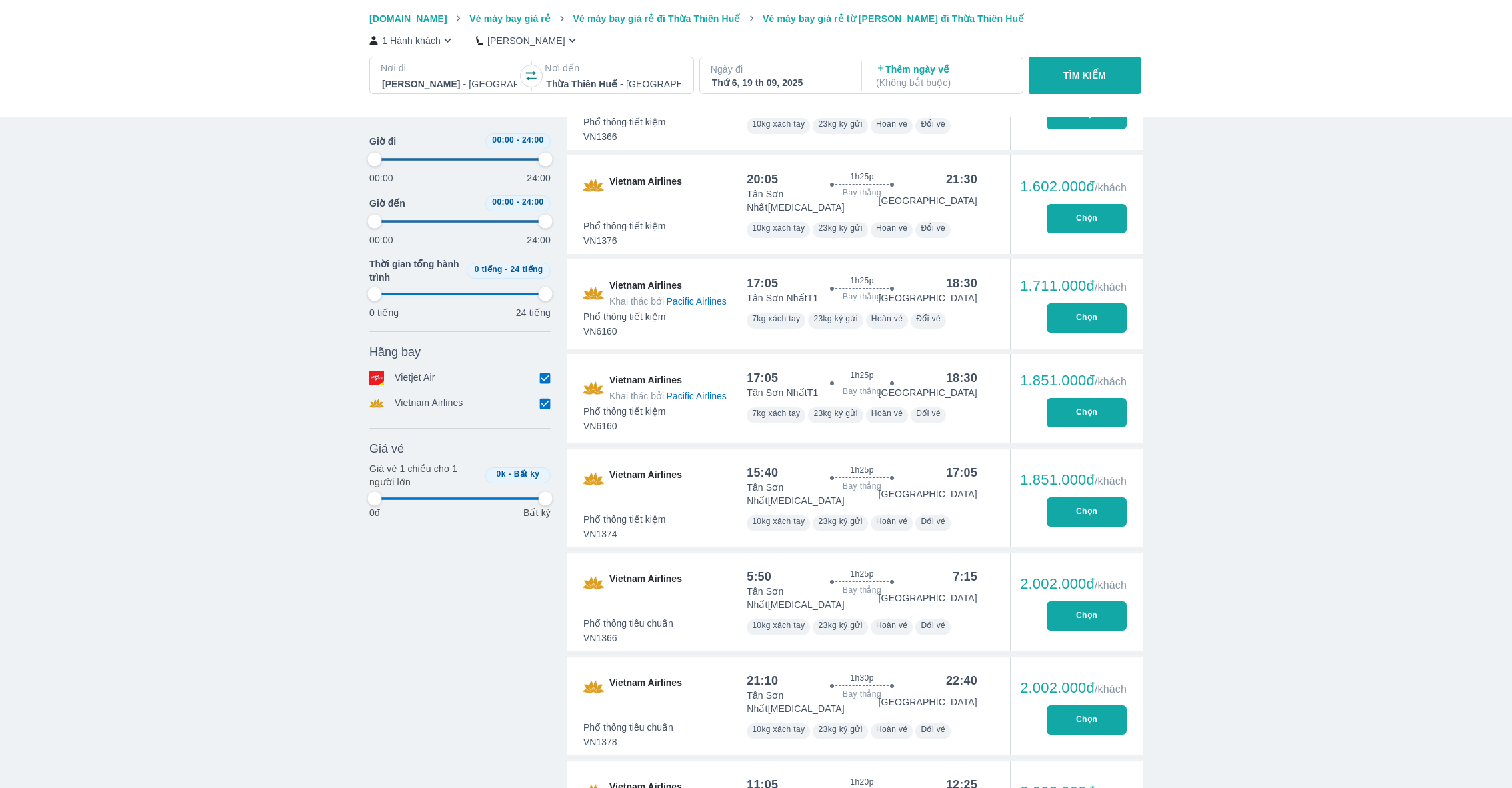
type input "97.9166666666667"
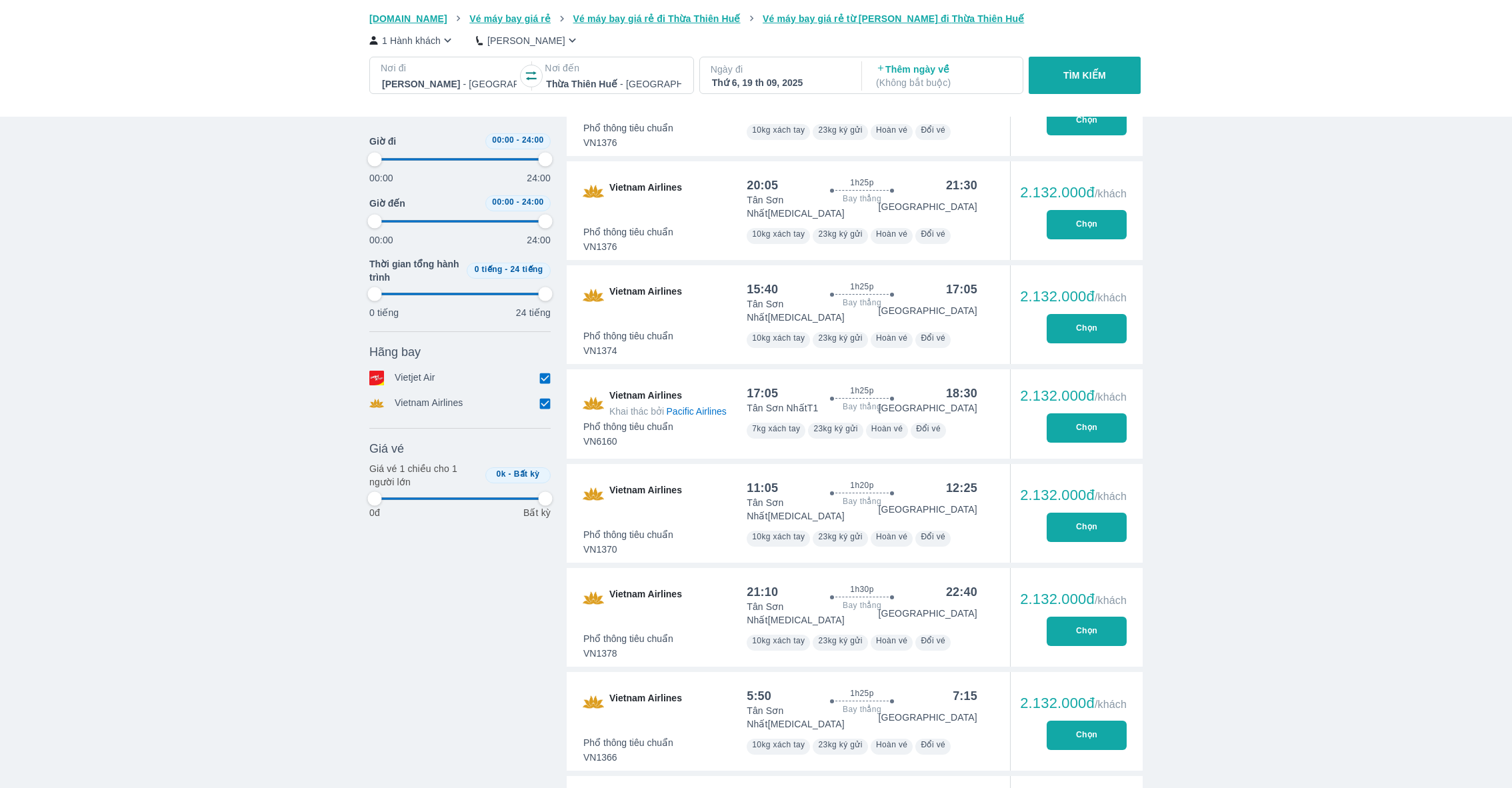
scroll to position [2935, 0]
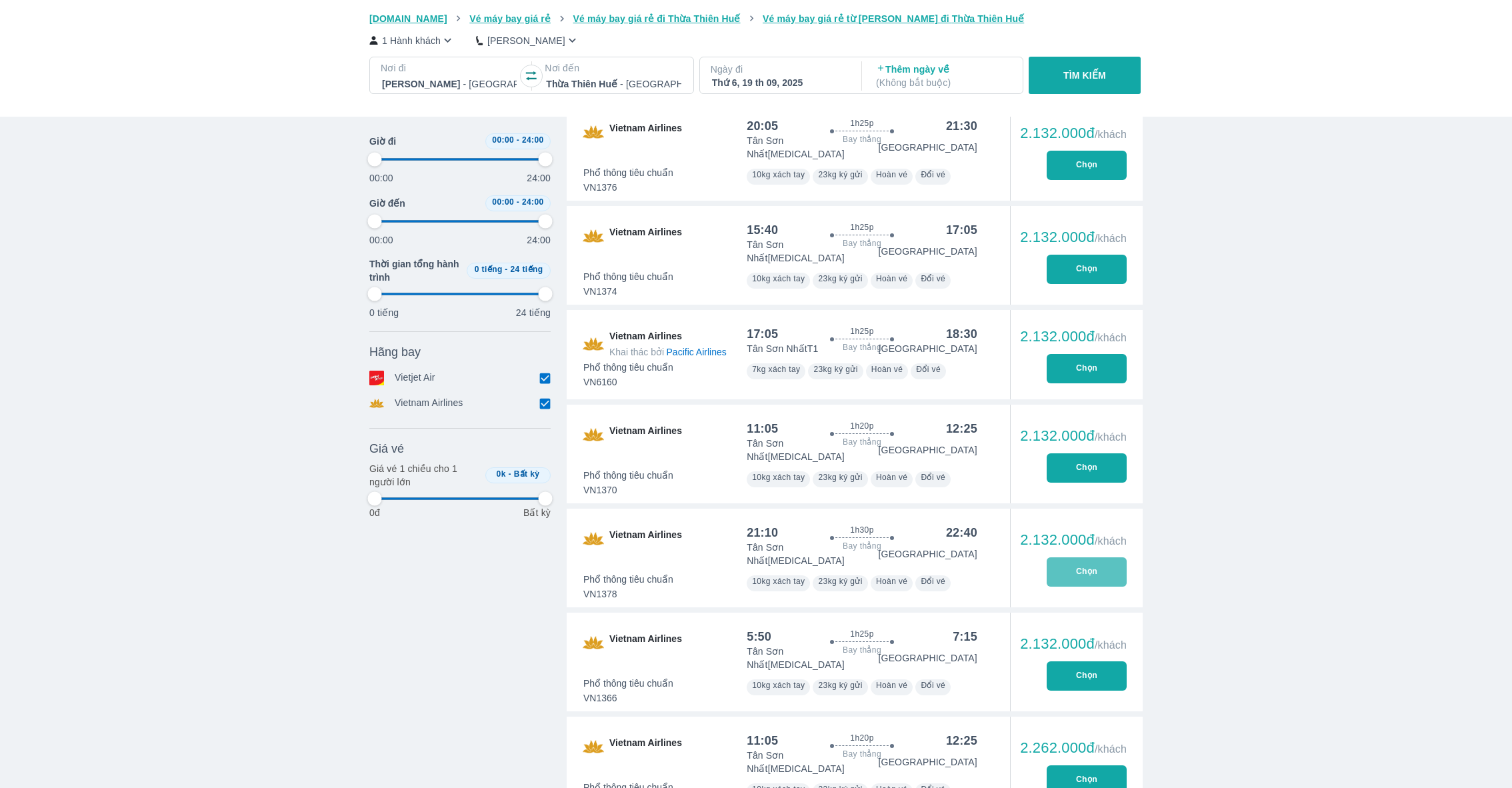
click at [1077, 557] on button "Chọn" at bounding box center [1087, 571] width 80 height 29
type input "97.9166666666667"
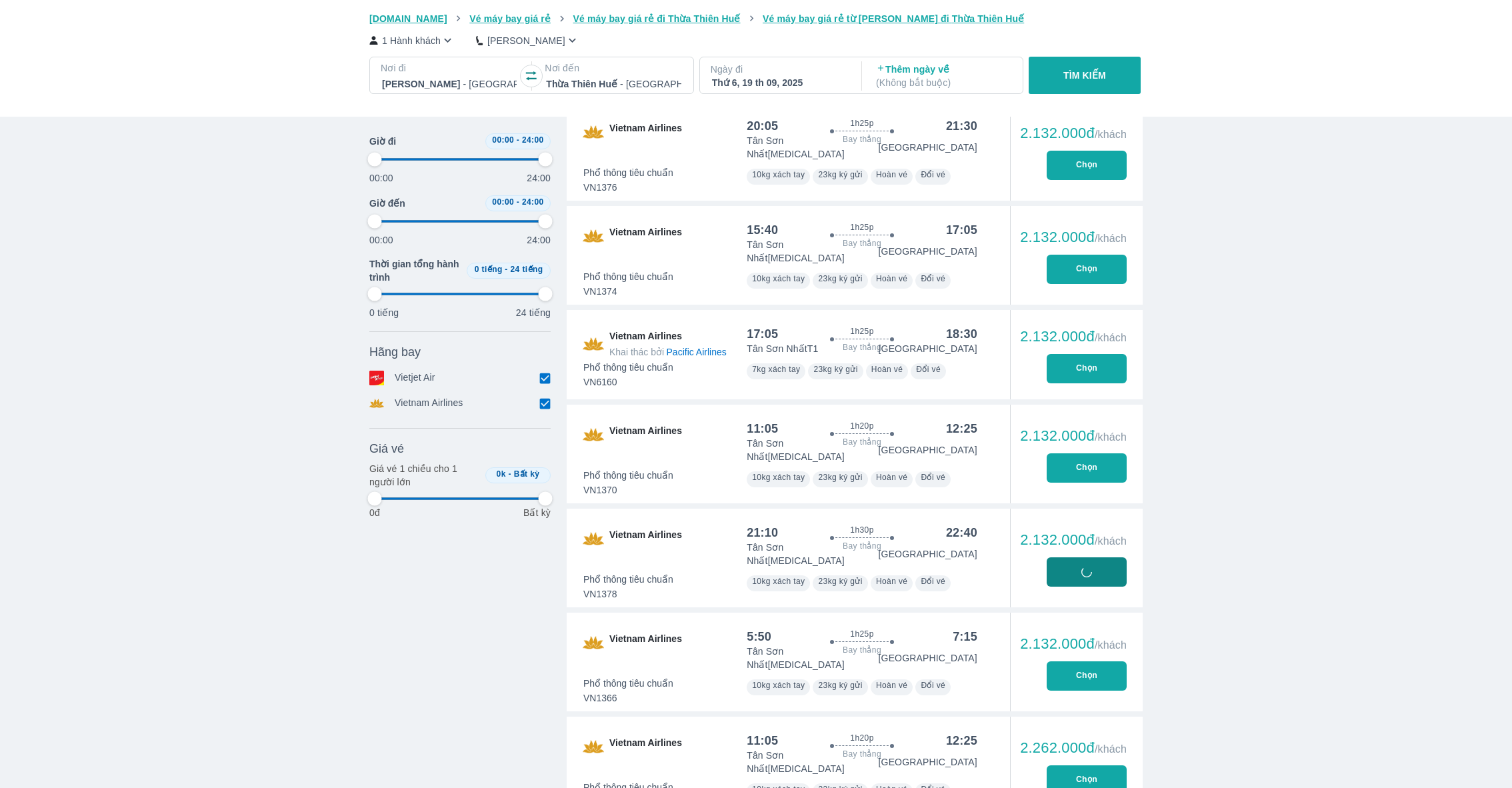
type input "97.9166666666667"
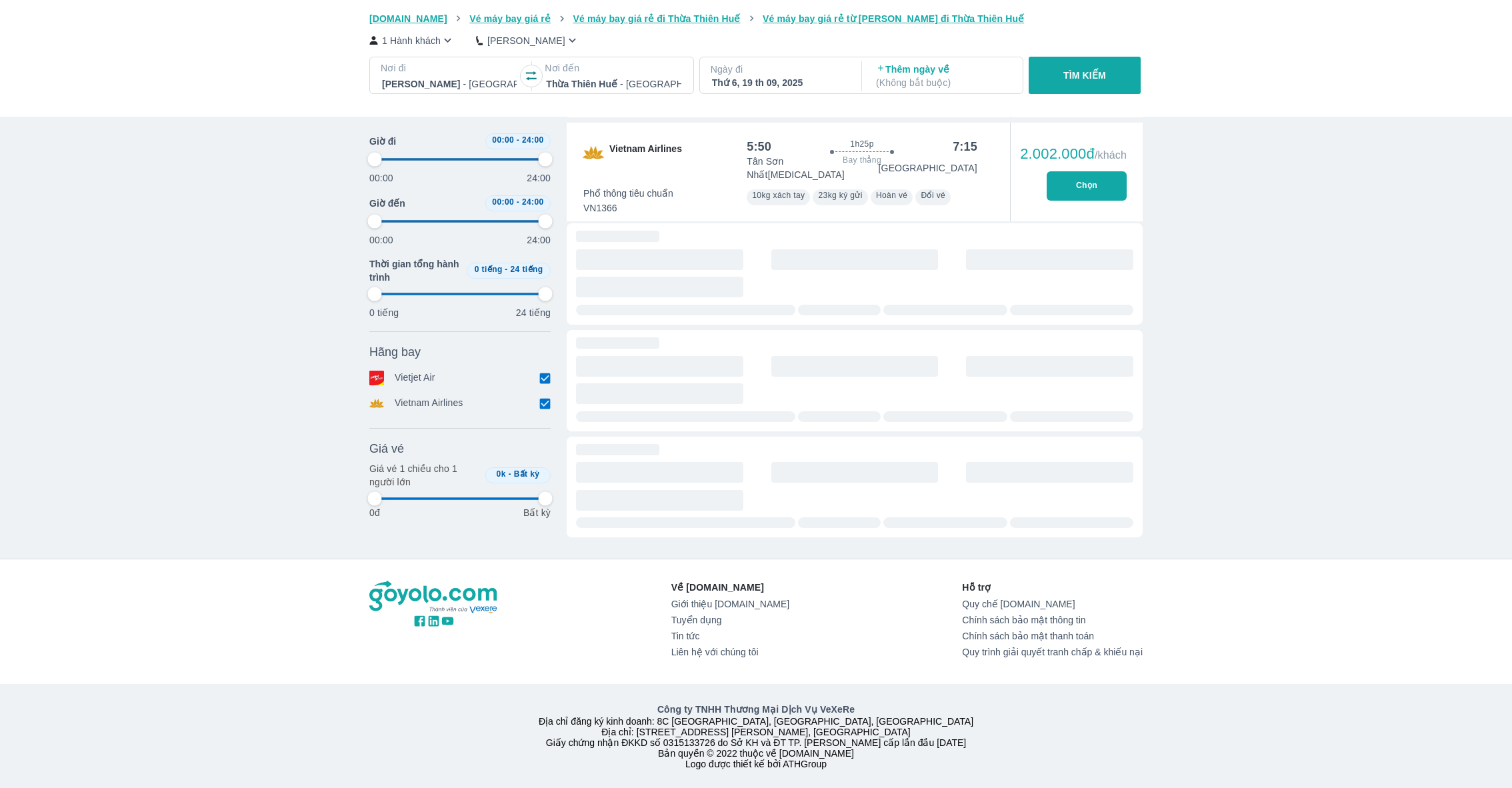
type input "97.9166666666667"
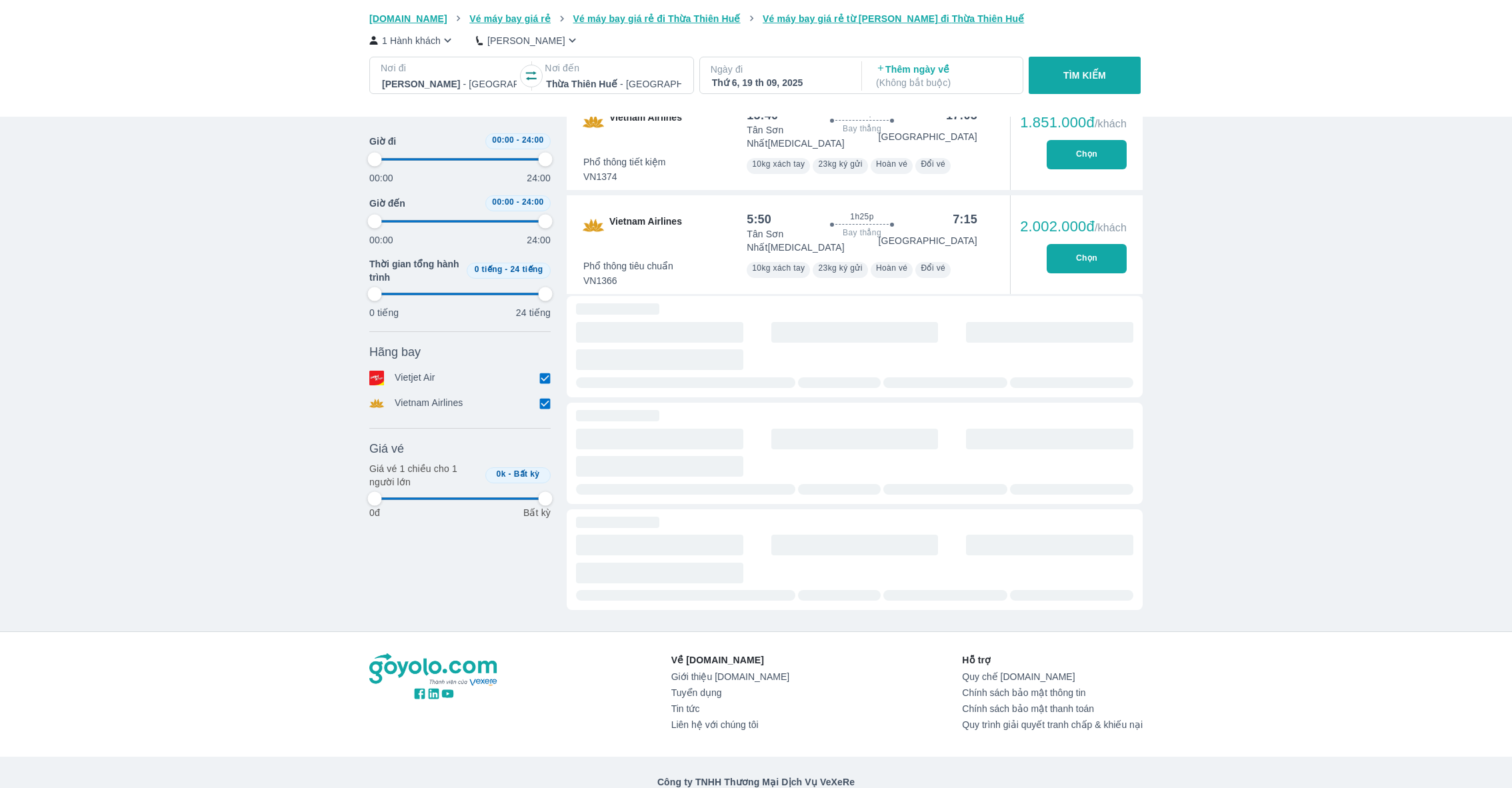
type input "97.9166666666667"
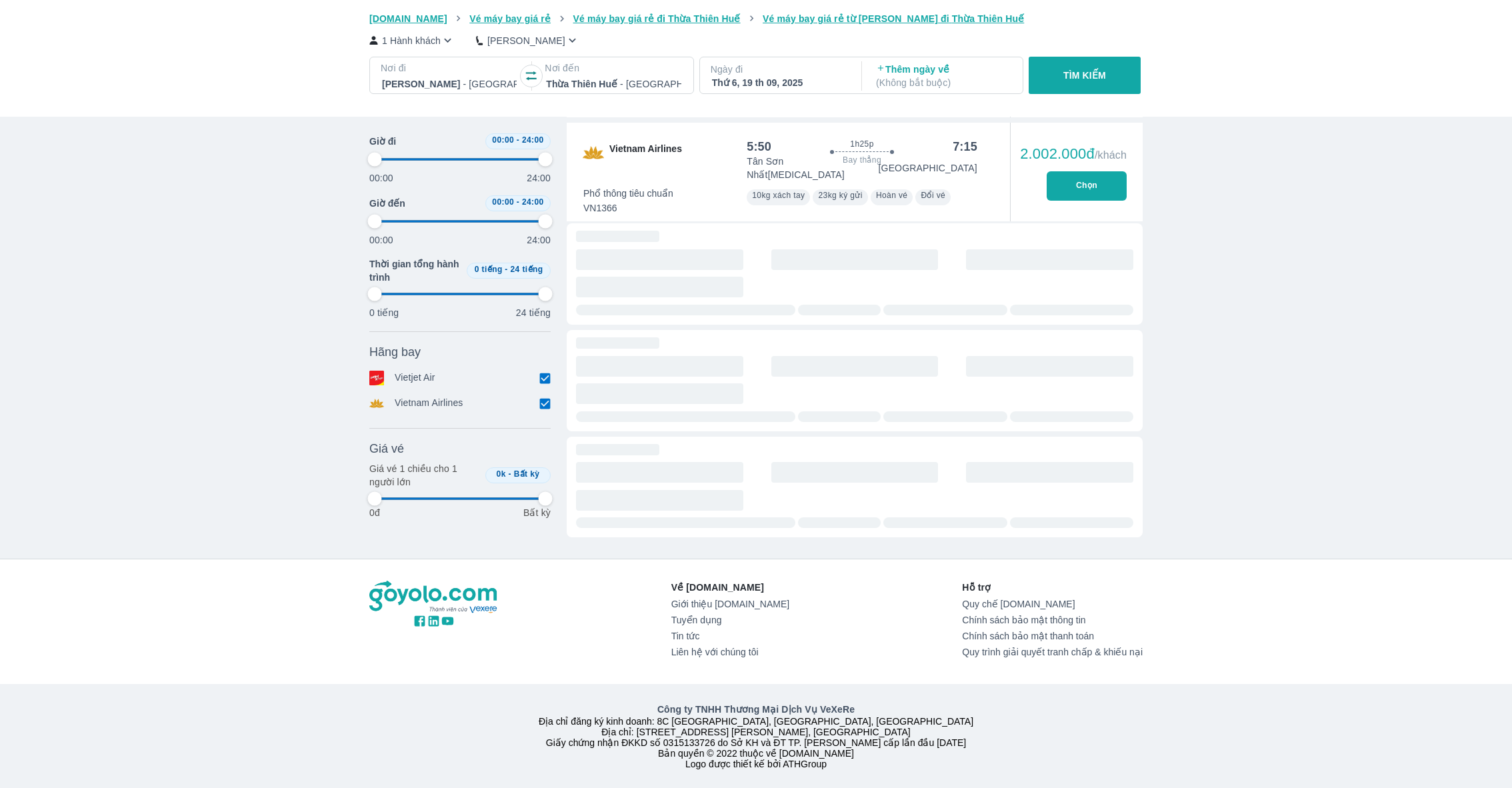
type input "97.9166666666667"
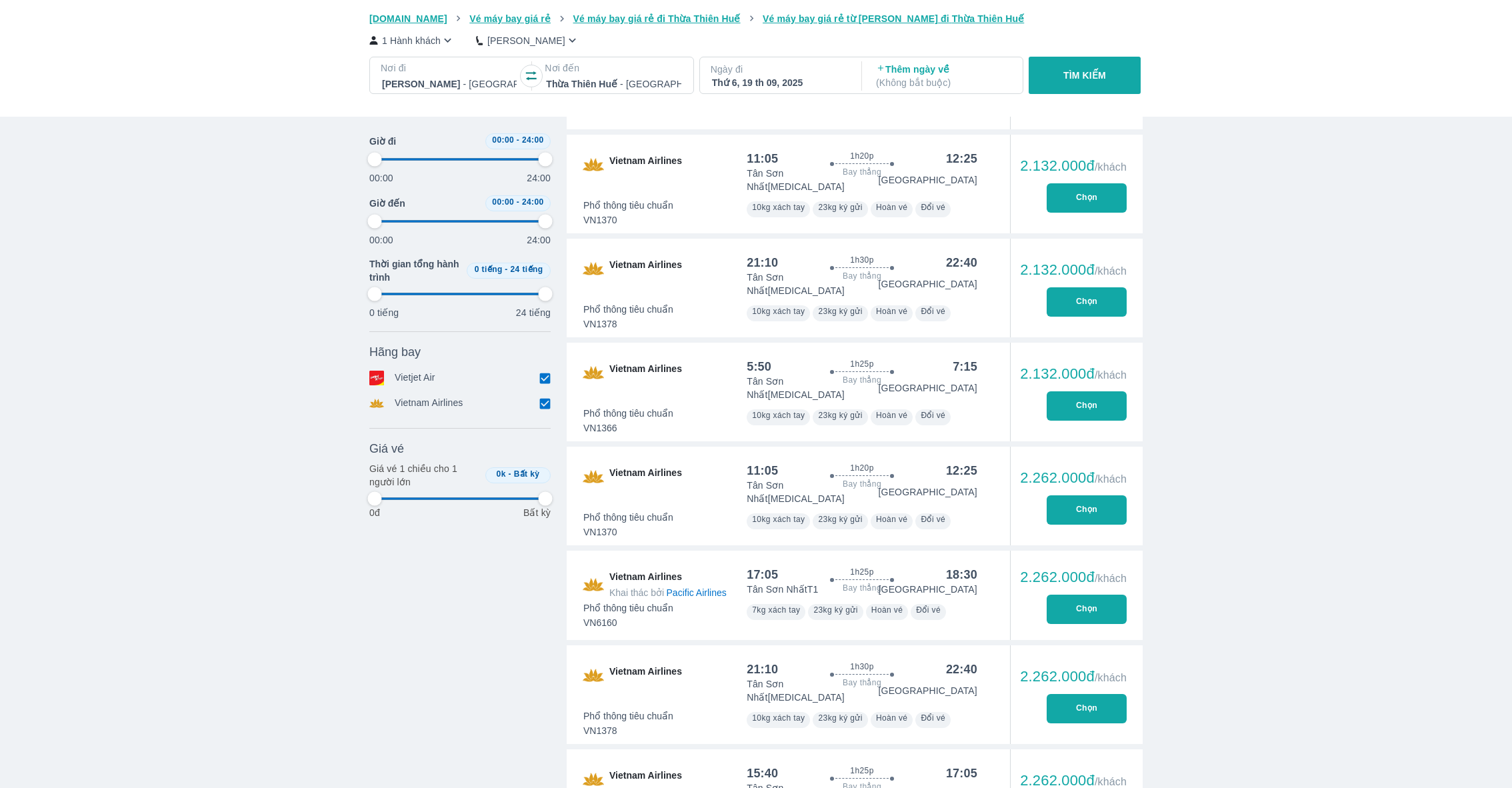
type input "97.9166666666667"
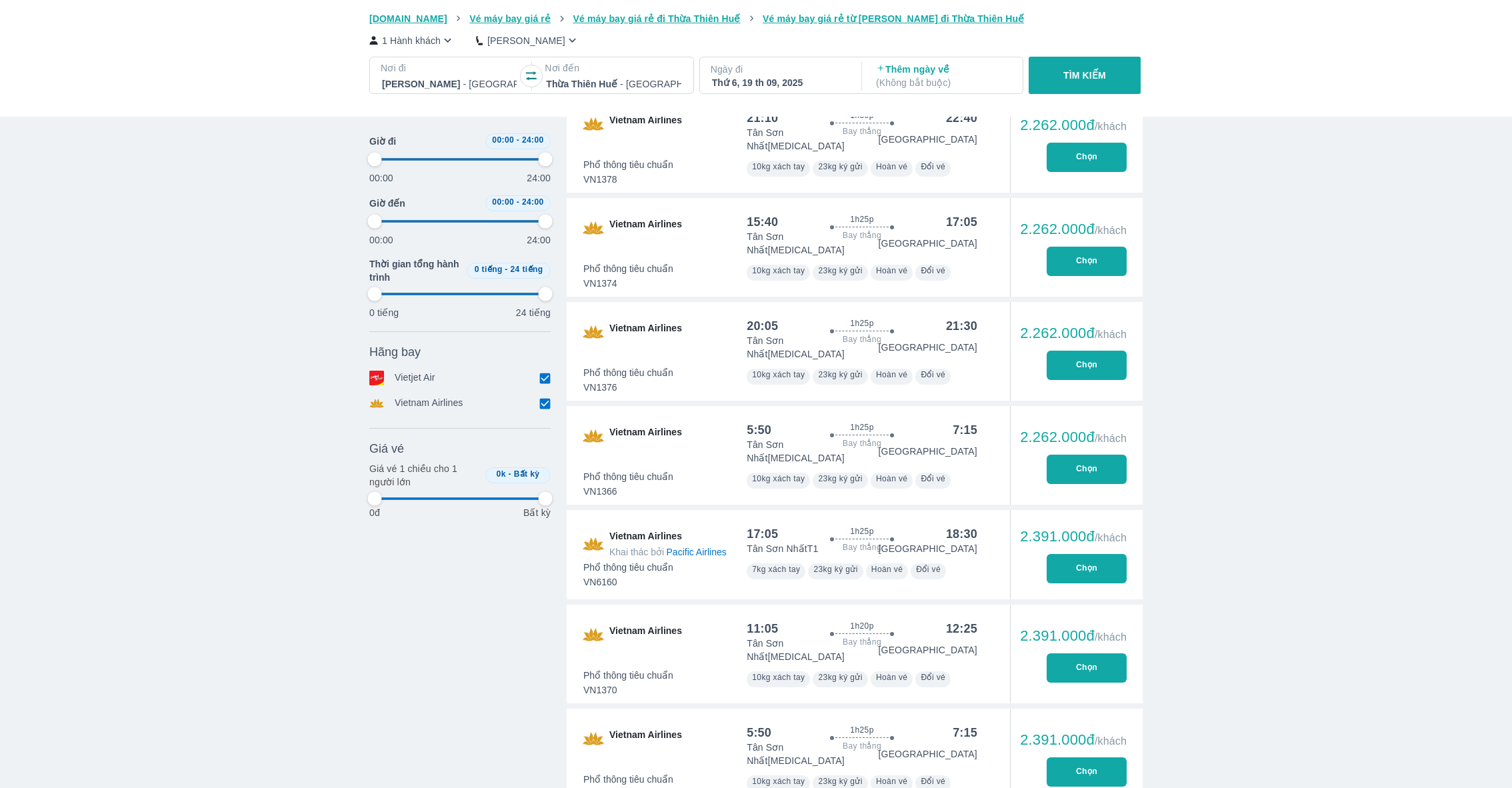
type input "97.9166666666667"
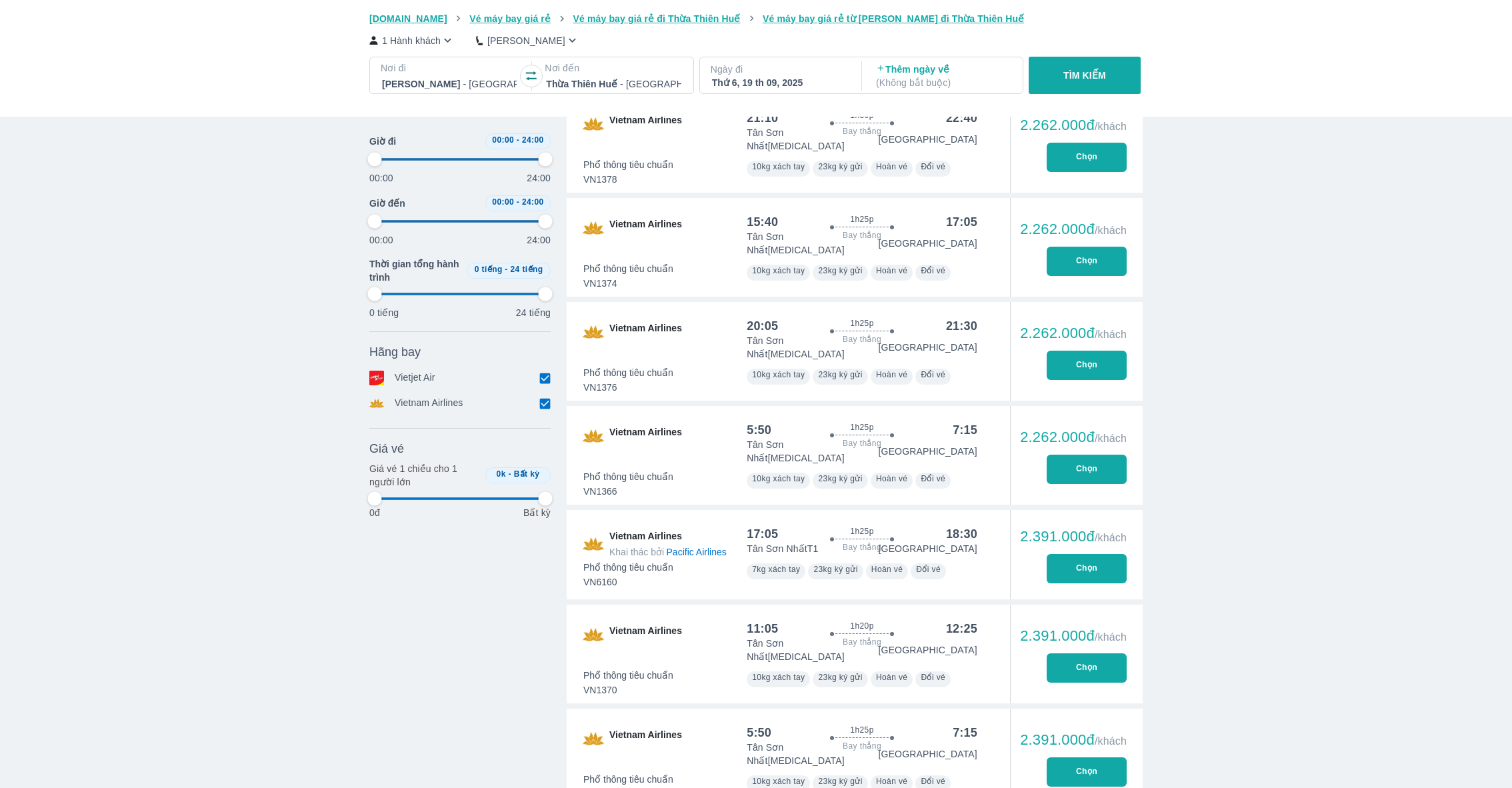
type input "97.9166666666667"
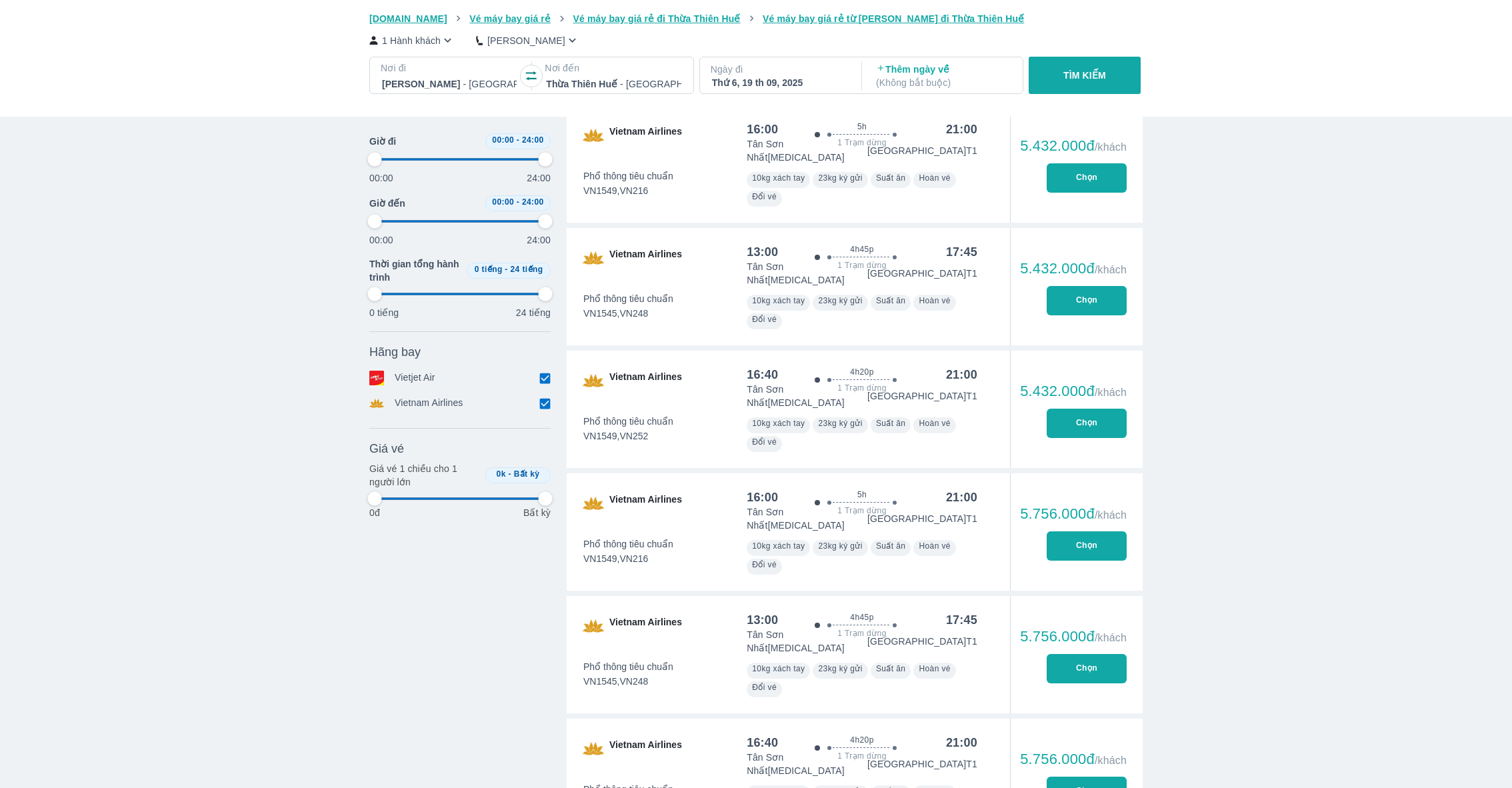
scroll to position [5076, 0]
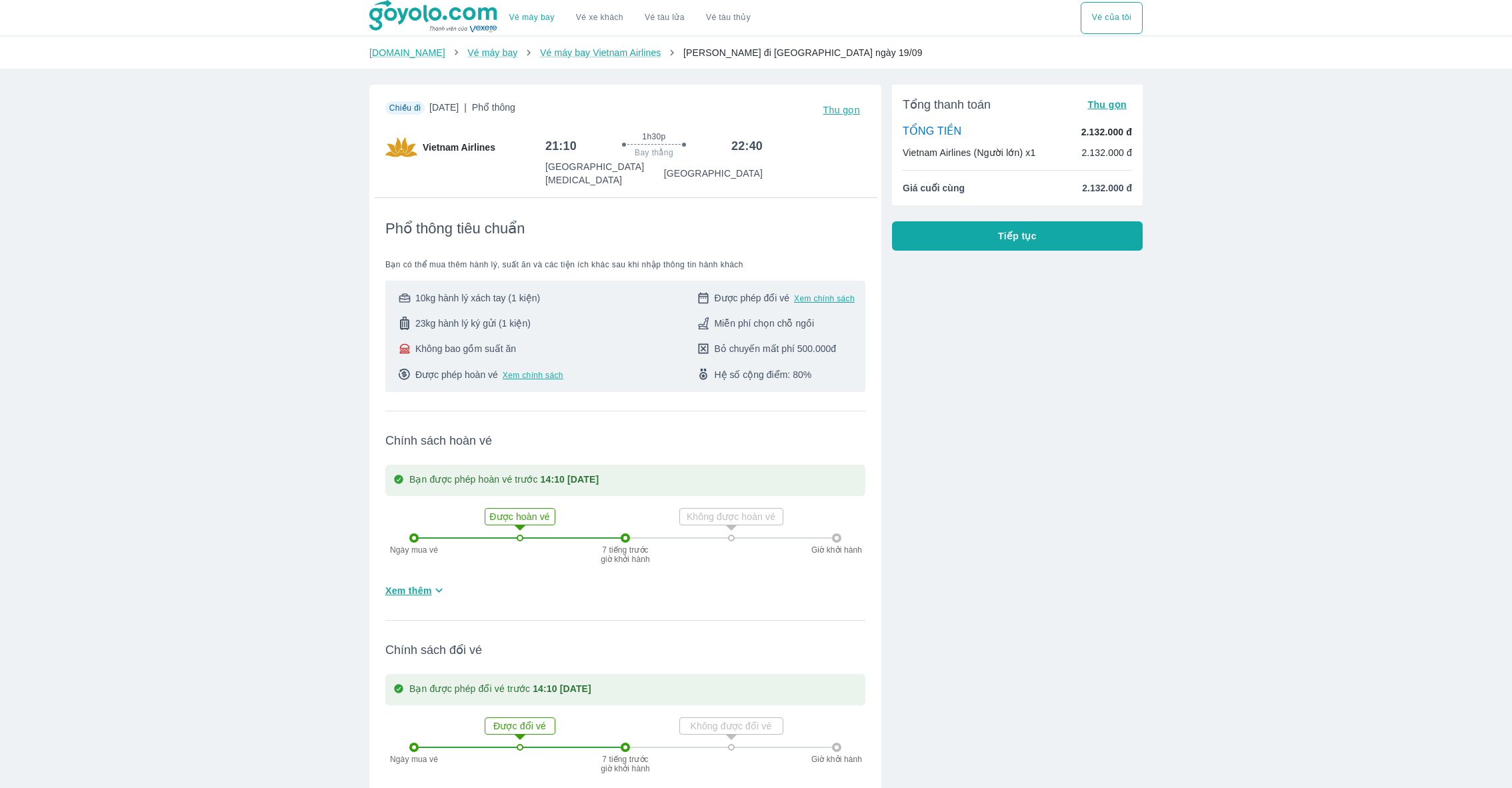
click at [1030, 233] on span "Tiếp tục" at bounding box center [1017, 235] width 39 height 13
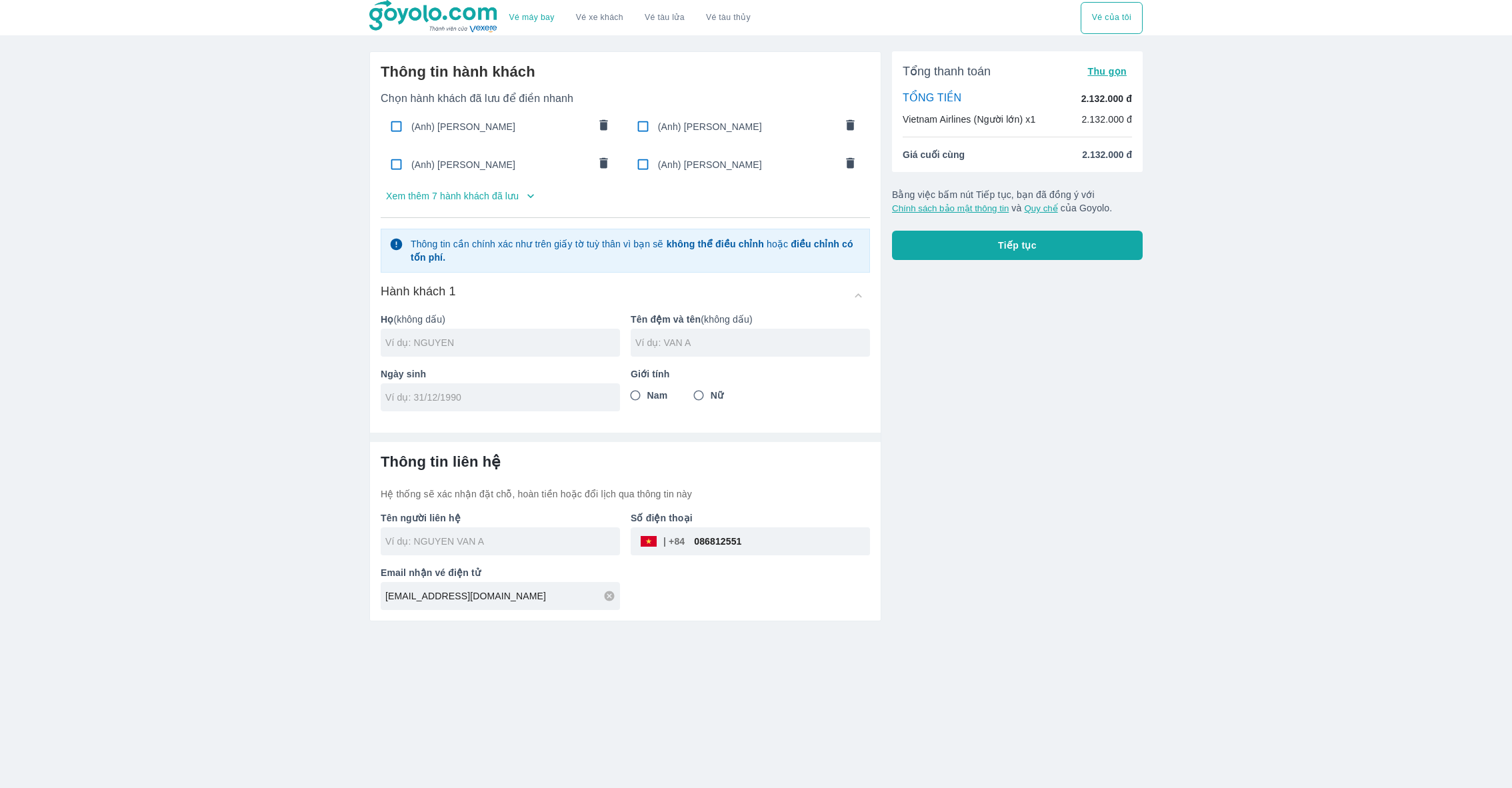
click at [761, 172] on div "(Anh) NGUYEN HAI ANH" at bounding box center [748, 164] width 240 height 31
checkbox input "true"
type input "NGUYEN"
type input "HAI ANH"
type input "05/03/1999"
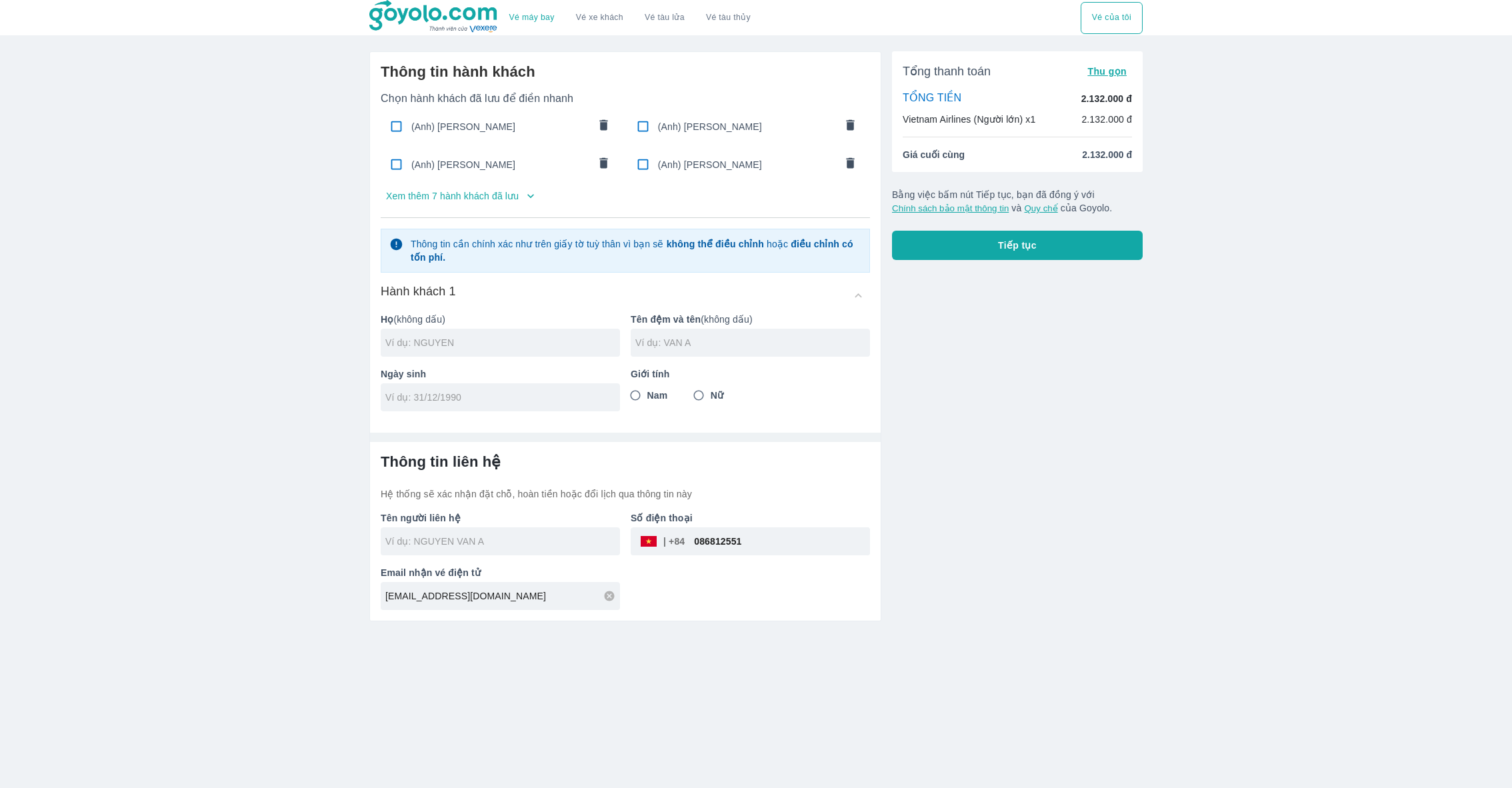
radio input "true"
type input "NGUYEN HAI ANH"
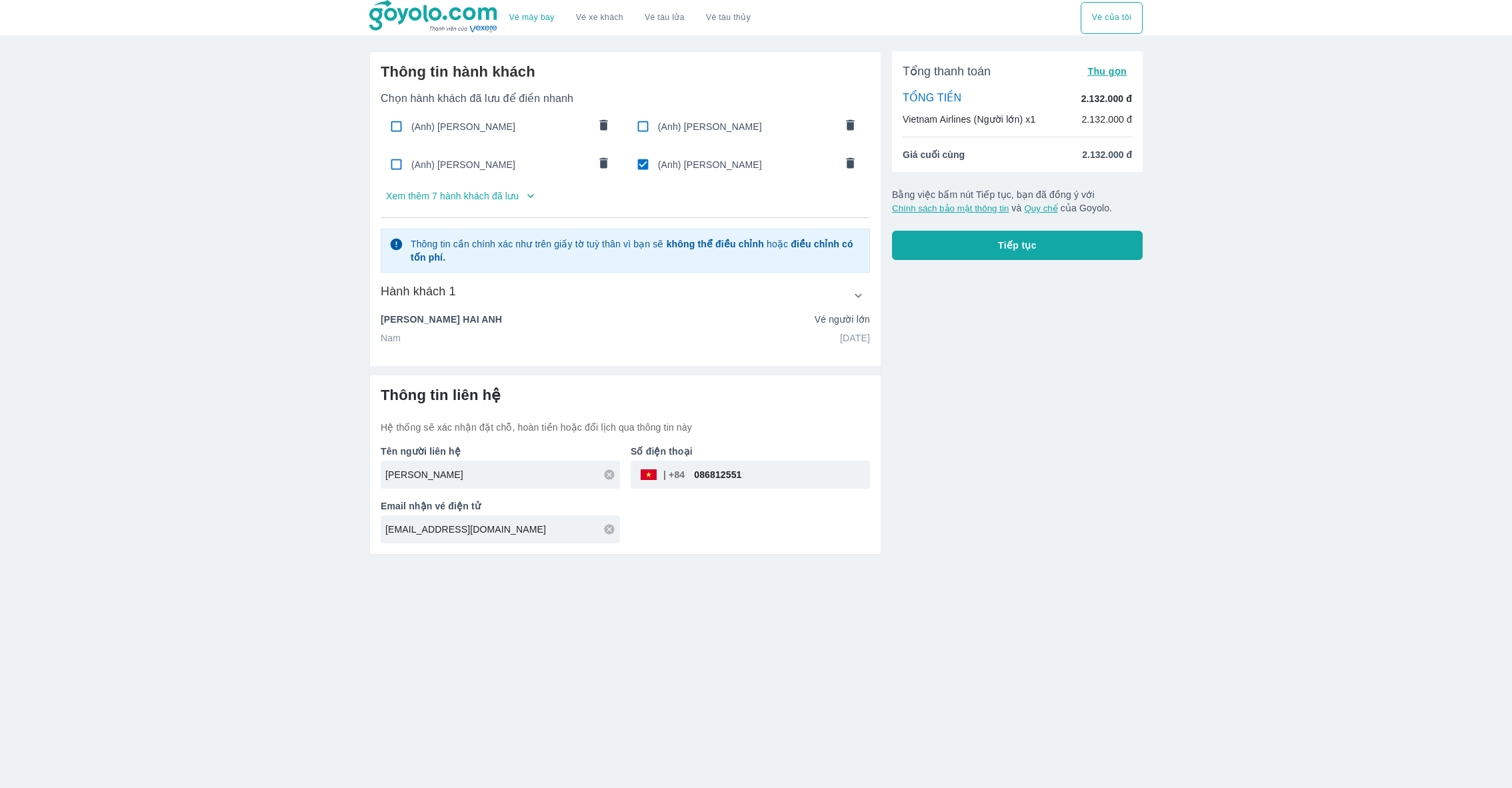
click at [945, 233] on button "Tiếp tục" at bounding box center [1017, 244] width 251 height 29
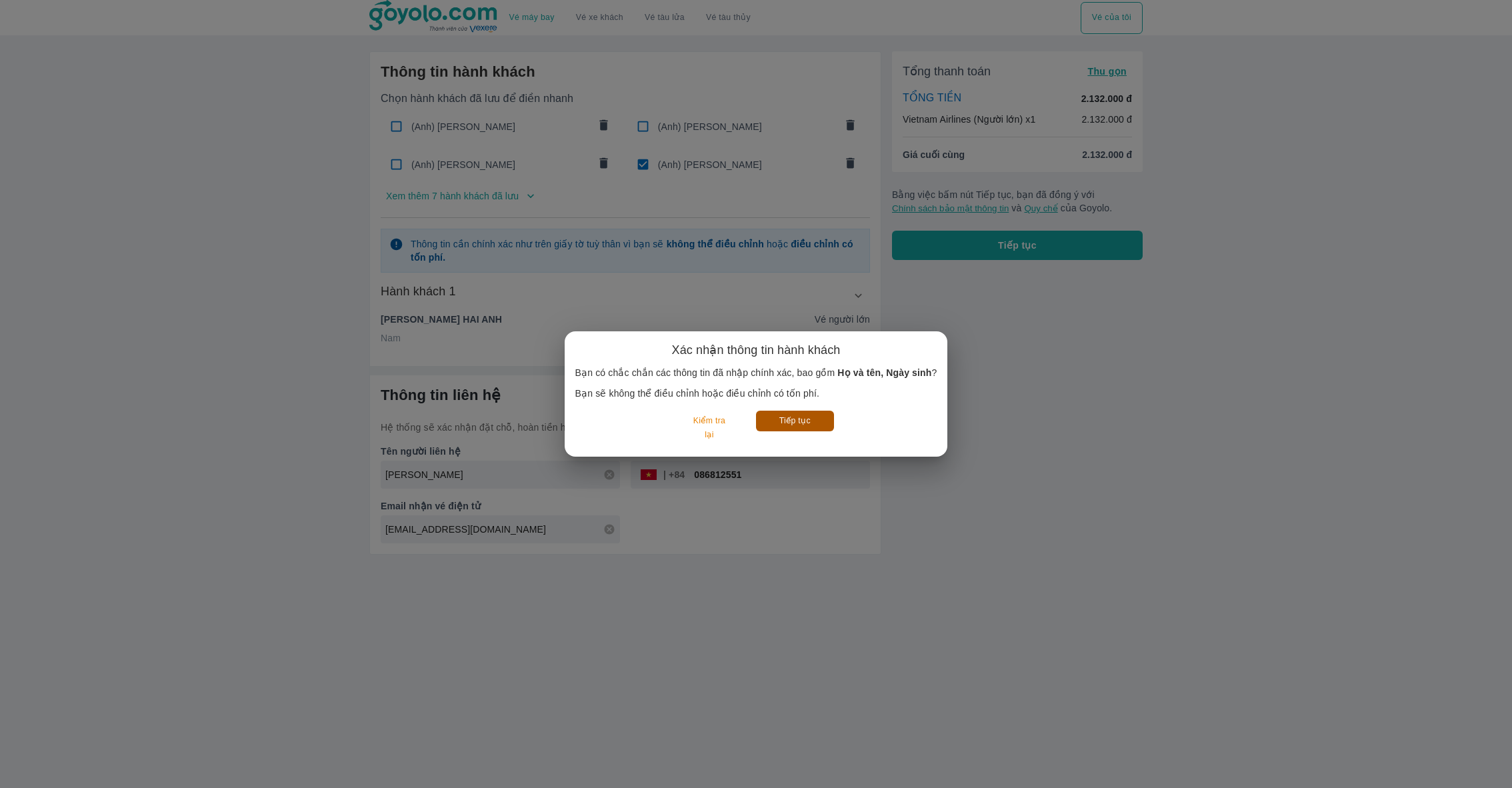
click at [795, 414] on button "Tiếp tục" at bounding box center [795, 421] width 78 height 21
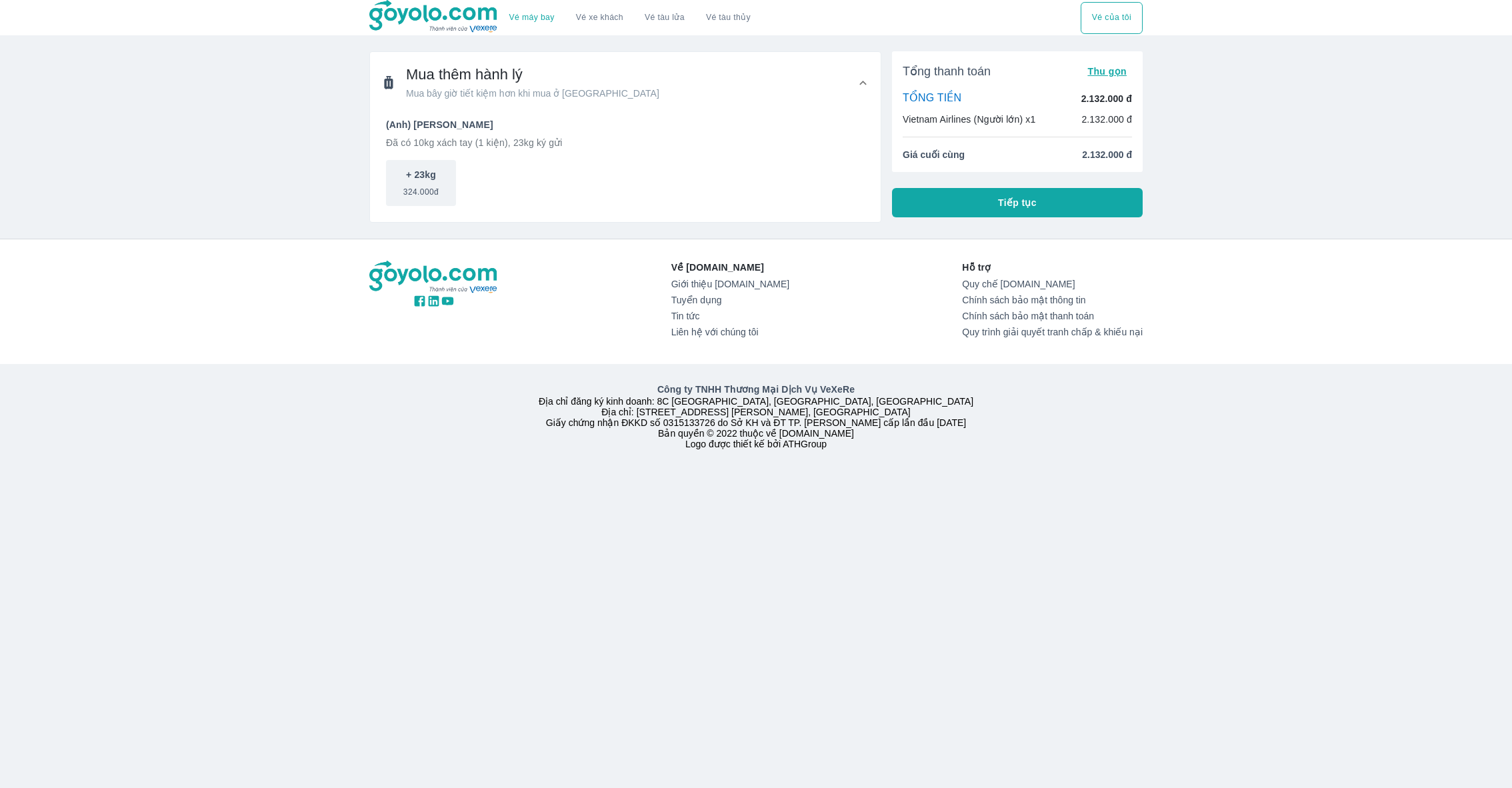
click at [1010, 186] on div "Tổng thanh toán Thu gọn TỔNG TIỀN 2.132.000 đ Vietnam Airlines (Người lớn) x1 2…" at bounding box center [1017, 134] width 251 height 166
click at [990, 201] on button "Tiếp tục" at bounding box center [1017, 201] width 251 height 29
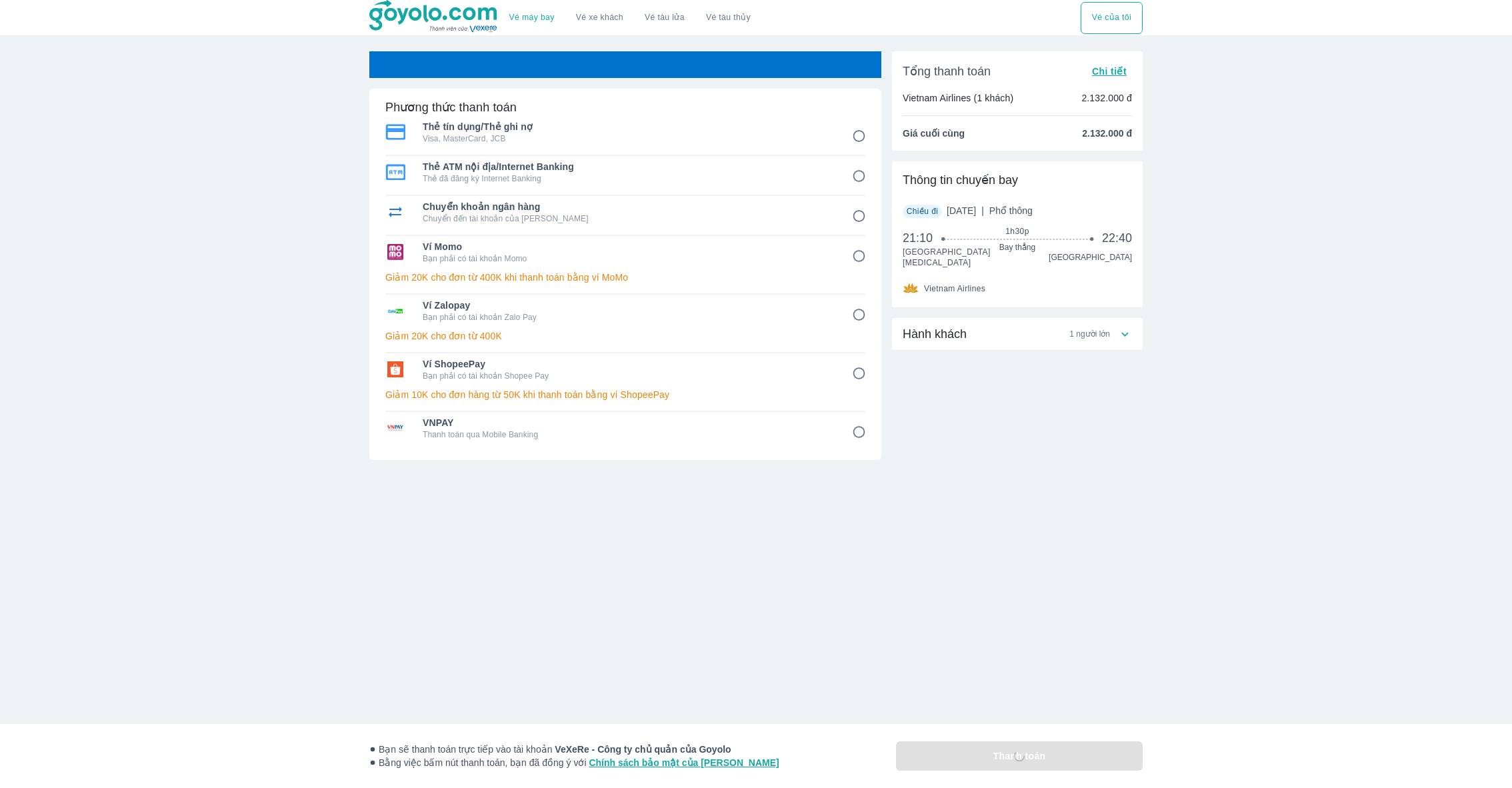
click at [736, 216] on p "Chuyển đến tài khoản của Goyolo" at bounding box center [629, 218] width 411 height 11
radio input "true"
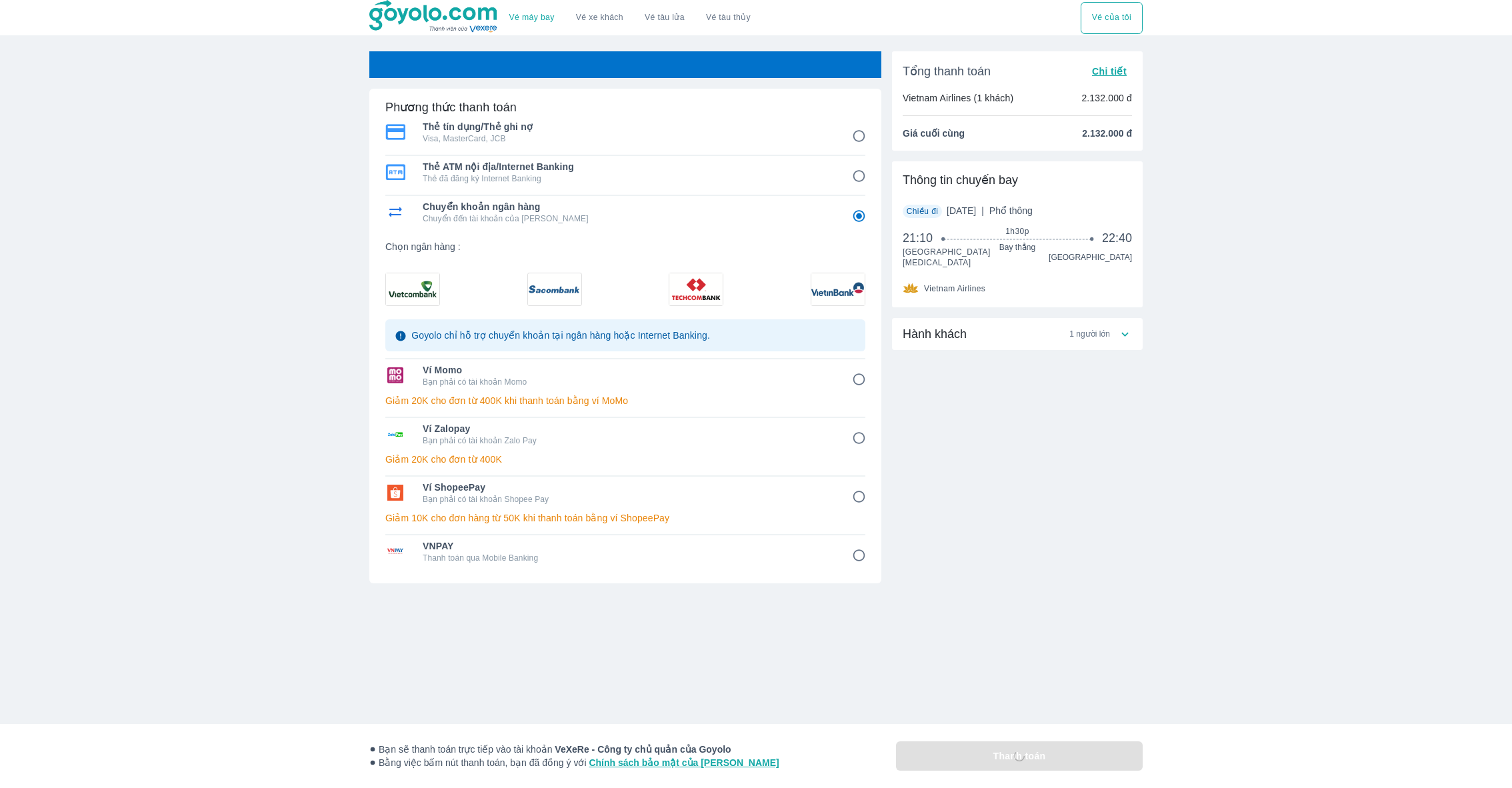
click at [676, 290] on img at bounding box center [696, 289] width 53 height 32
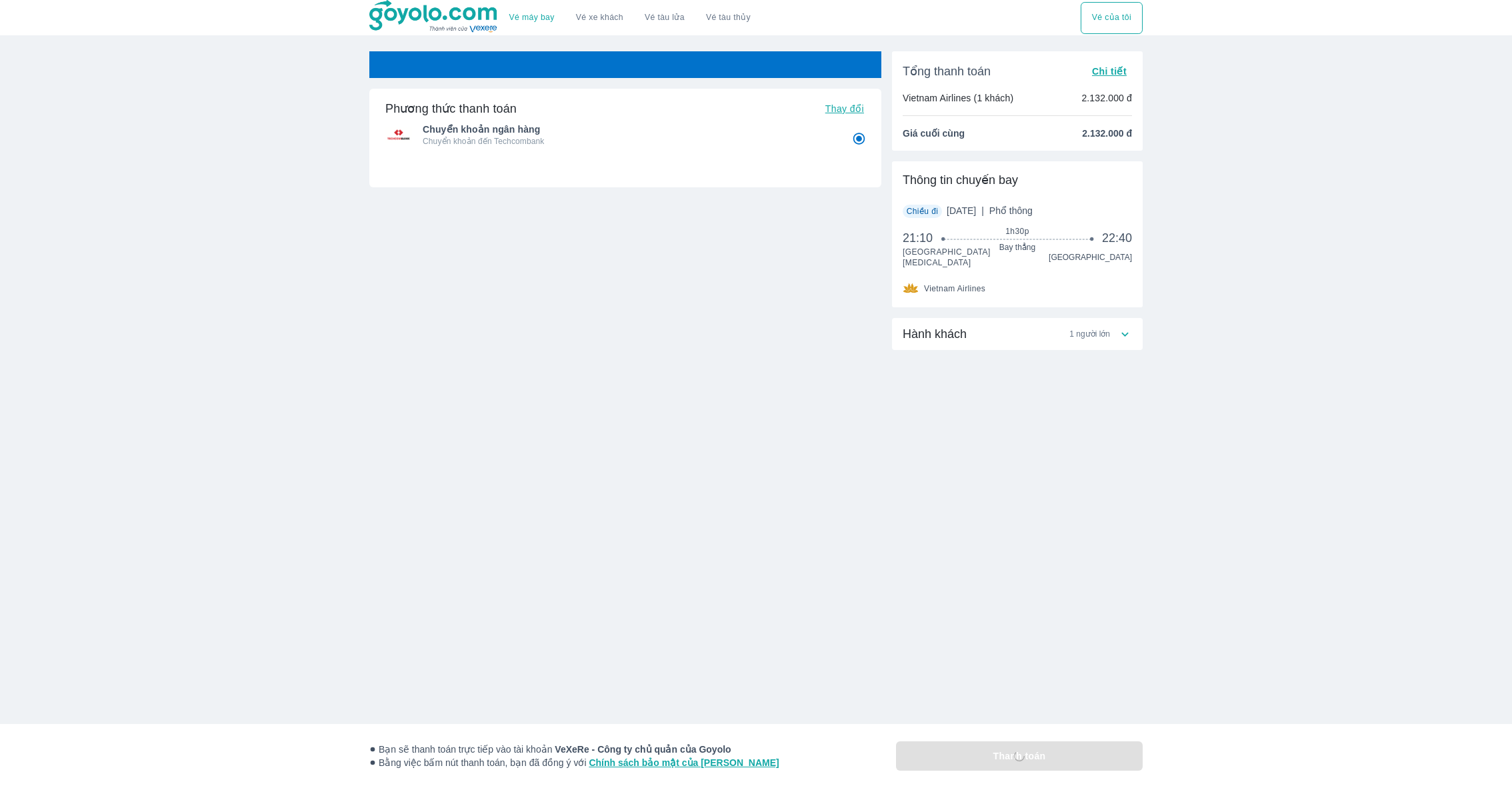
click at [841, 101] on button "Thay đổi" at bounding box center [844, 109] width 49 height 19
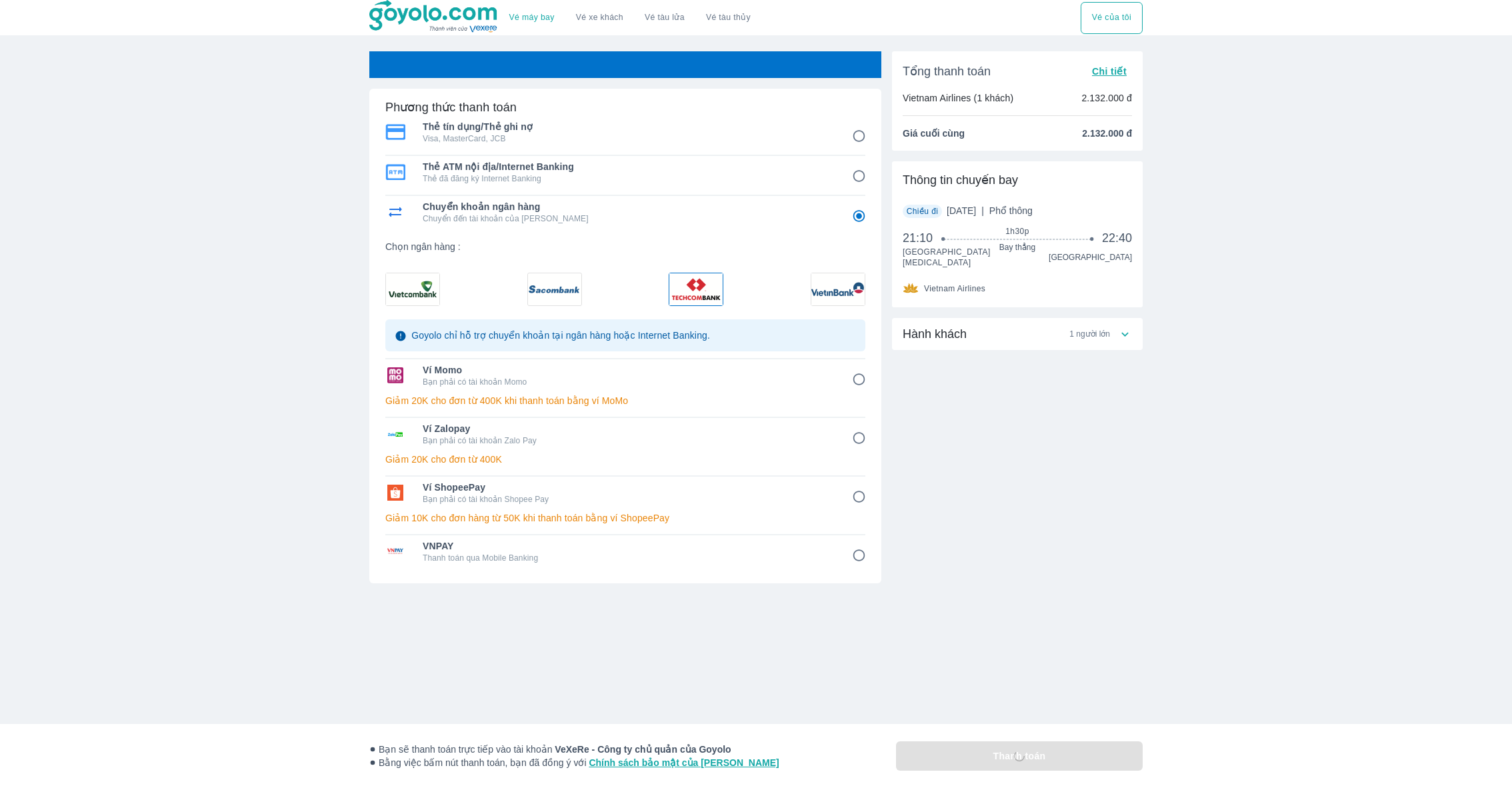
click at [837, 291] on img at bounding box center [837, 289] width 53 height 32
radio input "false"
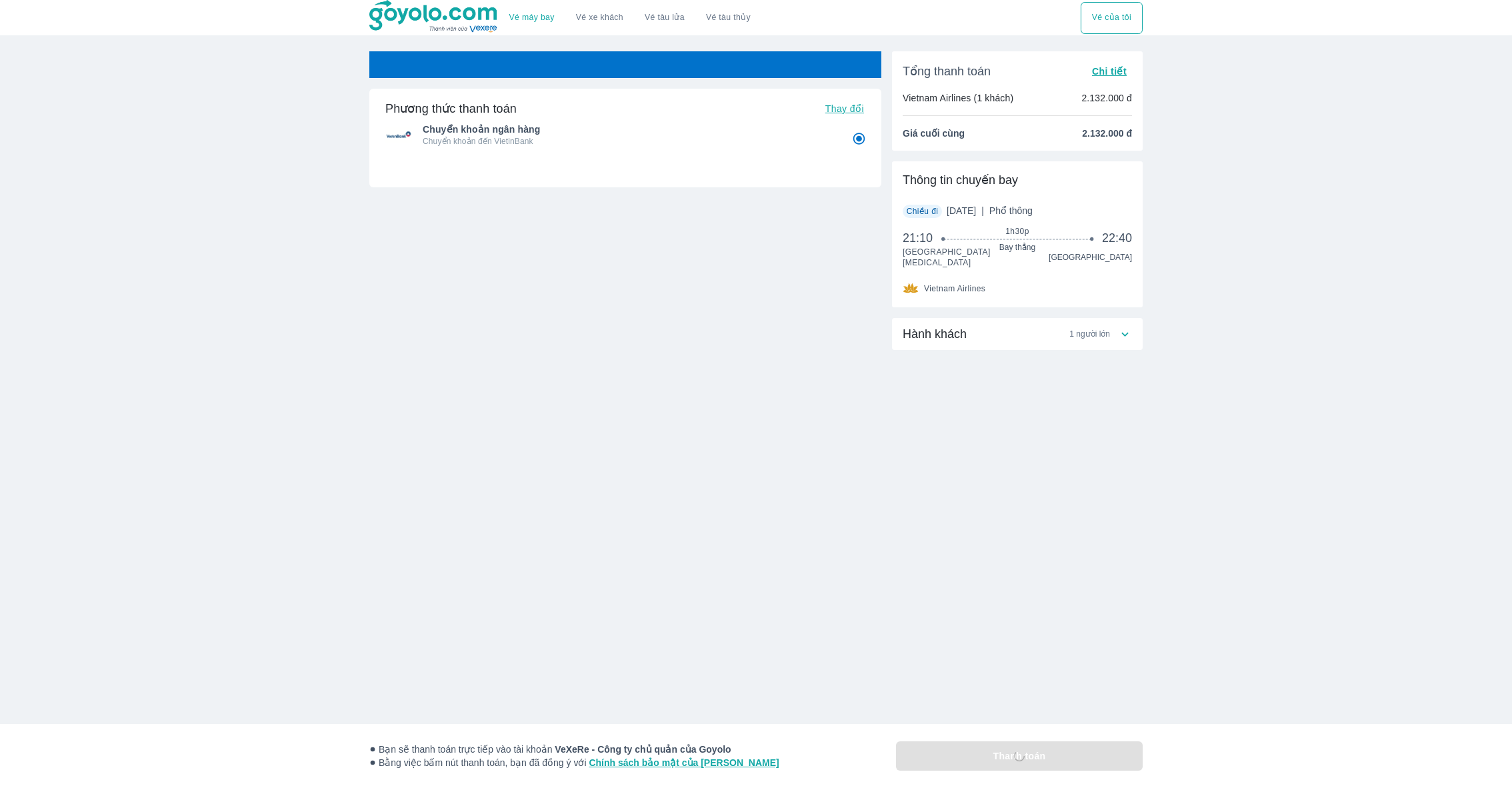
click at [955, 391] on div "Hành khách 1 người lớn" at bounding box center [1017, 387] width 251 height 139
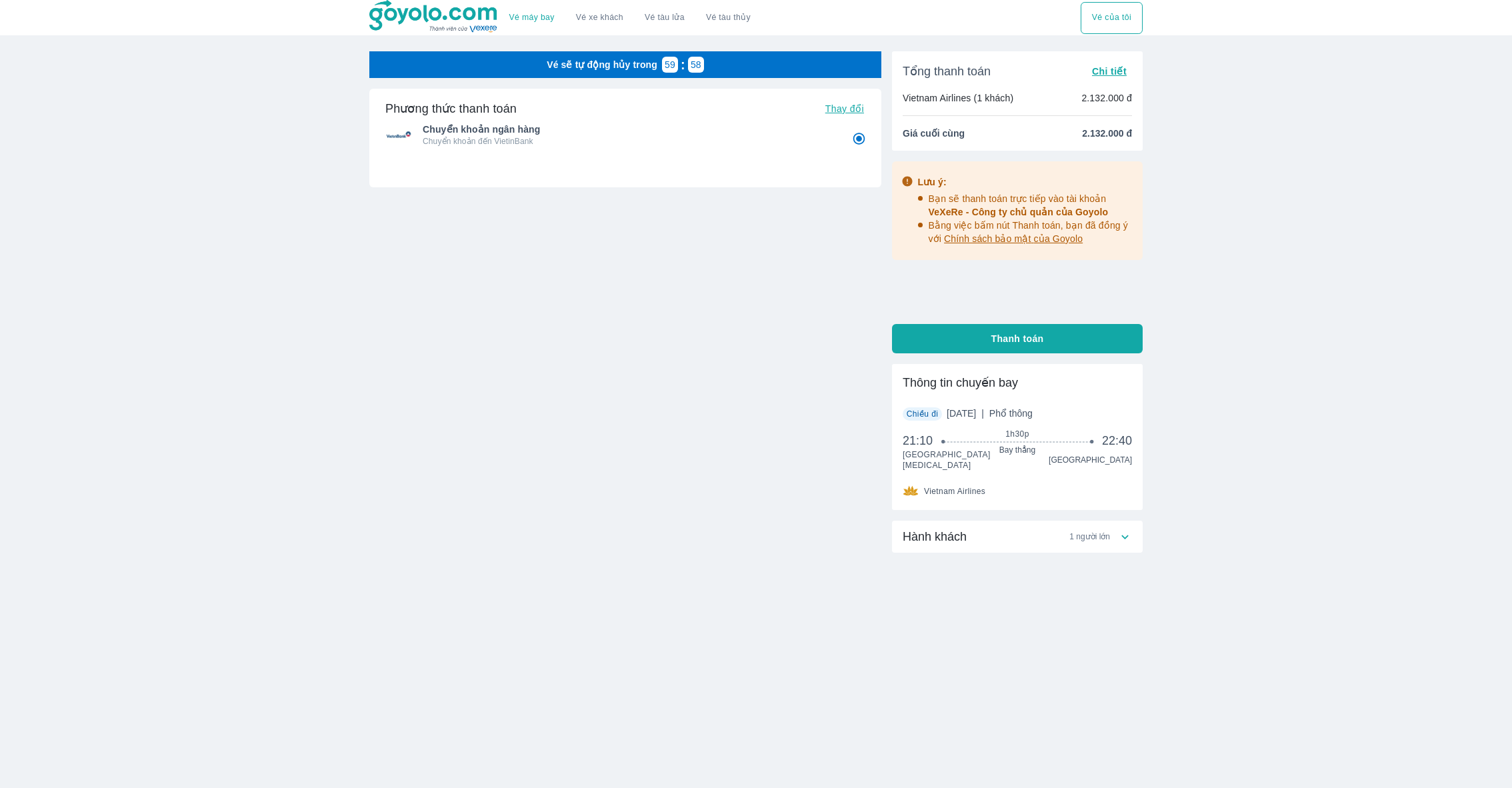
click at [983, 333] on button "Thanh toán" at bounding box center [1017, 338] width 251 height 29
radio input "false"
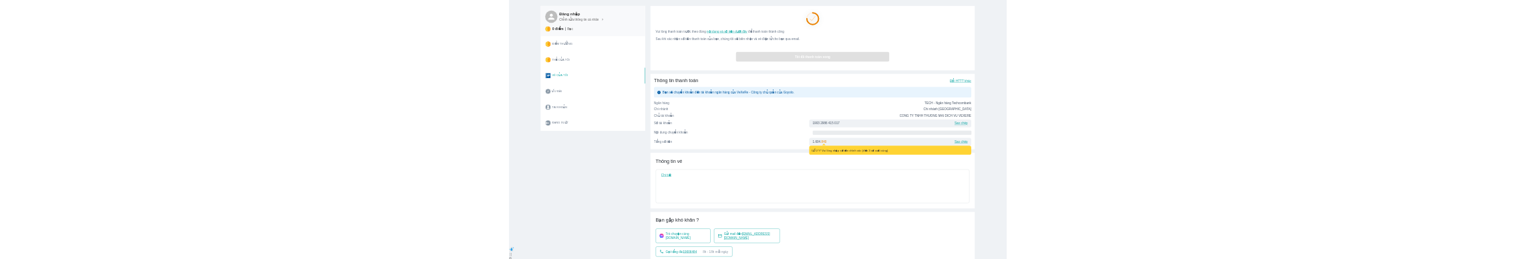
scroll to position [40, 0]
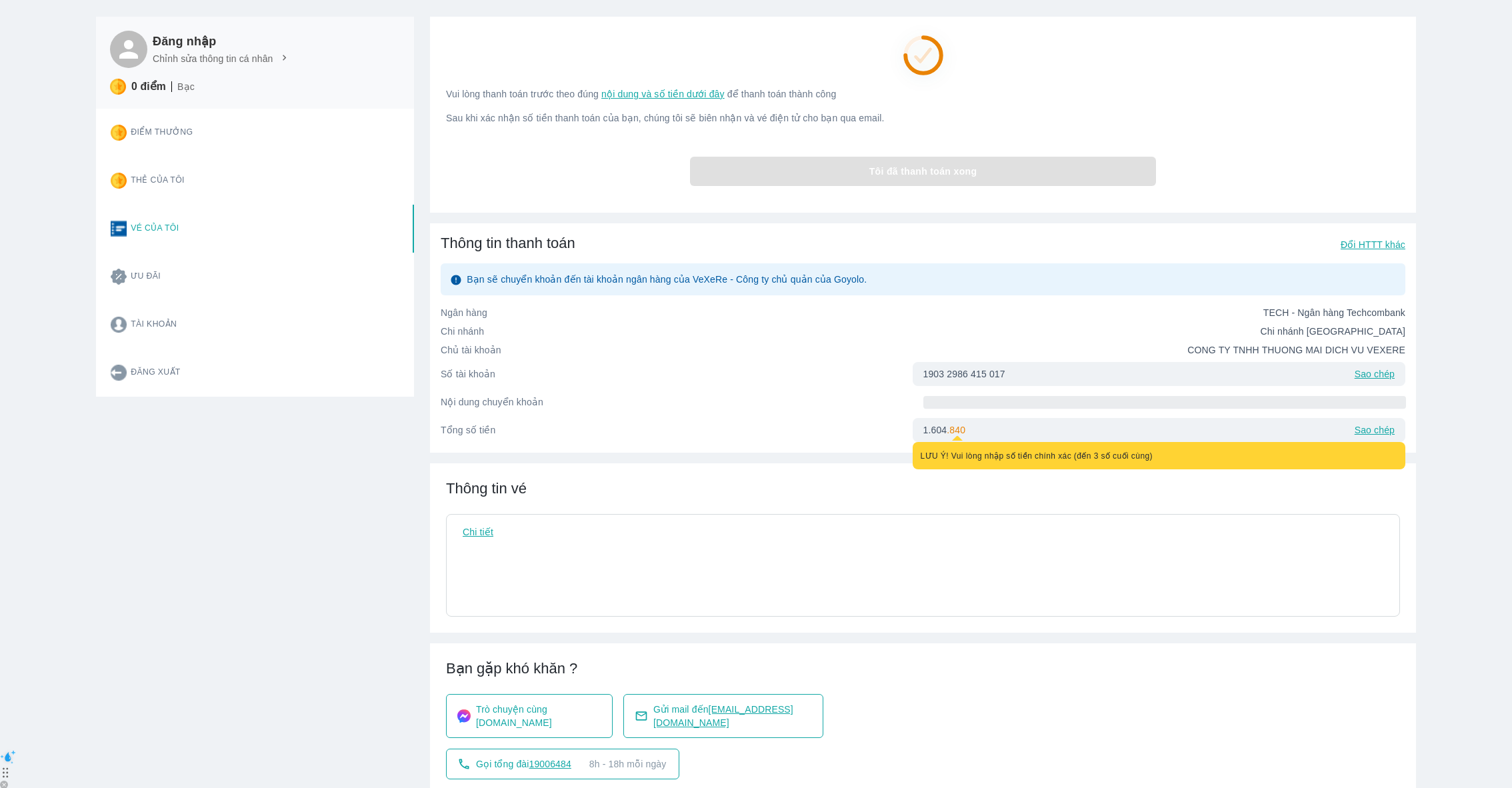
click at [265, 529] on div "Đăng nhập Chỉnh sửa thông tin cá nhân 0 điểm Bạc Điểm thưởng Thẻ của tôi Vé của…" at bounding box center [247, 403] width 334 height 805
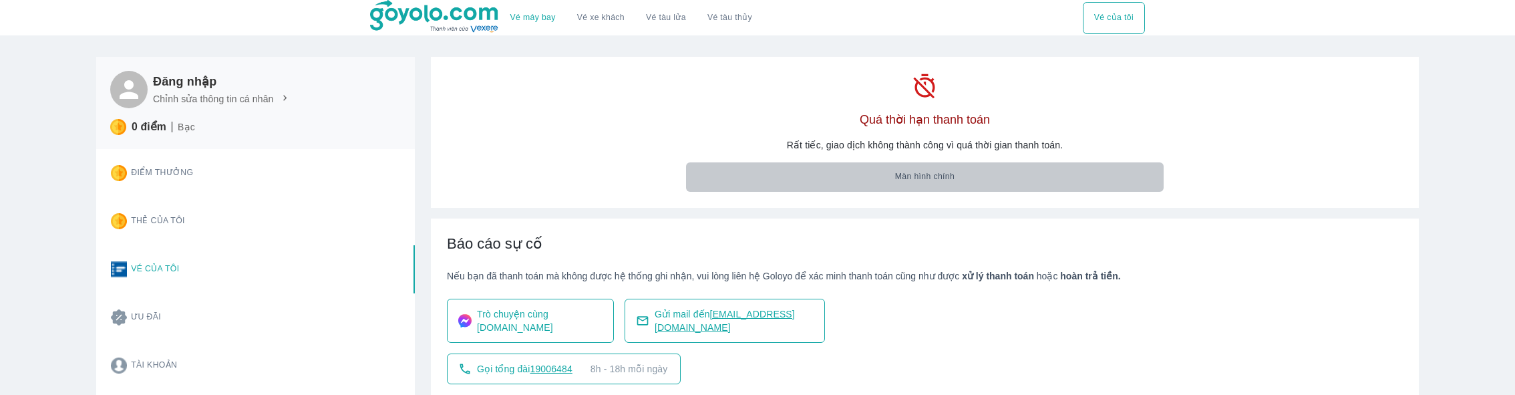
click at [830, 170] on button "Màn hình chính" at bounding box center [925, 176] width 478 height 29
